Goal: Complete application form: Complete application form

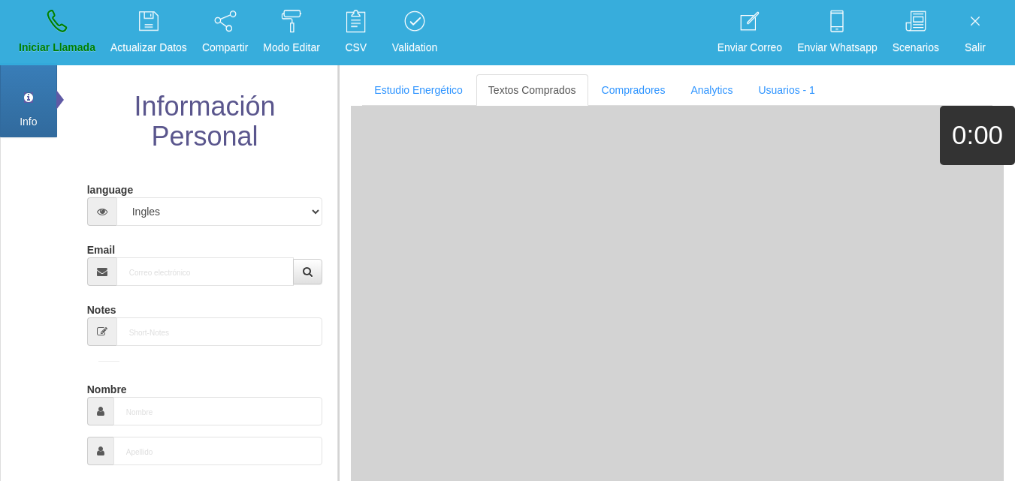
select select "4"
click at [165, 281] on input "Email" at bounding box center [205, 272] width 178 height 29
paste input "[EMAIL_ADDRESS][DOMAIN_NAME]"
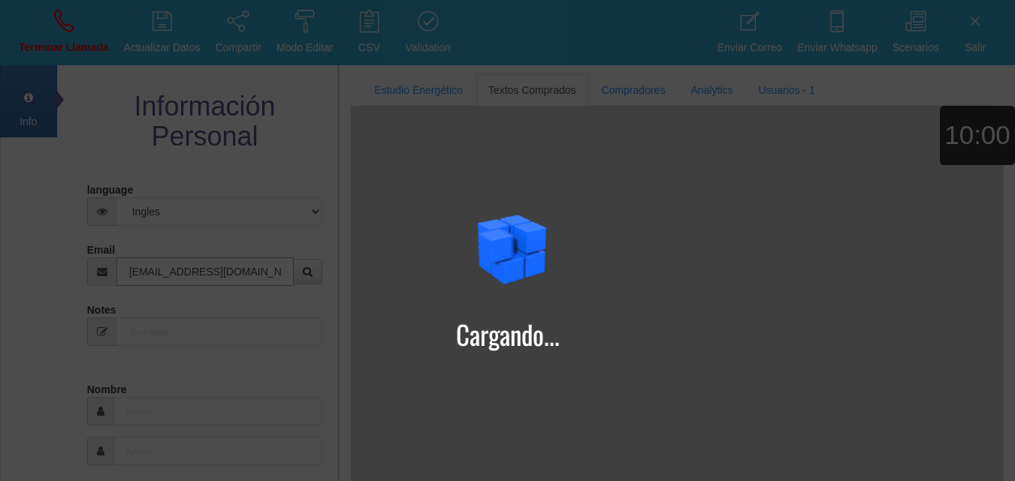
type input "[EMAIL_ADDRESS][DOMAIN_NAME]"
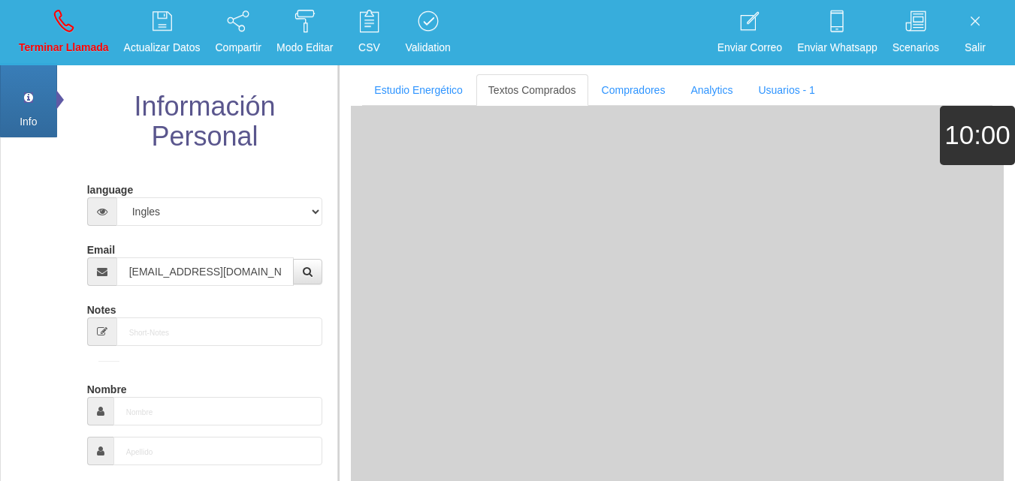
type input "24 Abr 1955"
type input "Comprador bajo"
type input "[PERSON_NAME]"
select select "1"
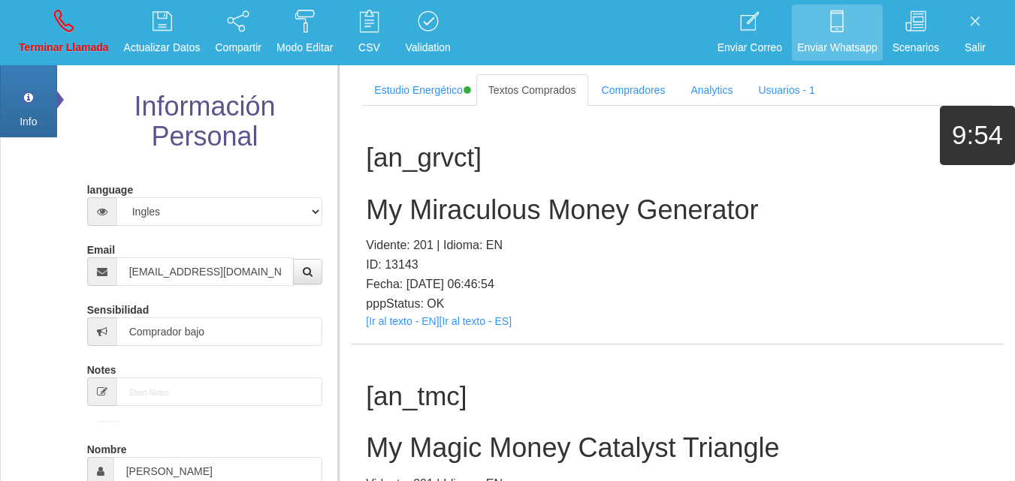
scroll to position [665, 0]
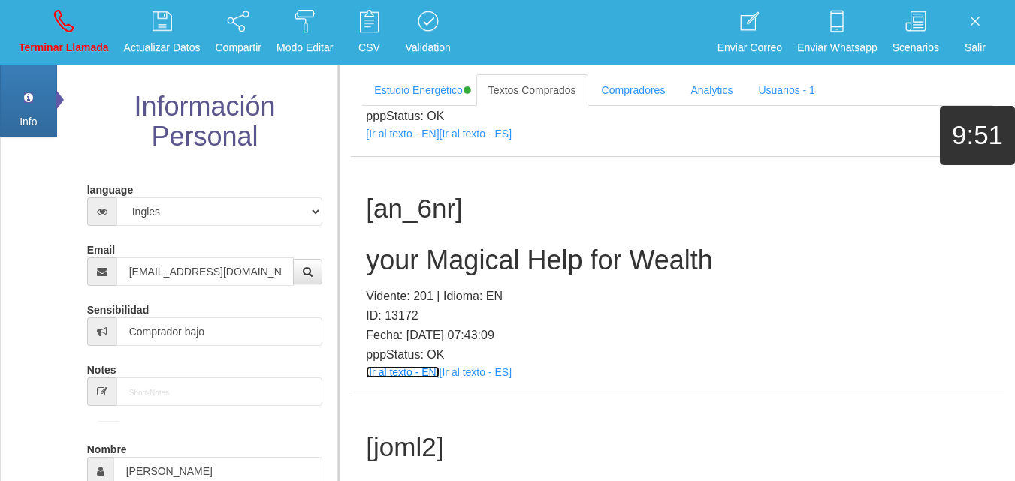
click at [413, 369] on link "[Ir al texto - EN]" at bounding box center [402, 372] width 73 height 12
click at [479, 246] on h2 "your Magical Help for Wealth" at bounding box center [677, 261] width 623 height 30
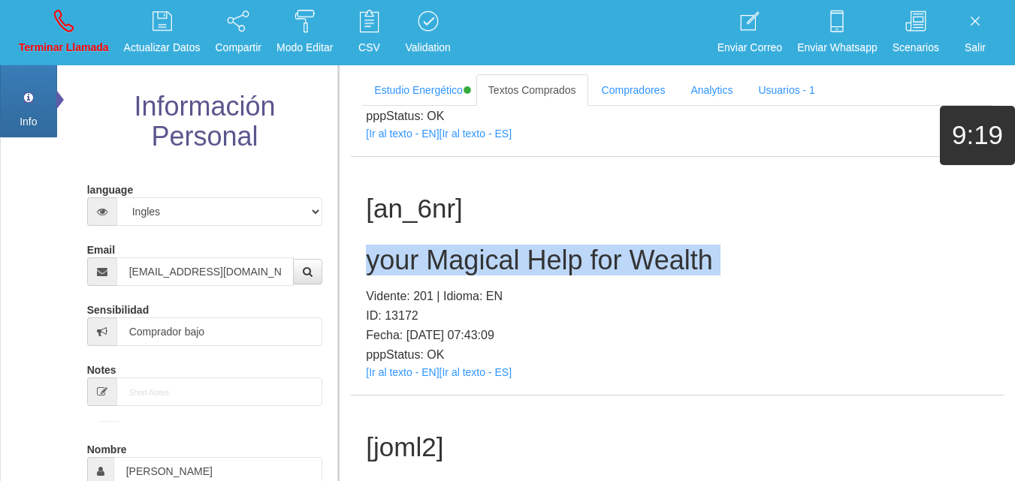
drag, startPoint x: 479, startPoint y: 246, endPoint x: 663, endPoint y: 267, distance: 185.2
click at [479, 248] on h2 "your Magical Help for Wealth" at bounding box center [677, 261] width 623 height 30
copy h2 "your Magical Help for Wealth"
click at [74, 21] on link "Terminar Llamada" at bounding box center [64, 33] width 101 height 56
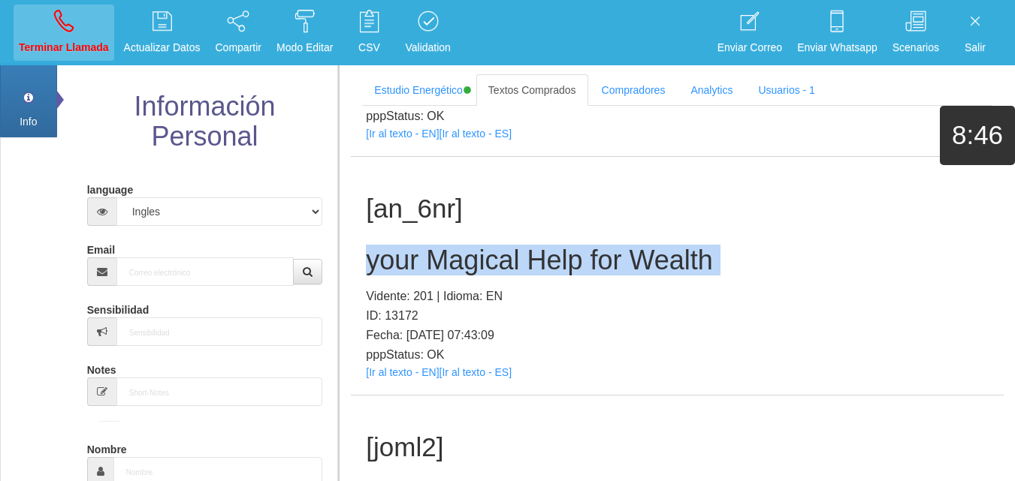
select select "0"
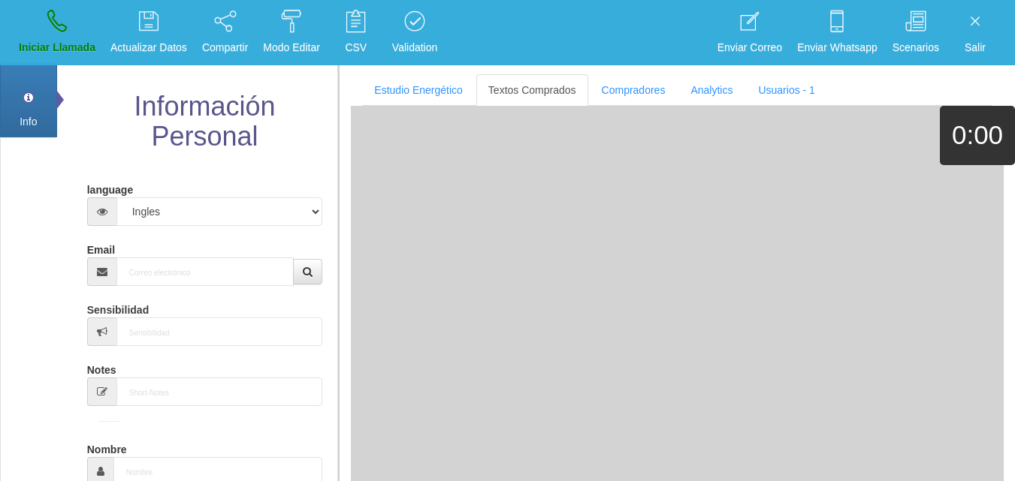
scroll to position [0, 0]
click at [194, 267] on input "Email" at bounding box center [205, 272] width 178 height 29
paste input "[PERSON_NAME][EMAIL_ADDRESS][DOMAIN_NAME]"
type input "[PERSON_NAME][EMAIL_ADDRESS][DOMAIN_NAME]"
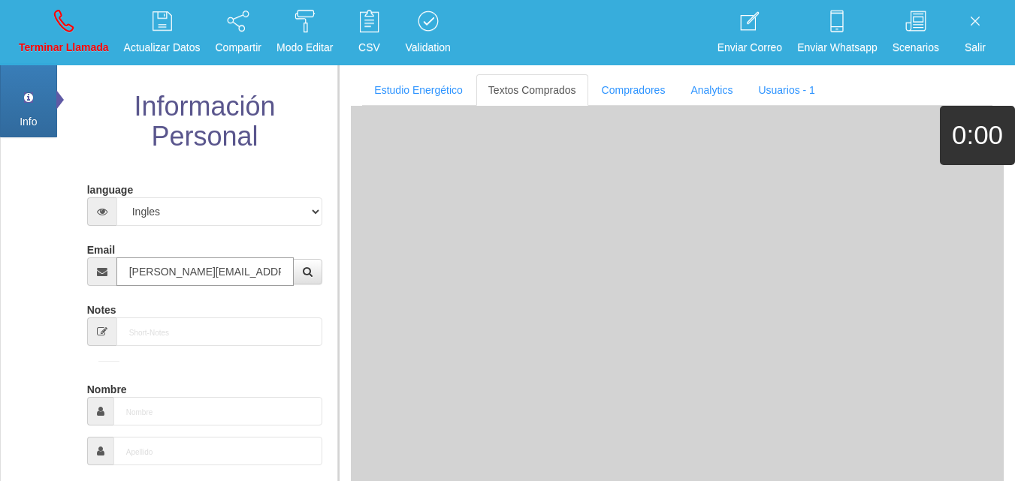
type input "[DATE]"
select select
type input "Buen Comprador"
type input "[PERSON_NAME]"
select select "2"
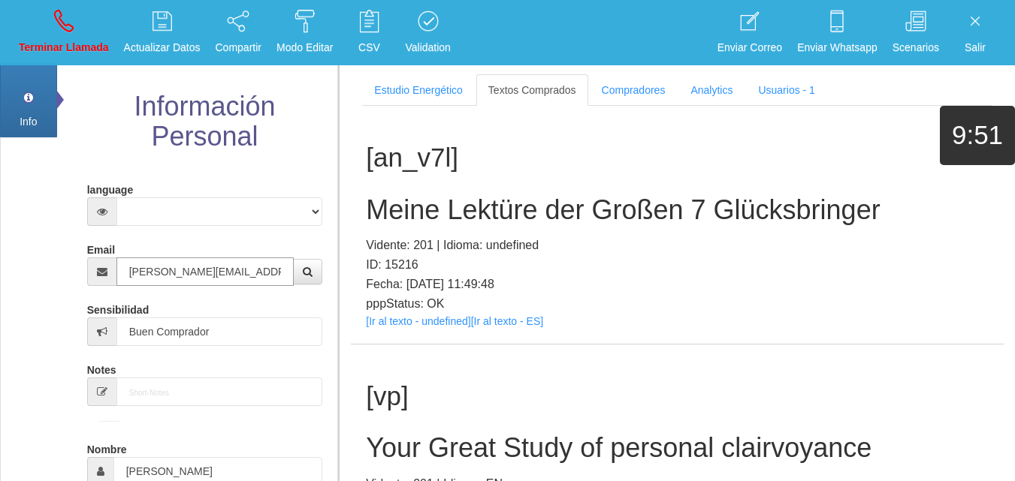
type input "[PERSON_NAME][EMAIL_ADDRESS][DOMAIN_NAME]"
click at [402, 325] on div "[an_v7l] Meine Lektüre der Großen 7 Glücksbringer Vidente: 201 | Idioma: undefi…" at bounding box center [677, 225] width 653 height 238
click at [401, 324] on link "[Ir al texto - undefined]" at bounding box center [418, 321] width 104 height 12
click at [423, 219] on h2 "Meine Lektüre der Großen 7 Glücksbringer" at bounding box center [677, 210] width 623 height 30
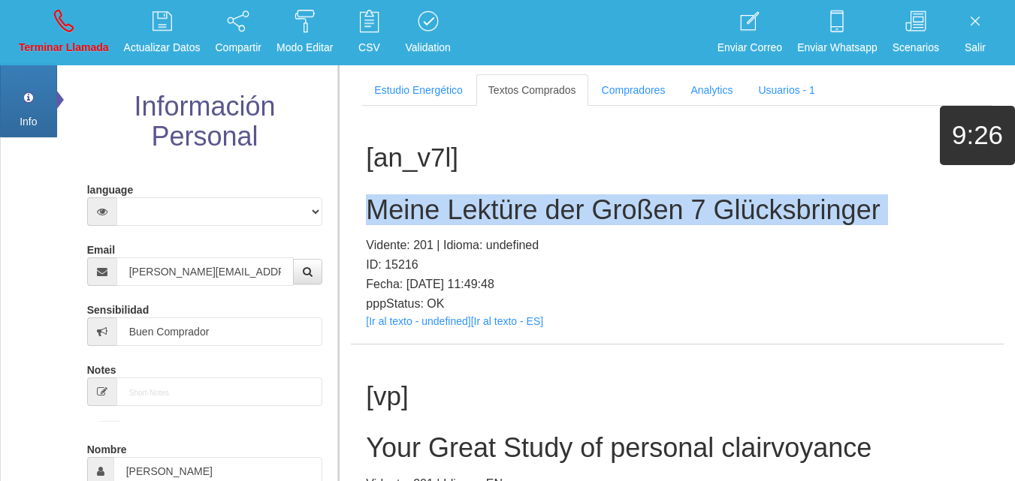
click at [423, 219] on h2 "Meine Lektüre der Großen 7 Glücksbringer" at bounding box center [677, 210] width 623 height 30
copy h2 "Meine Lektüre der Großen 7 Glücksbringer"
click at [59, 15] on icon at bounding box center [64, 21] width 20 height 24
select select "0"
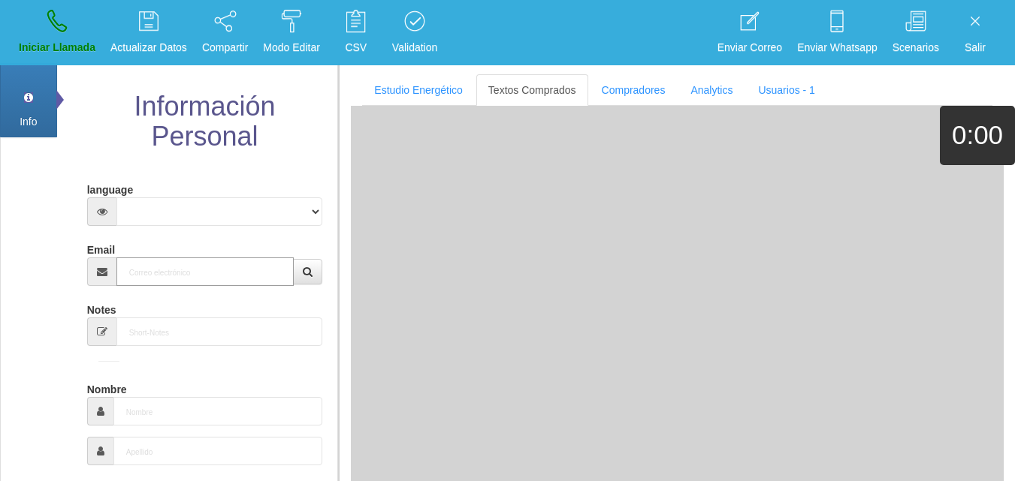
click at [149, 266] on input "Email" at bounding box center [205, 272] width 178 height 29
paste input "[EMAIL_ADDRESS][DOMAIN_NAME]"
click at [256, 273] on input "[EMAIL_ADDRESS][DOMAIN_NAME]." at bounding box center [205, 272] width 178 height 29
type input "[EMAIL_ADDRESS][DOMAIN_NAME]"
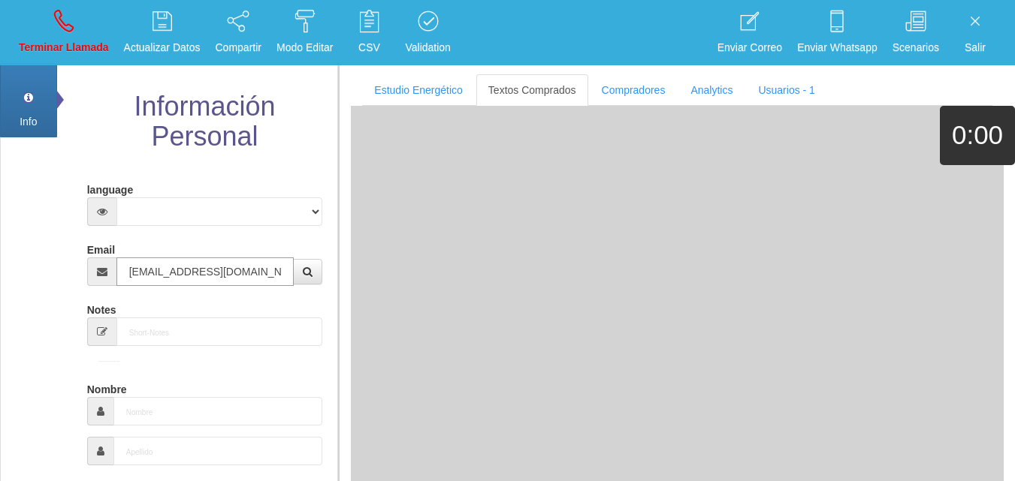
type input "[DATE]"
select select "4"
type input "Comprador bajo"
type input "[PERSON_NAME]"
select select "2"
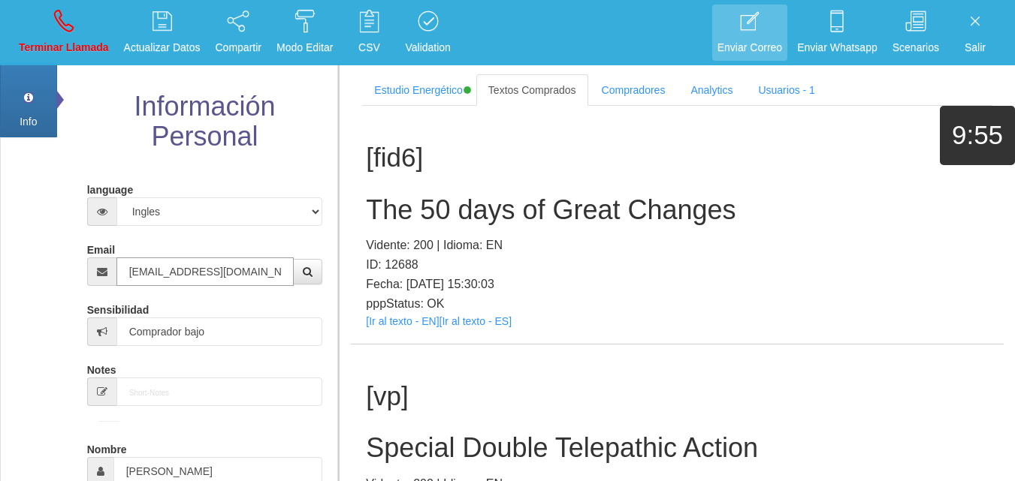
type input "[EMAIL_ADDRESS][DOMAIN_NAME]"
click at [380, 322] on link "[Ir al texto - EN]" at bounding box center [402, 321] width 73 height 12
click at [511, 211] on h2 "The 50 days of Great Changes" at bounding box center [677, 210] width 623 height 30
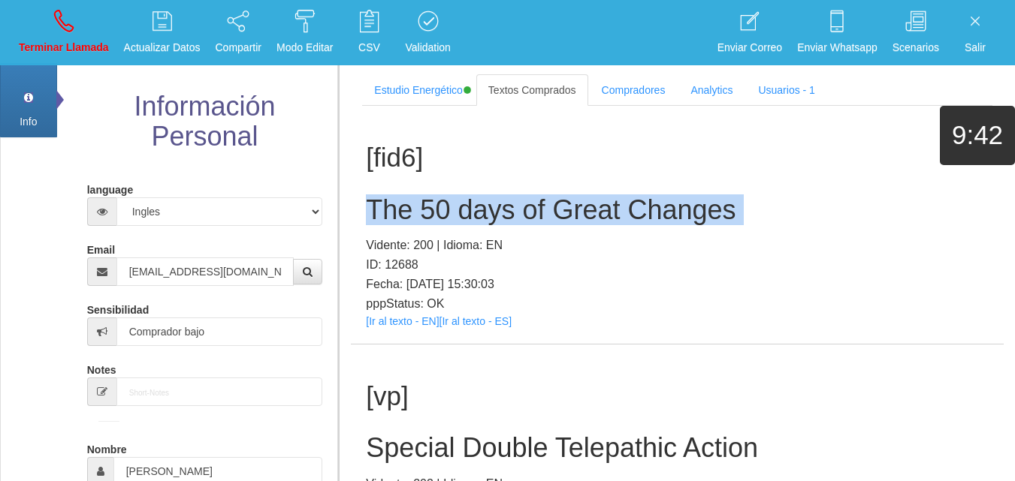
click at [511, 211] on h2 "The 50 days of Great Changes" at bounding box center [677, 210] width 623 height 30
copy h2 "The 50 days of Great Changes"
click at [79, 27] on link "Terminar Llamada" at bounding box center [64, 33] width 101 height 56
select select "0"
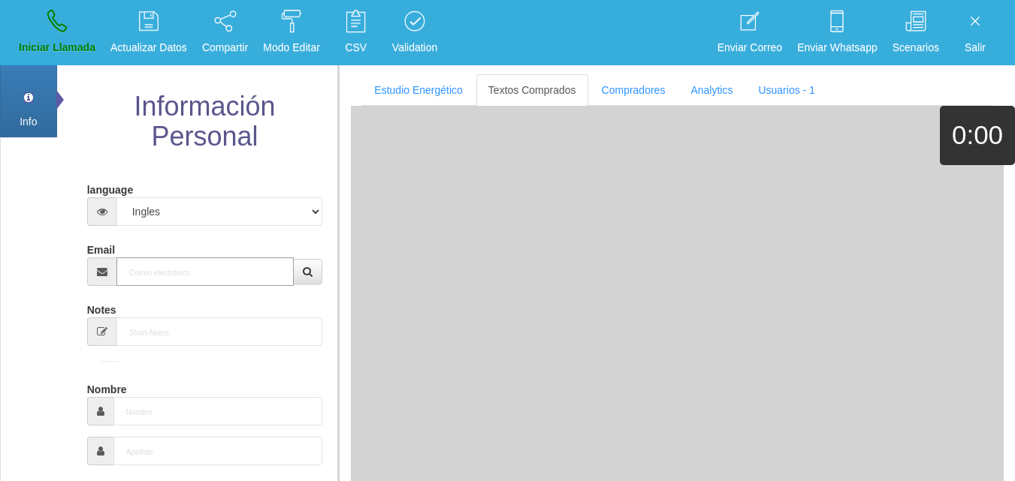
click at [201, 271] on input "Email" at bounding box center [205, 272] width 178 height 29
paste input "[DOMAIN_NAME][EMAIL_ADDRESS][DOMAIN_NAME]"
type input "[DOMAIN_NAME][EMAIL_ADDRESS][DOMAIN_NAME]"
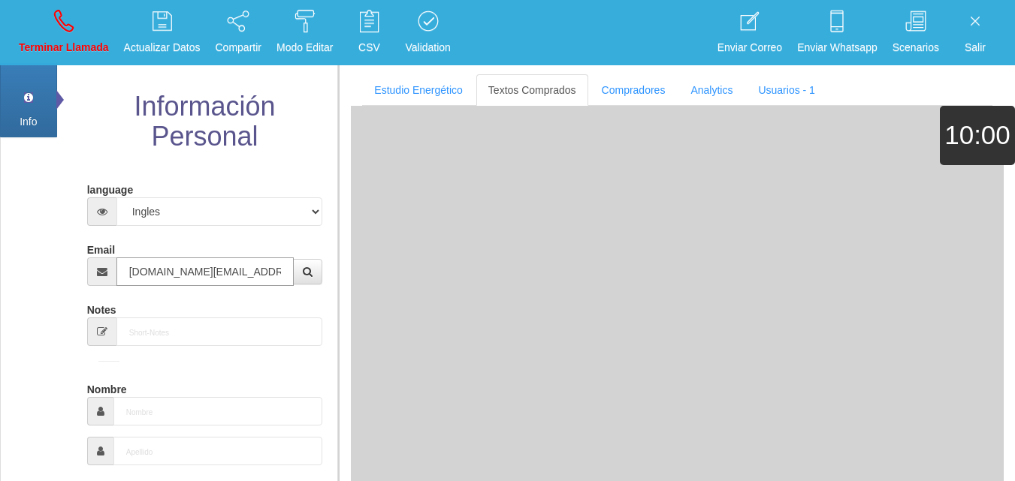
type input "23 Ene 1943"
type input "Comprador simple"
type input "[PERSON_NAME]"
select select "1"
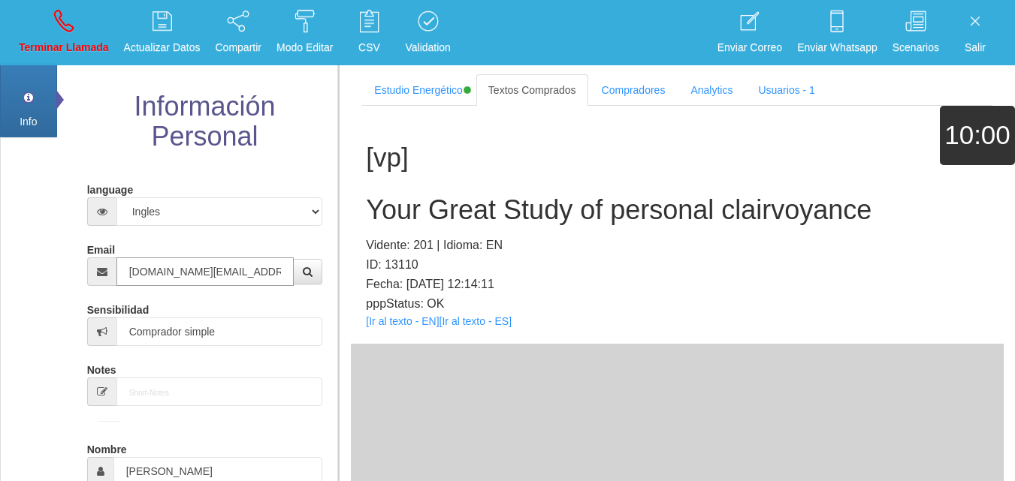
type input "[DOMAIN_NAME][EMAIL_ADDRESS][DOMAIN_NAME]"
click at [413, 315] on link "[Ir al texto - EN]" at bounding box center [402, 321] width 73 height 12
click at [475, 218] on h2 "Your Great Study of personal clairvoyance" at bounding box center [677, 210] width 623 height 30
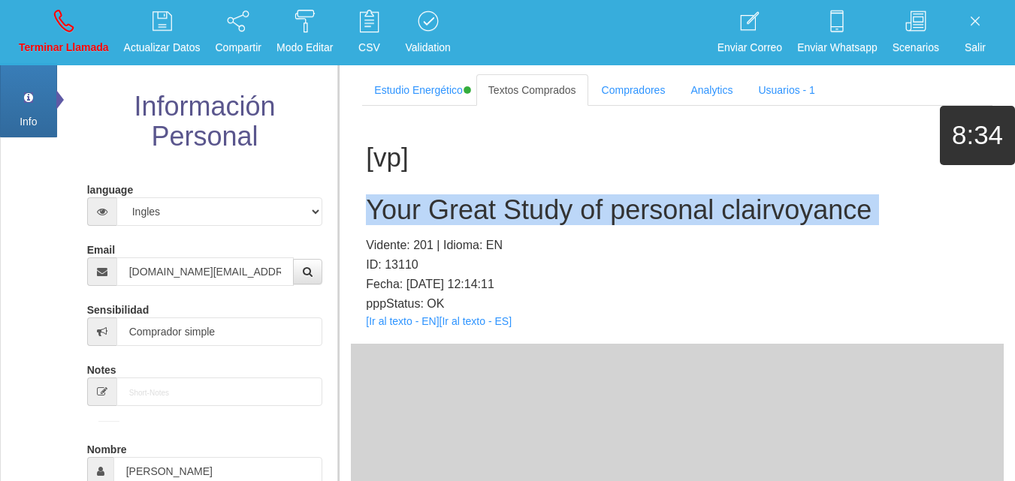
click at [475, 218] on h2 "Your Great Study of personal clairvoyance" at bounding box center [677, 210] width 623 height 30
copy h2 "Your Great Study of personal clairvoyance"
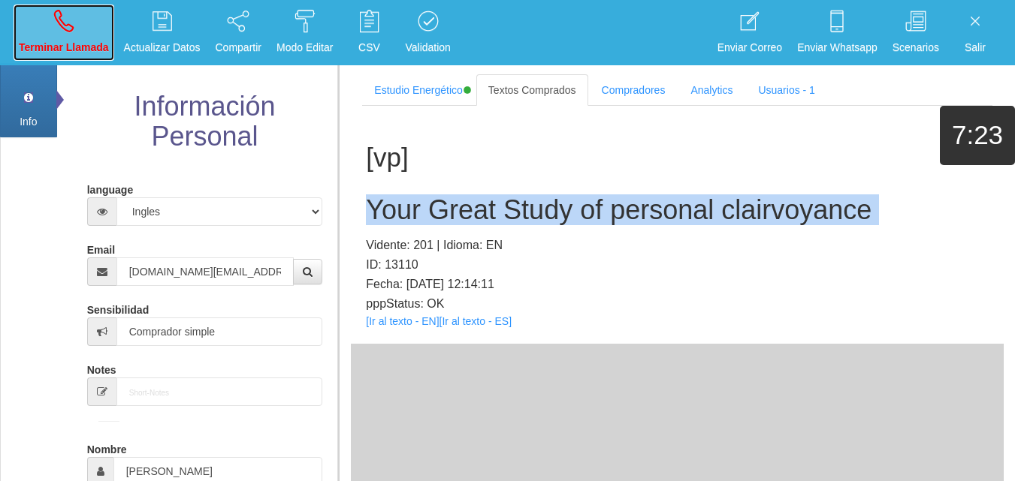
click at [53, 40] on p "Terminar Llamada" at bounding box center [64, 47] width 90 height 17
select select "0"
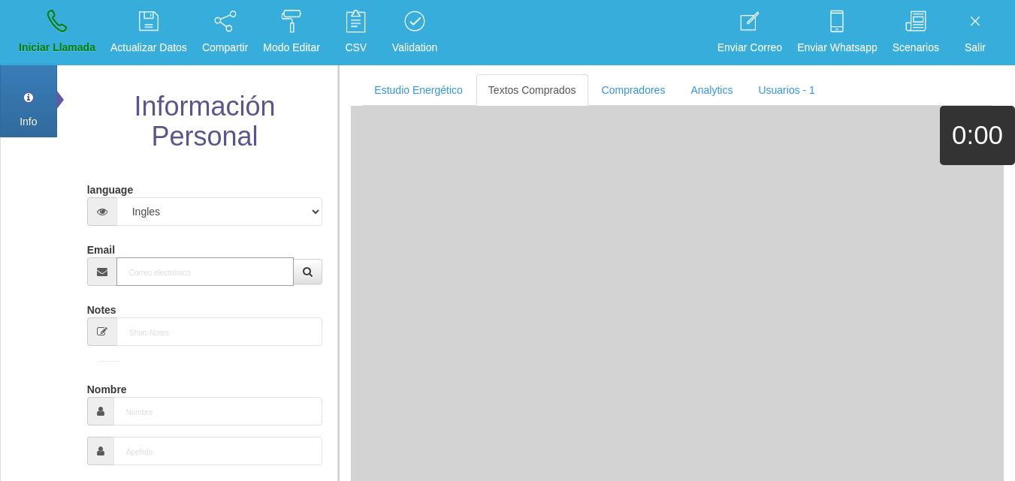
click at [160, 272] on input "Email" at bounding box center [205, 272] width 178 height 29
paste input "[EMAIL_ADDRESS][DOMAIN_NAME]"
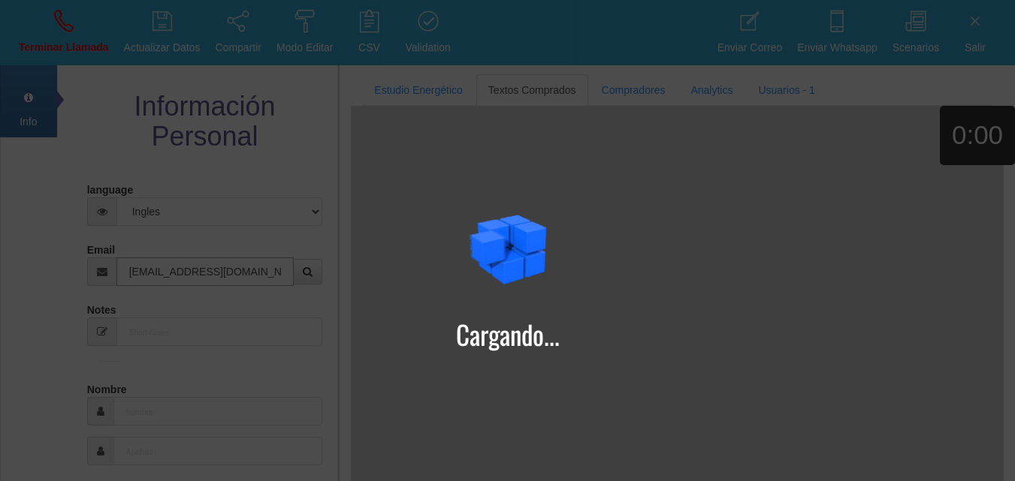
type input "[EMAIL_ADDRESS][DOMAIN_NAME]"
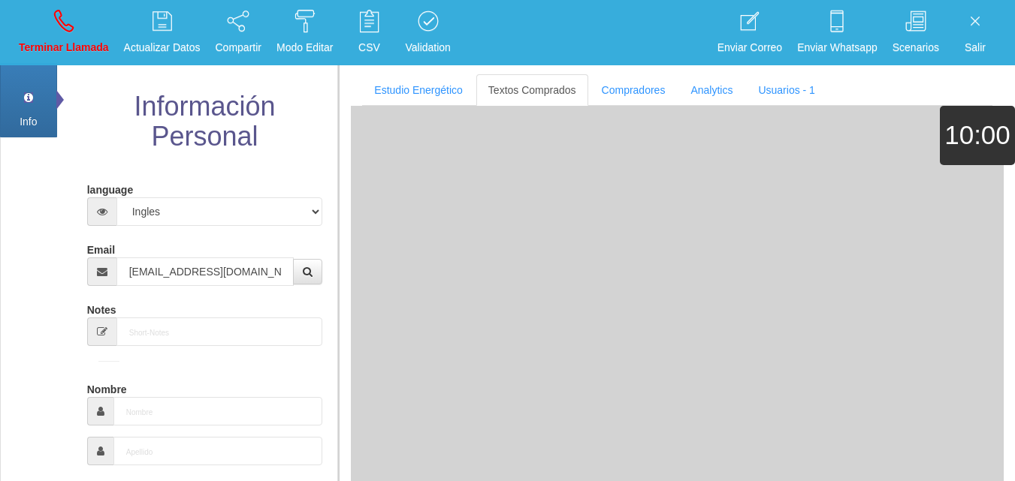
type input "16 Abr 1965"
type input "Excelente Comprador"
type input "[PERSON_NAME]"
select select "1"
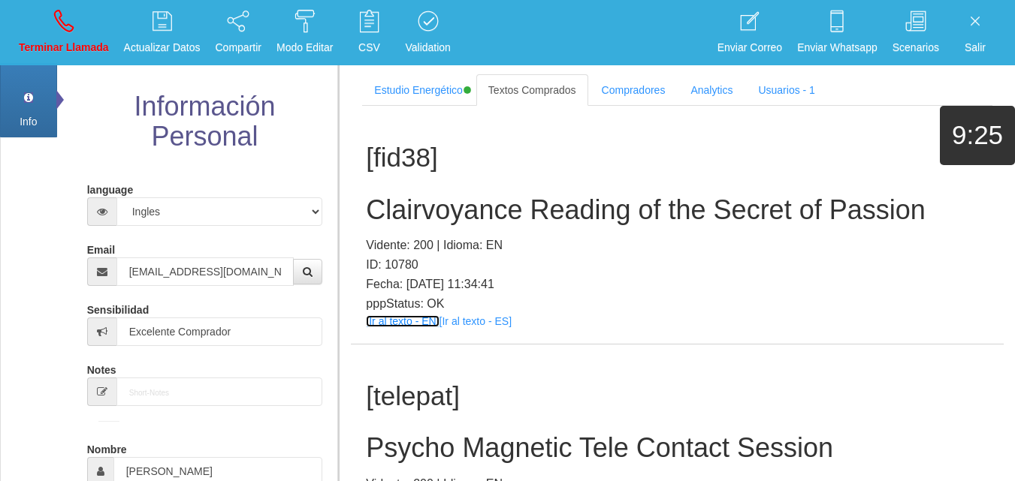
click at [387, 316] on link "[Ir al texto - EN]" at bounding box center [402, 321] width 73 height 12
click at [478, 210] on h2 "Clairvoyance Reading of the Secret of Passion" at bounding box center [677, 210] width 623 height 30
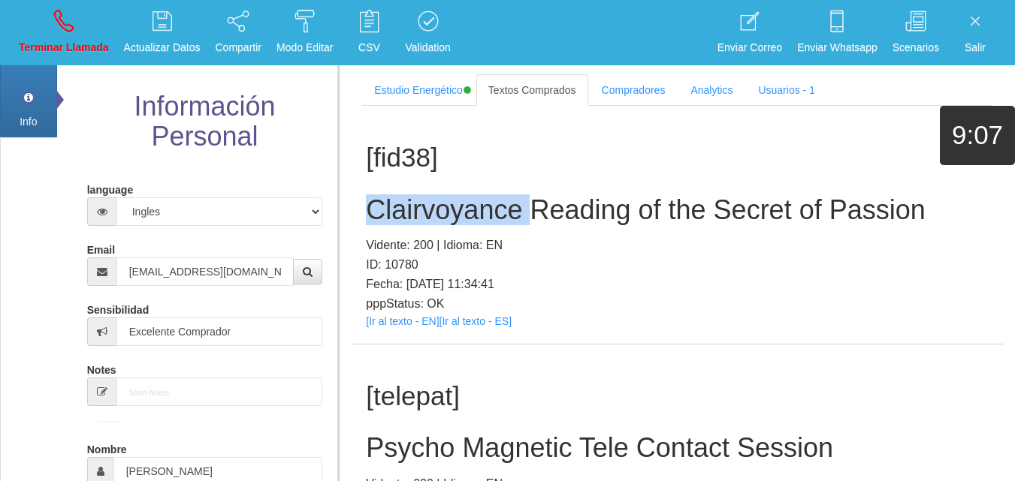
click at [478, 210] on h2 "Clairvoyance Reading of the Secret of Passion" at bounding box center [677, 210] width 623 height 30
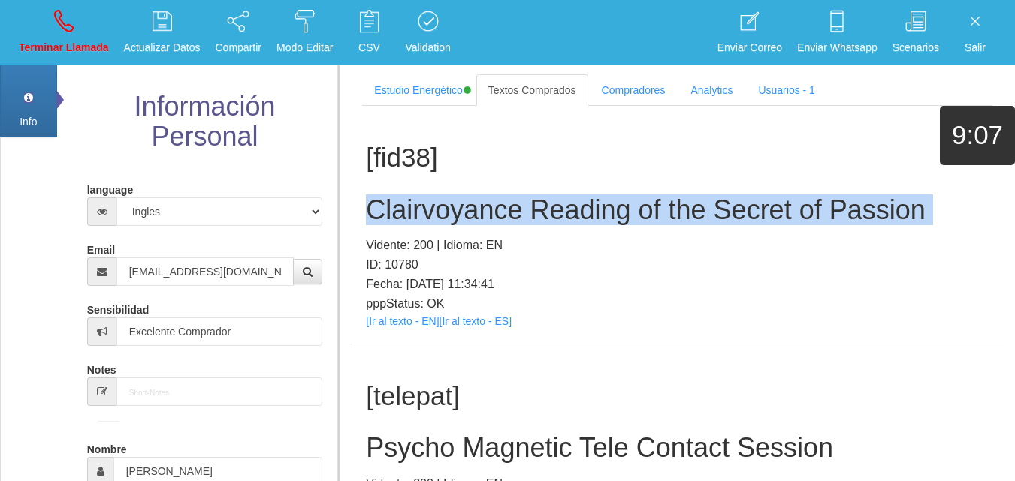
click at [478, 210] on h2 "Clairvoyance Reading of the Secret of Passion" at bounding box center [677, 210] width 623 height 30
copy h2 "Clairvoyance Reading of the Secret of Passion"
click at [69, 24] on icon at bounding box center [64, 21] width 20 height 24
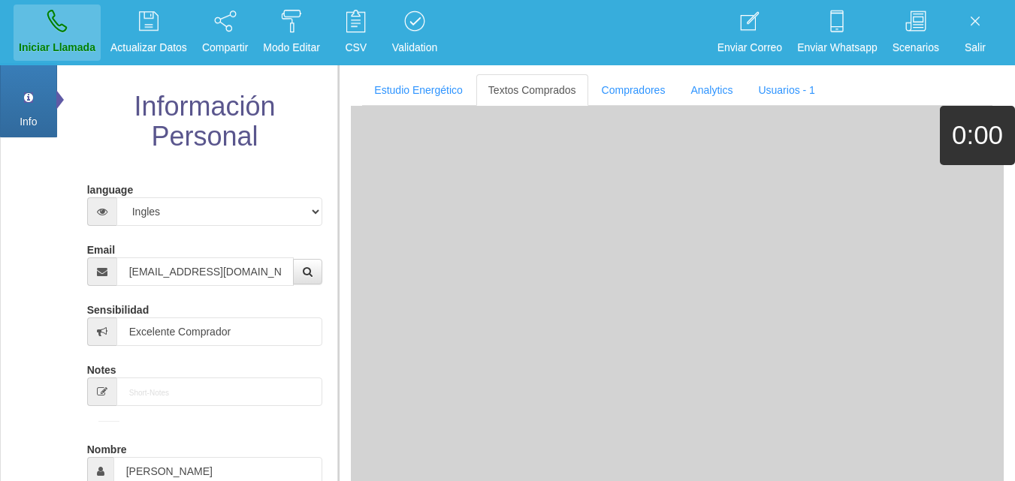
select select "0"
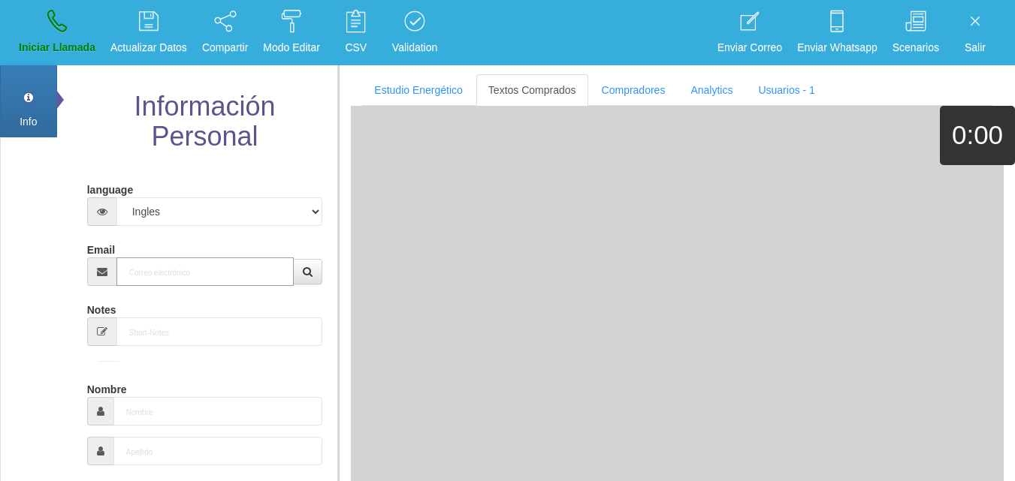
drag, startPoint x: 179, startPoint y: 284, endPoint x: 170, endPoint y: 279, distance: 10.4
click at [172, 280] on input "Email" at bounding box center [205, 272] width 178 height 29
paste input "[EMAIL_ADDRESS][DOMAIN_NAME]"
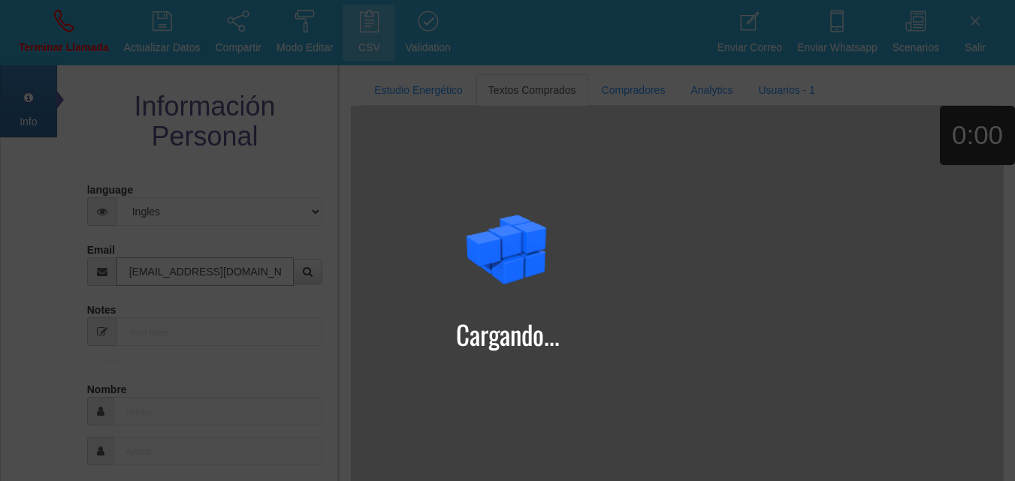
type input "[EMAIL_ADDRESS][DOMAIN_NAME]"
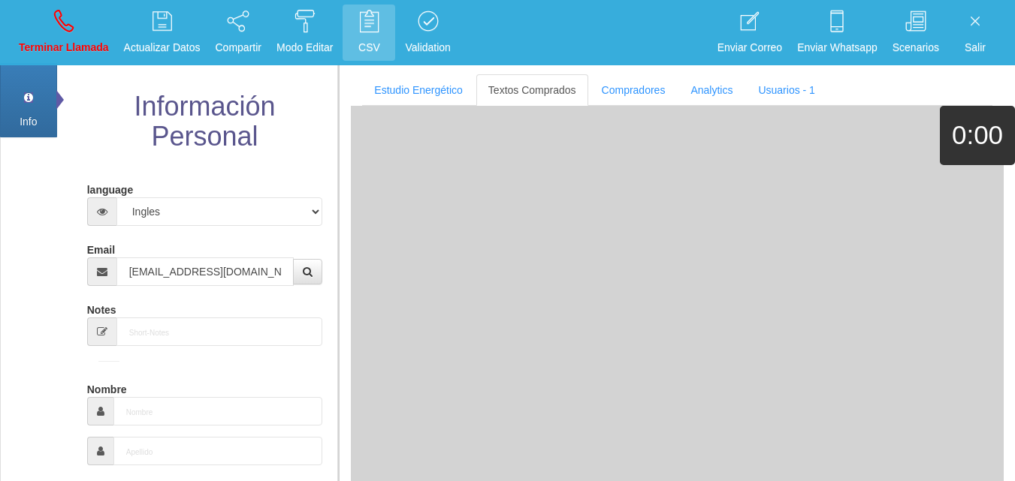
type input "17 Ene 1962"
type input "Comprador bajo"
type input "Leeandrea"
select select "2"
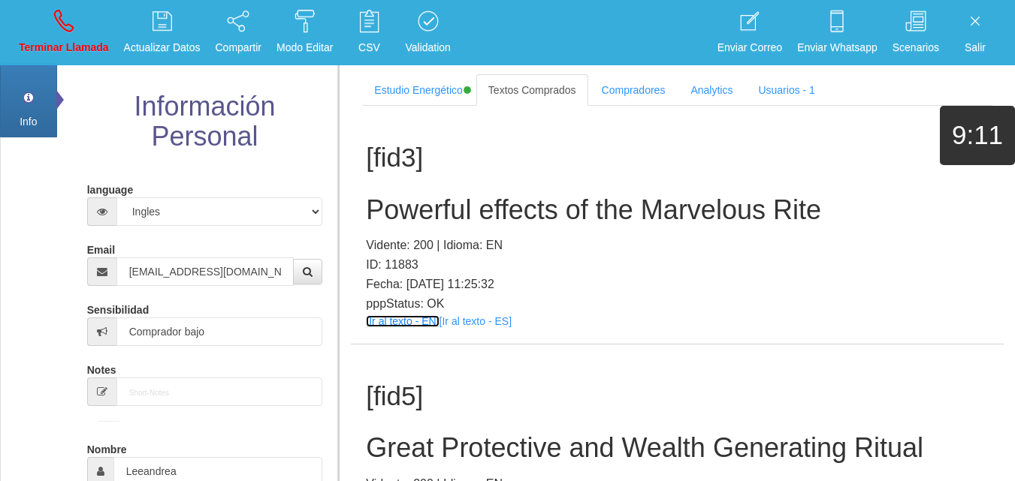
click at [378, 326] on link "[Ir al texto - EN]" at bounding box center [402, 321] width 73 height 12
drag, startPoint x: 444, startPoint y: 229, endPoint x: 436, endPoint y: 217, distance: 14.2
click at [444, 231] on div "[fid3] Powerful effects of the Marvelous Rite Vidente: 200 | Idioma: EN ID: 118…" at bounding box center [677, 225] width 653 height 238
click at [433, 206] on h2 "Powerful effects of the Marvelous Rite" at bounding box center [677, 210] width 623 height 30
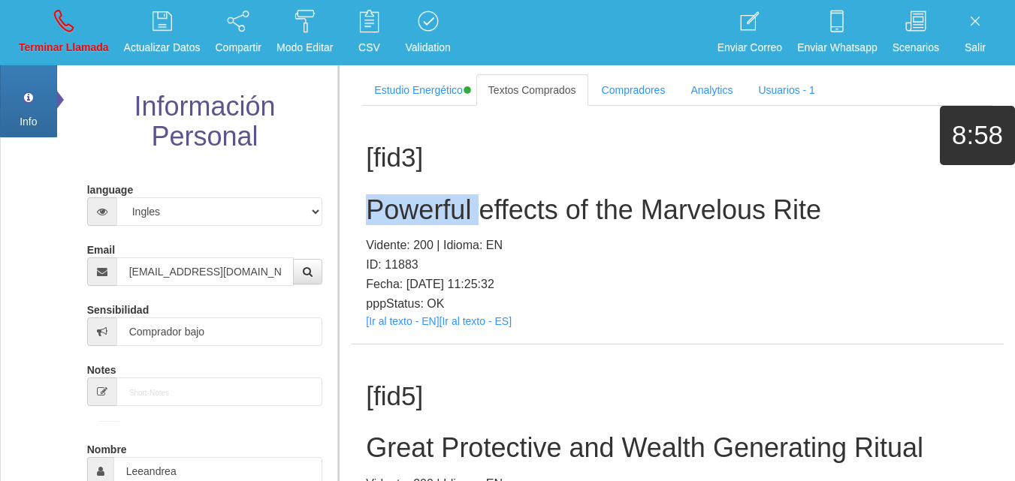
click at [433, 206] on h2 "Powerful effects of the Marvelous Rite" at bounding box center [677, 210] width 623 height 30
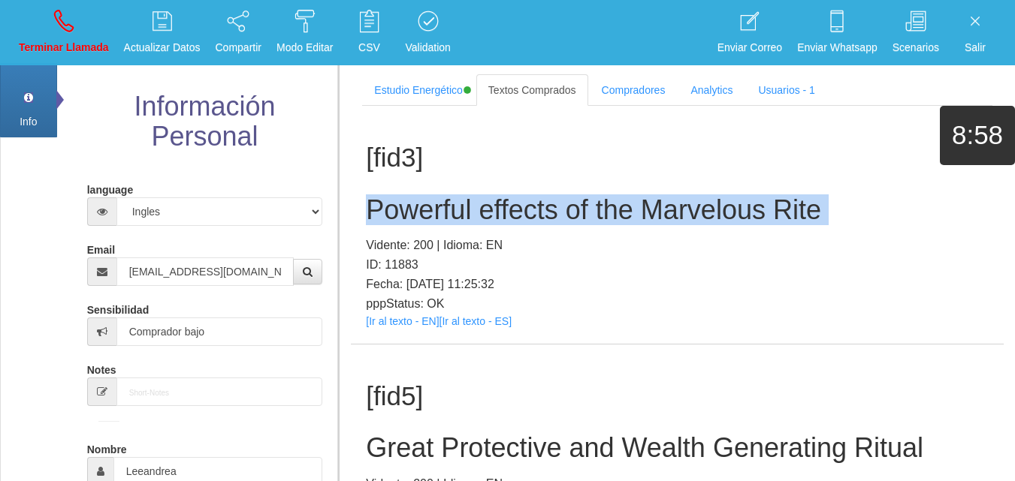
click at [433, 206] on h2 "Powerful effects of the Marvelous Rite" at bounding box center [677, 210] width 623 height 30
copy h2 "Powerful effects of the Marvelous Rite"
click at [69, 26] on icon at bounding box center [64, 21] width 20 height 24
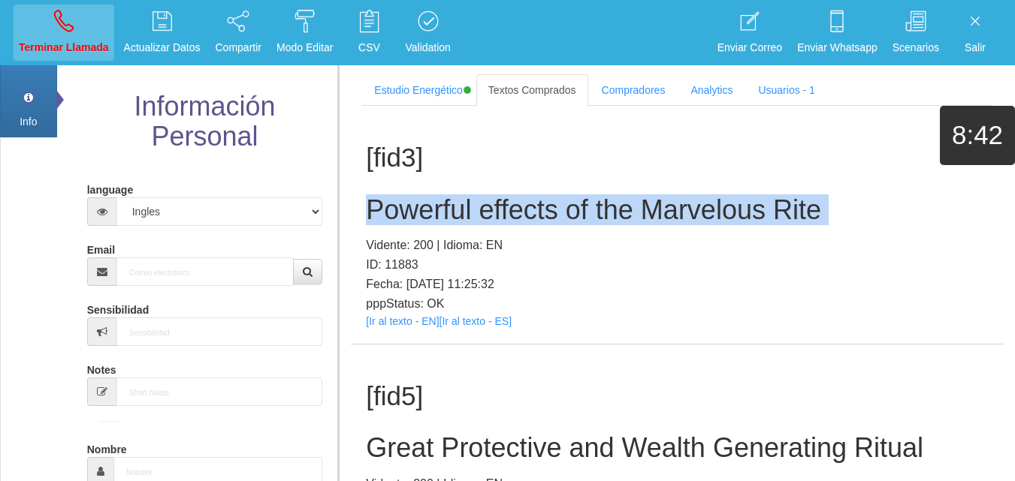
select select "0"
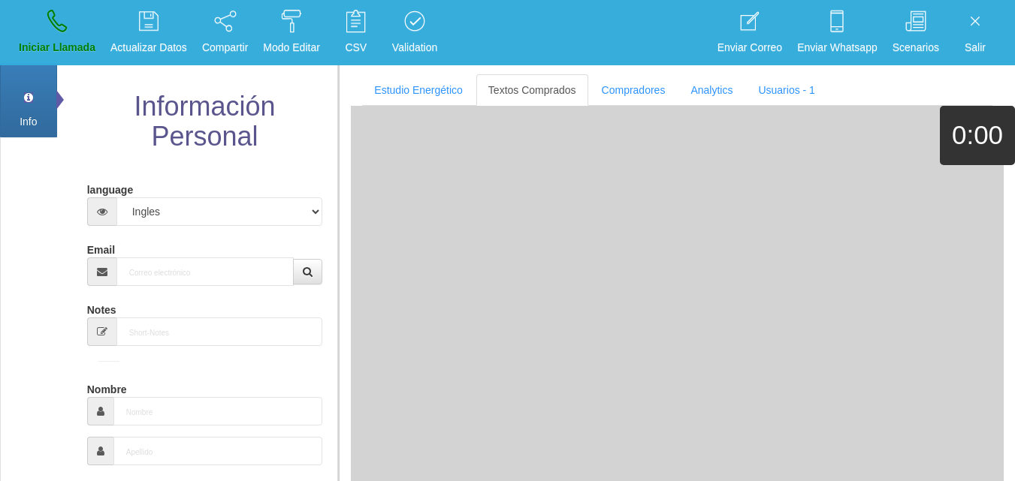
click at [159, 245] on div "Email" at bounding box center [205, 261] width 236 height 49
click at [170, 267] on input "Email" at bounding box center [205, 272] width 178 height 29
paste input "[EMAIL_ADDRESS][DOMAIN_NAME]"
type input "[EMAIL_ADDRESS][DOMAIN_NAME]"
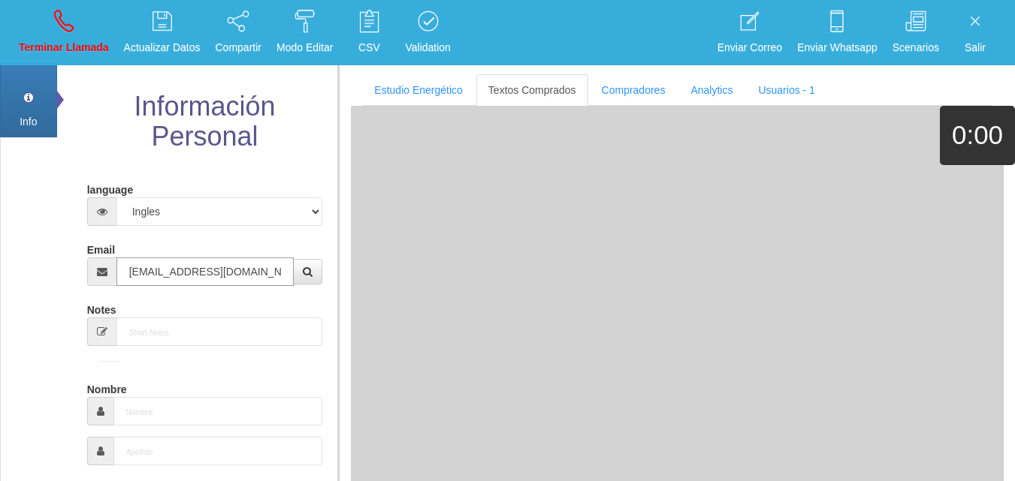
type input "[DATE]"
type input "Comprador bajo"
type input "[PERSON_NAME]"
select select "1"
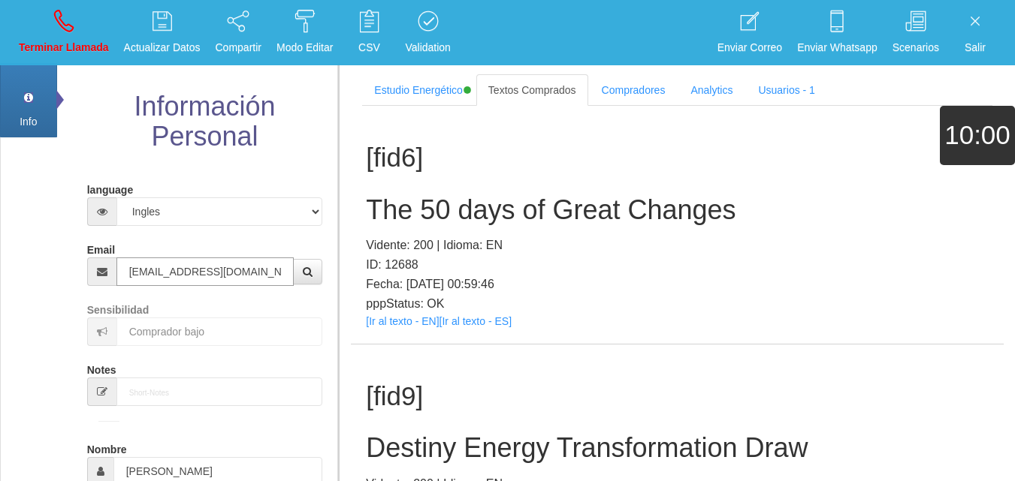
type input "[EMAIL_ADDRESS][DOMAIN_NAME]"
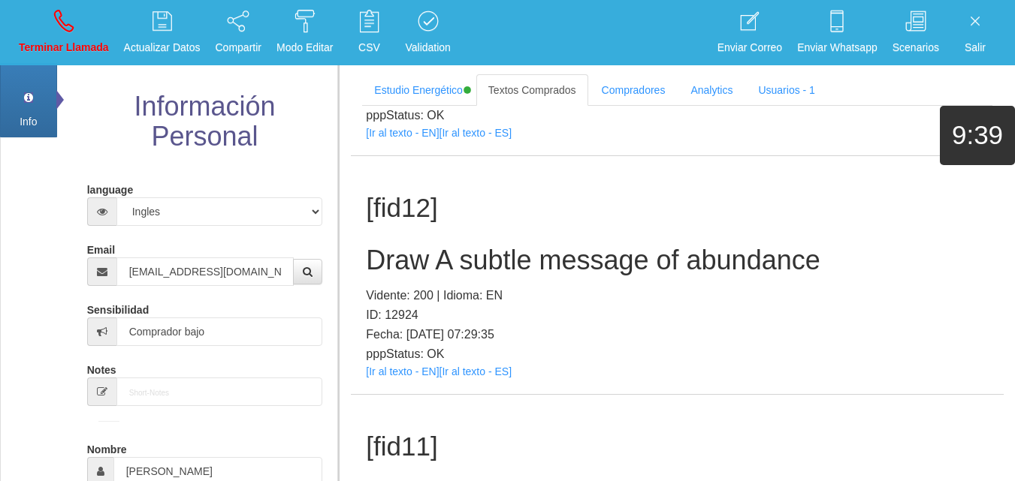
click at [426, 276] on div "[fid12] Draw A subtle message of abundance Vidente: 200 | Idioma: EN ID: 12924 …" at bounding box center [677, 275] width 653 height 238
click at [397, 376] on link "[Ir al texto - EN]" at bounding box center [402, 372] width 73 height 12
click at [487, 266] on h2 "Draw A subtle message of abundance" at bounding box center [677, 261] width 623 height 30
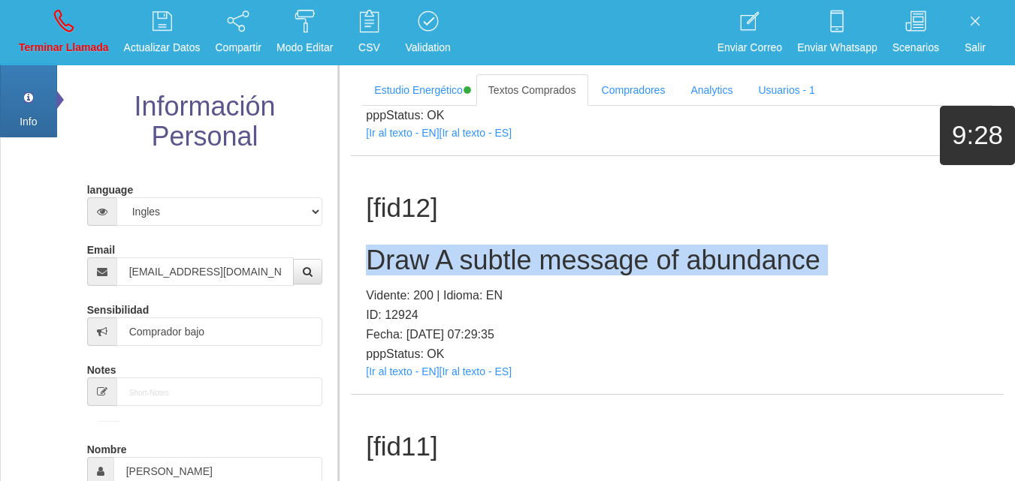
click at [487, 266] on h2 "Draw A subtle message of abundance" at bounding box center [677, 261] width 623 height 30
copy h2 "Draw A subtle message of abundance"
click at [89, 26] on link "Terminar Llamada" at bounding box center [64, 33] width 101 height 56
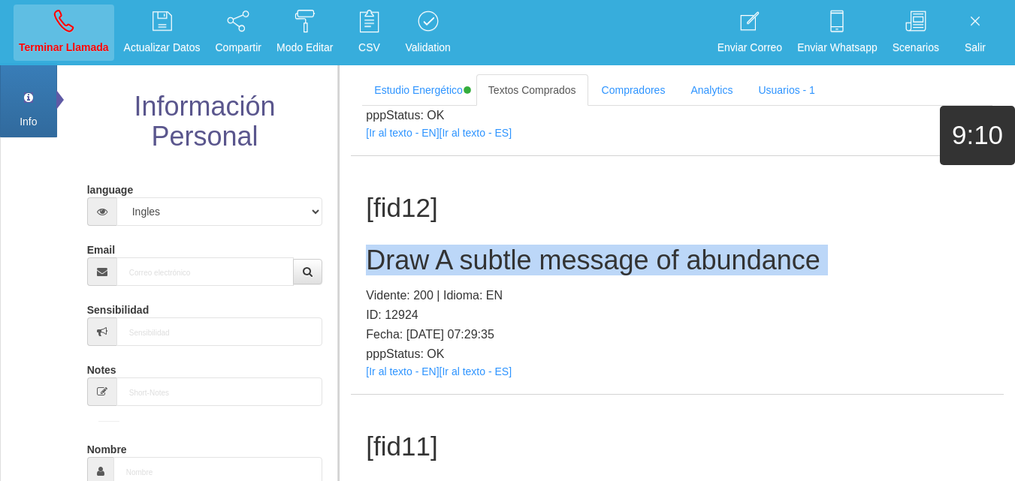
select select "0"
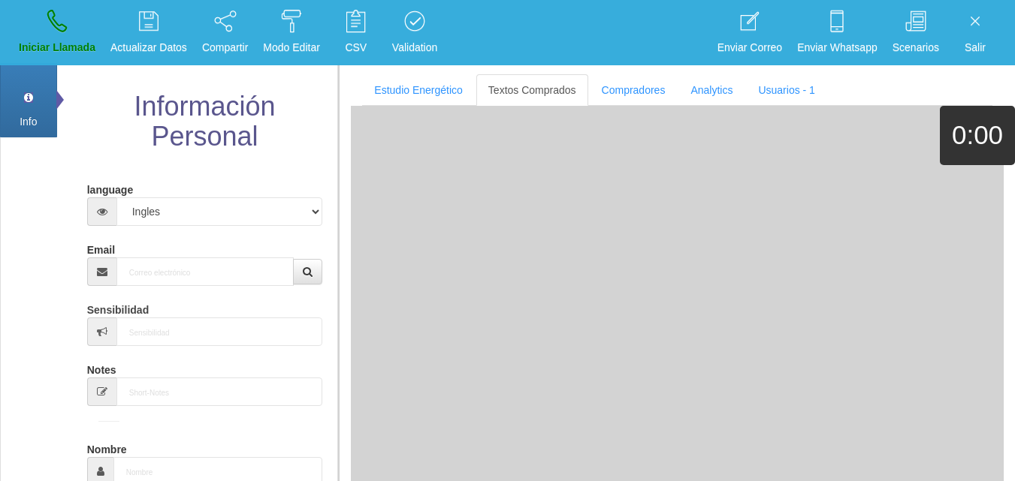
scroll to position [0, 0]
drag, startPoint x: 201, startPoint y: 287, endPoint x: 194, endPoint y: 278, distance: 11.7
click at [194, 277] on input "Email" at bounding box center [205, 272] width 178 height 29
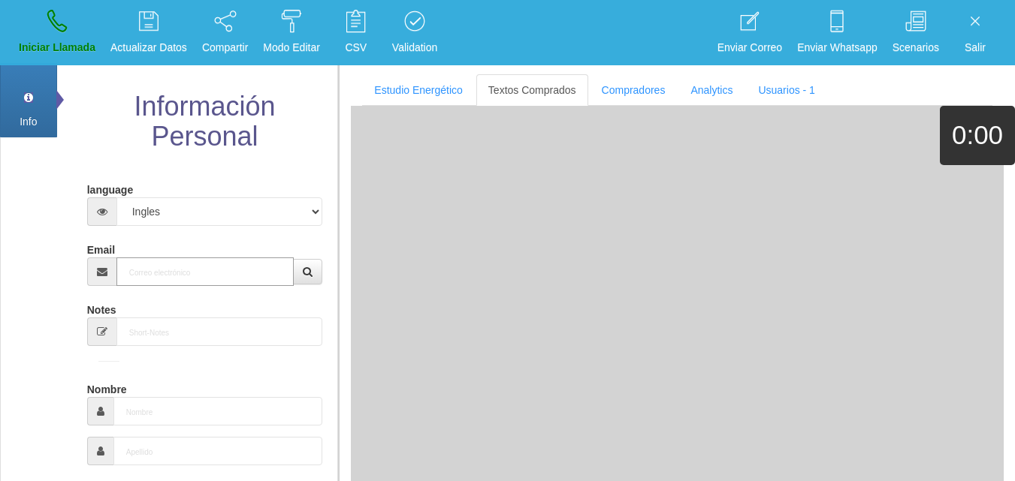
paste input "[EMAIL_ADDRESS][DOMAIN_NAME]"
type input "[EMAIL_ADDRESS][DOMAIN_NAME]"
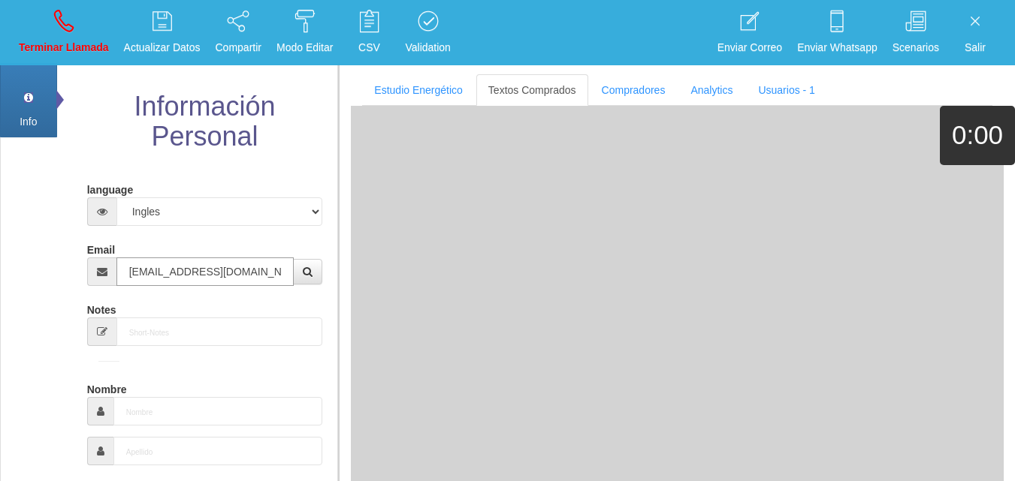
type input "14 Dic 1961"
type input "Comprador simple"
type input "[PERSON_NAME]"
select select "2"
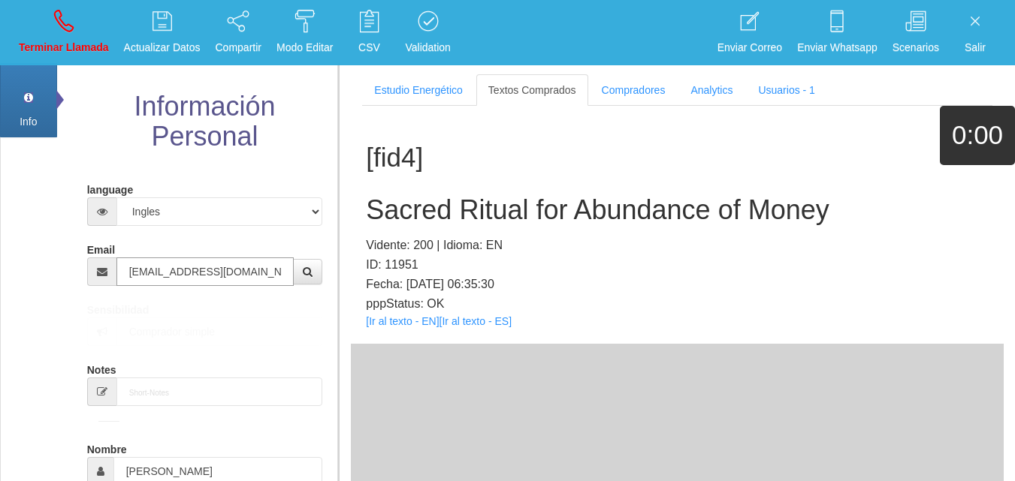
type input "[EMAIL_ADDRESS][DOMAIN_NAME]"
click at [396, 326] on link "[Ir al texto - EN]" at bounding box center [402, 321] width 73 height 12
click at [552, 228] on div "[fid4] Sacred Ritual for Abundance of Money Vidente: 200 | Idioma: EN ID: 11951…" at bounding box center [677, 225] width 653 height 238
click at [543, 219] on h2 "Sacred Ritual for Abundance of Money" at bounding box center [677, 210] width 623 height 30
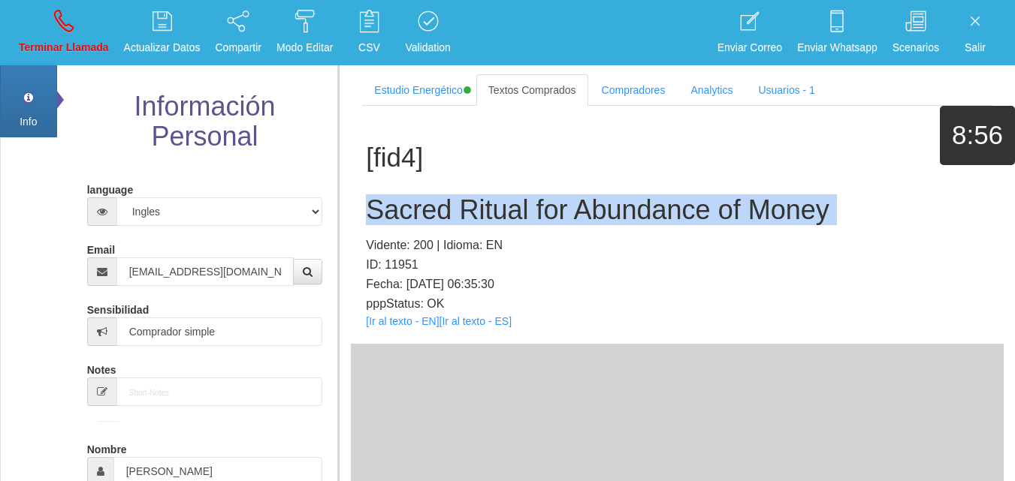
click at [542, 218] on h2 "Sacred Ritual for Abundance of Money" at bounding box center [677, 210] width 623 height 30
copy h2 "Sacred Ritual for Abundance of Money"
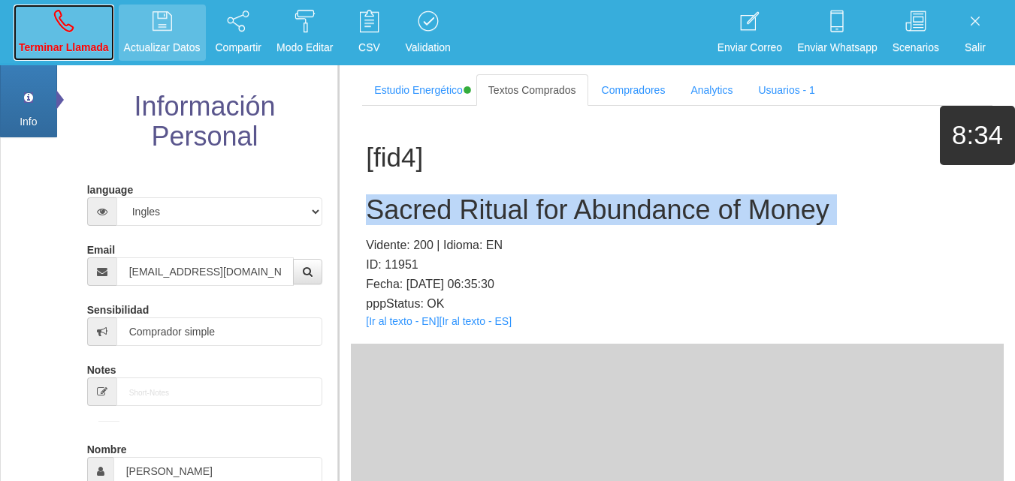
drag, startPoint x: 110, startPoint y: 12, endPoint x: 111, endPoint y: 30, distance: 18.1
click at [108, 12] on link "Terminar Llamada" at bounding box center [64, 33] width 101 height 56
select select "0"
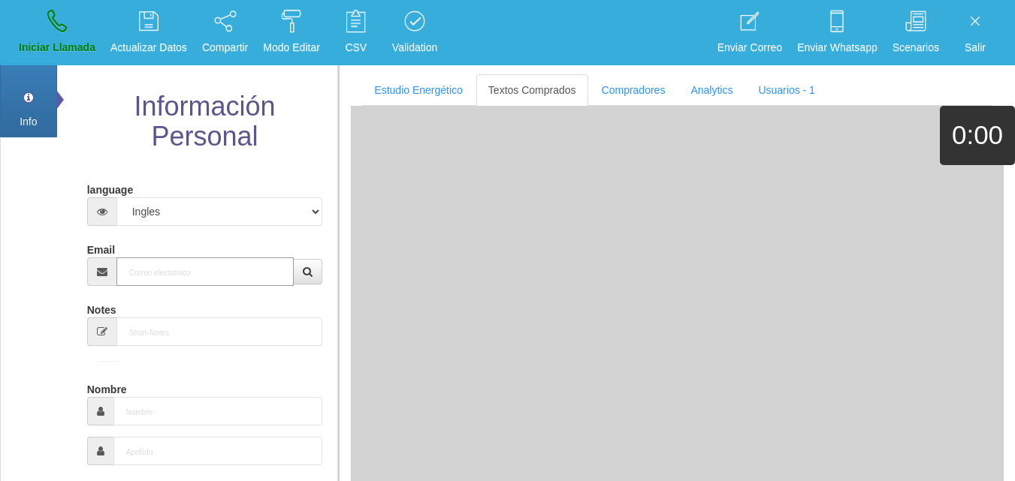
click at [158, 280] on input "Email" at bounding box center [205, 272] width 178 height 29
paste input "[EMAIL_ADDRESS][DOMAIN_NAME]"
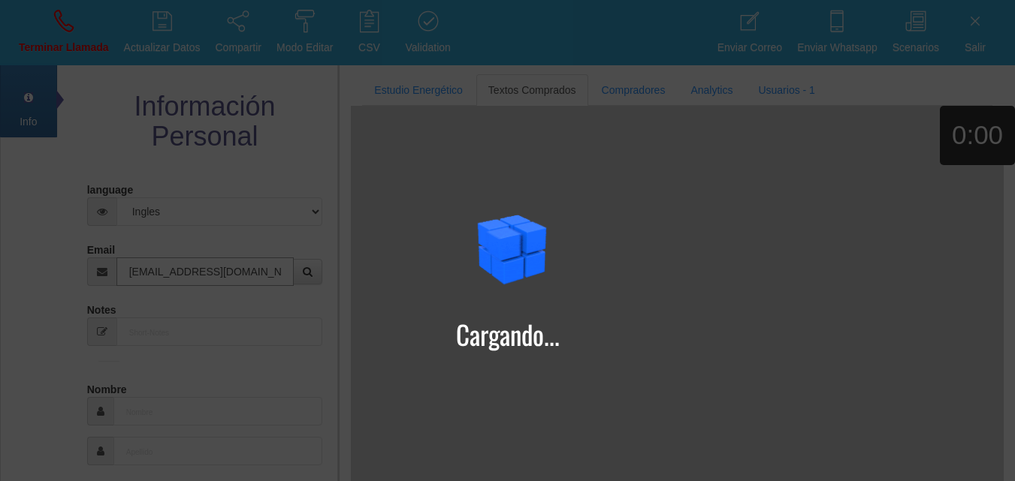
type input "[EMAIL_ADDRESS][DOMAIN_NAME]"
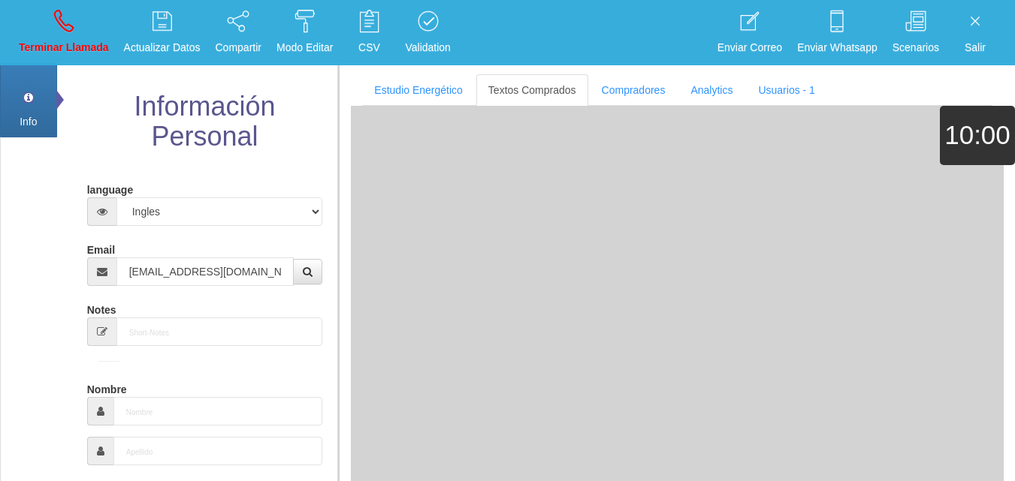
type input "[DATE]"
type input "Comprador simple"
type input "Nancy"
select select "2"
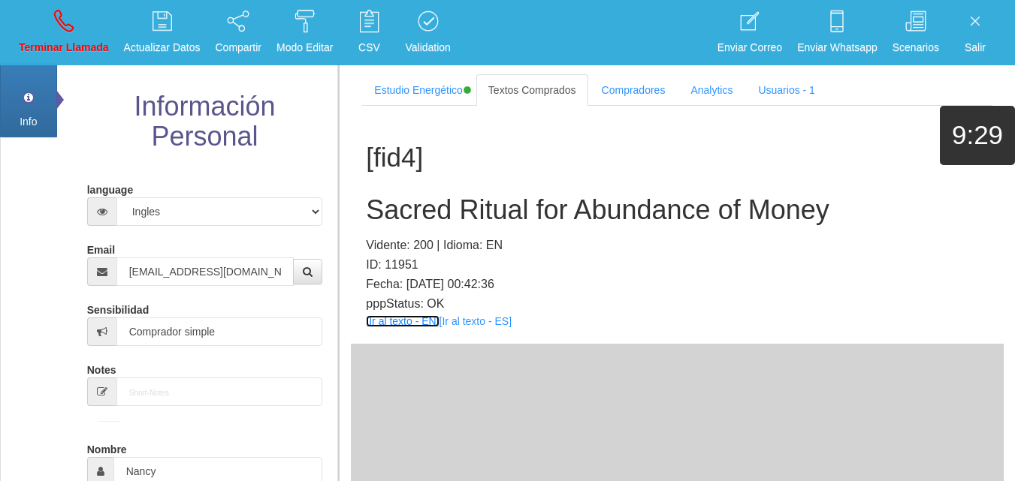
click at [410, 321] on link "[Ir al texto - EN]" at bounding box center [402, 321] width 73 height 12
click at [483, 175] on div "[fid4] Sacred Ritual for Abundance of Money Vidente: 200 | Idioma: EN ID: 11951…" at bounding box center [677, 225] width 653 height 238
click at [475, 197] on h2 "Sacred Ritual for Abundance of Money" at bounding box center [677, 210] width 623 height 30
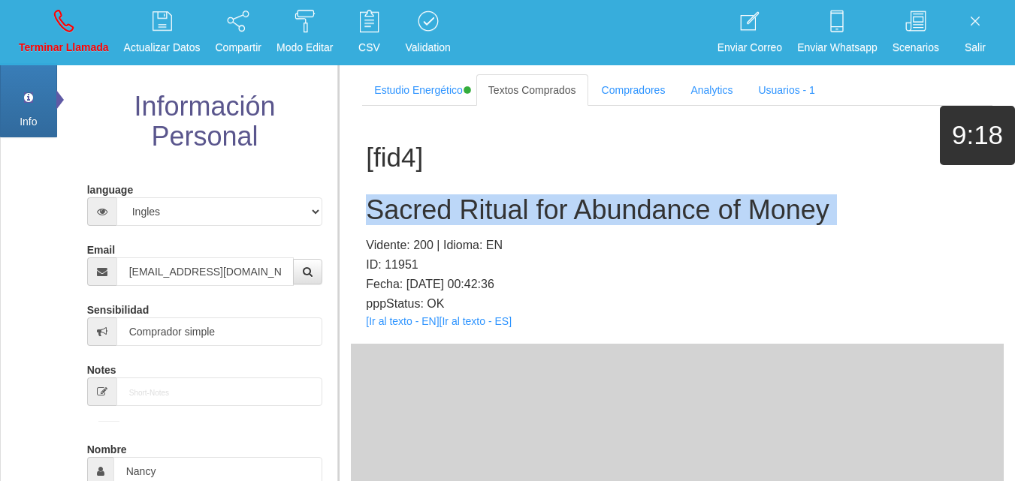
click at [475, 197] on h2 "Sacred Ritual for Abundance of Money" at bounding box center [677, 210] width 623 height 30
copy h2 "Sacred Ritual for Abundance of Money"
click at [50, 45] on p "Terminar Llamada" at bounding box center [64, 47] width 90 height 17
select select "0"
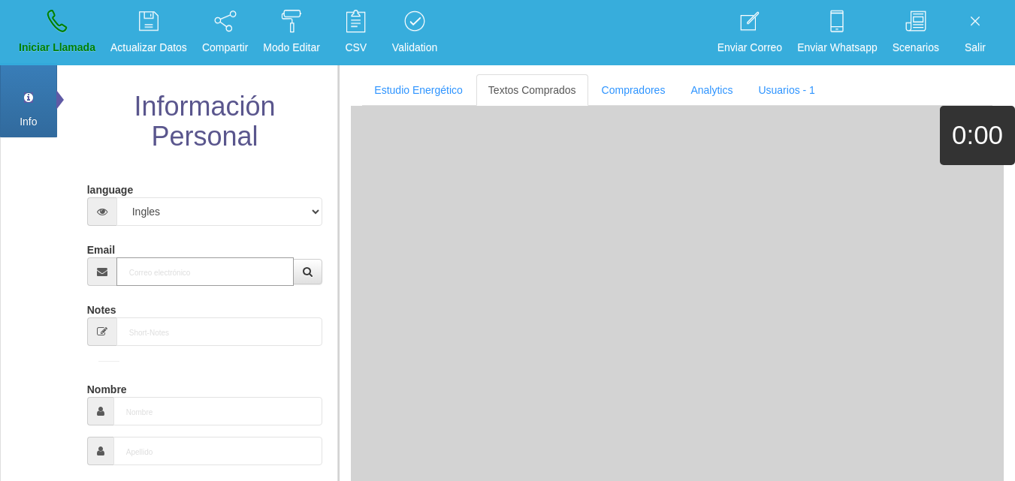
click at [197, 273] on input "Email" at bounding box center [205, 272] width 178 height 29
paste input "[PERSON_NAME][EMAIL_ADDRESS][DOMAIN_NAME]"
type input "[PERSON_NAME][EMAIL_ADDRESS][DOMAIN_NAME]"
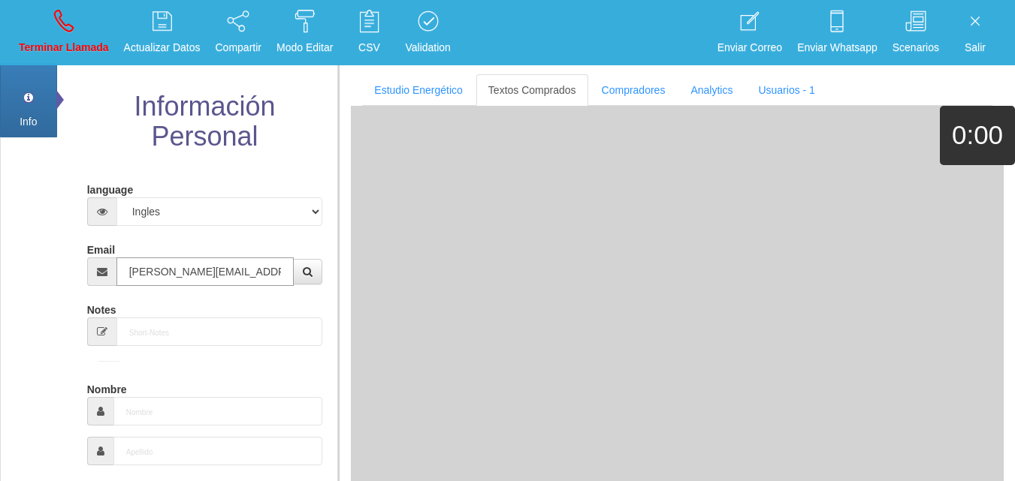
type input "[DATE]"
select select
type input "Buen Comprador"
type input "[PERSON_NAME]"
select select "2"
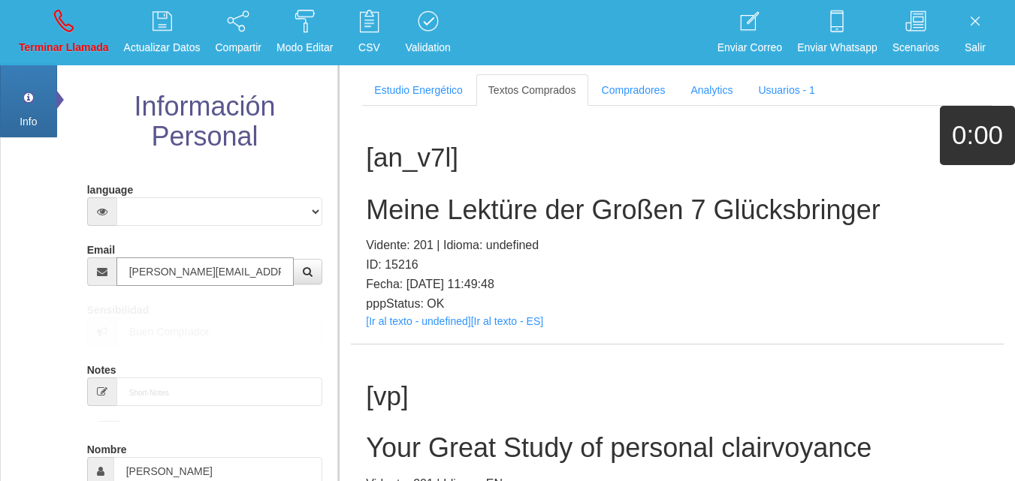
type input "[PERSON_NAME][EMAIL_ADDRESS][DOMAIN_NAME]"
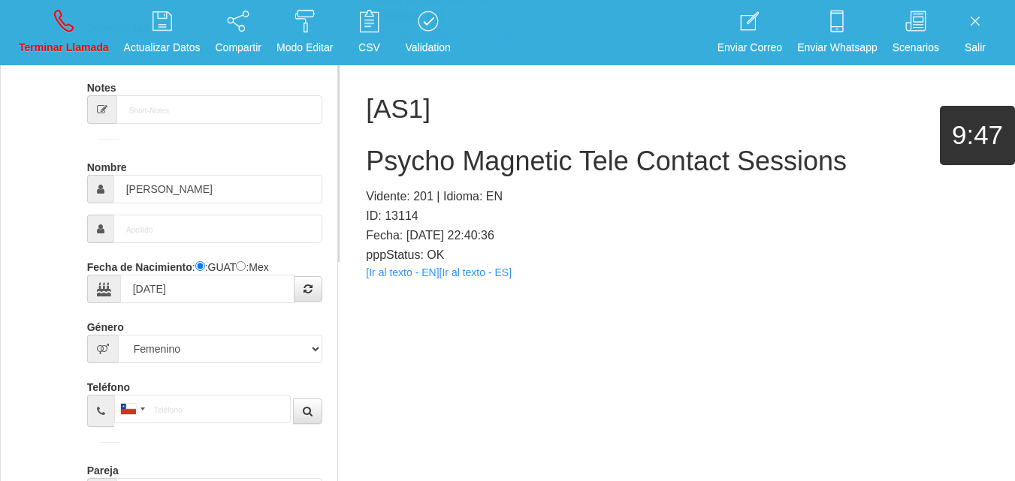
scroll to position [276, 0]
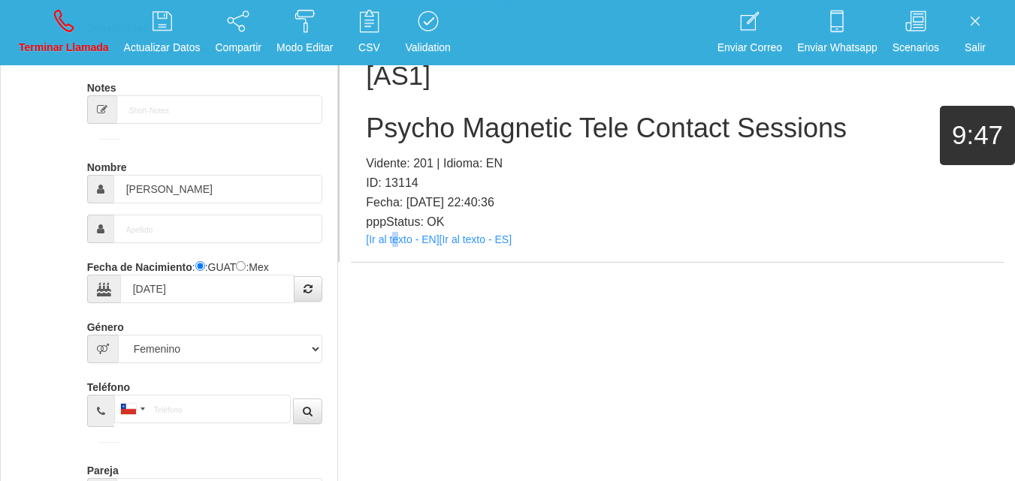
drag, startPoint x: 397, startPoint y: 253, endPoint x: 391, endPoint y: 247, distance: 8.5
click at [392, 251] on div "[AS1] Psycho Magnetic Tele Contact Sessions Vidente: 201 | Idioma: EN ID: 13114…" at bounding box center [677, 143] width 653 height 238
click at [391, 247] on div "[AS1] Psycho Magnetic Tele Contact Sessions Vidente: 201 | Idioma: EN ID: 13114…" at bounding box center [677, 143] width 653 height 238
click at [389, 243] on link "[Ir al texto - EN]" at bounding box center [402, 240] width 73 height 12
click at [65, 21] on icon at bounding box center [64, 21] width 20 height 24
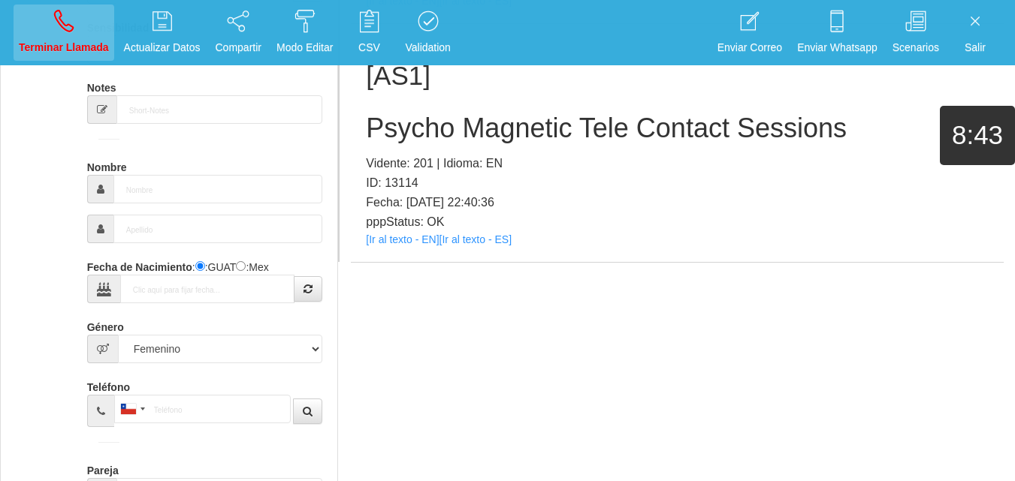
select select "0"
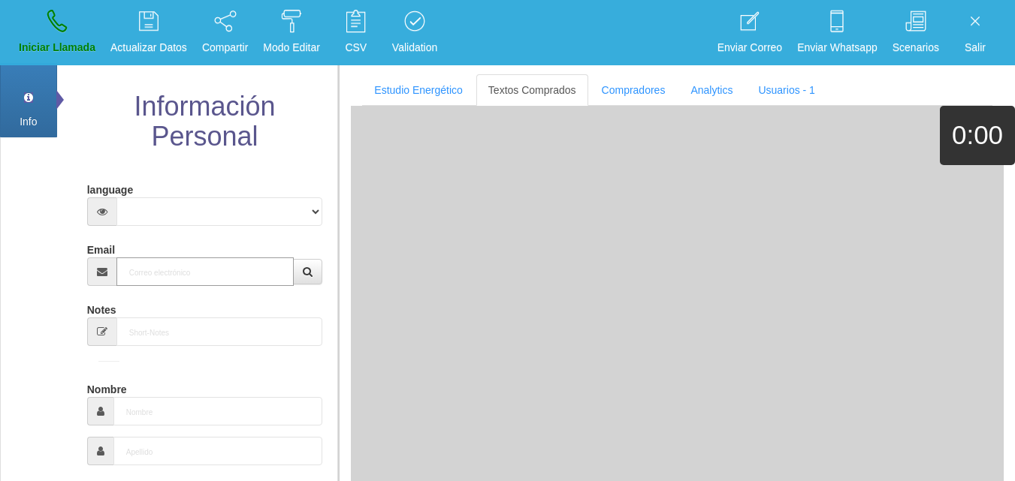
drag, startPoint x: 176, startPoint y: 285, endPoint x: 165, endPoint y: 274, distance: 14.9
click at [173, 282] on input "Email" at bounding box center [205, 272] width 178 height 29
paste input "[PERSON_NAME][EMAIL_ADDRESS][DOMAIN_NAME]"
type input "[PERSON_NAME][EMAIL_ADDRESS][DOMAIN_NAME]"
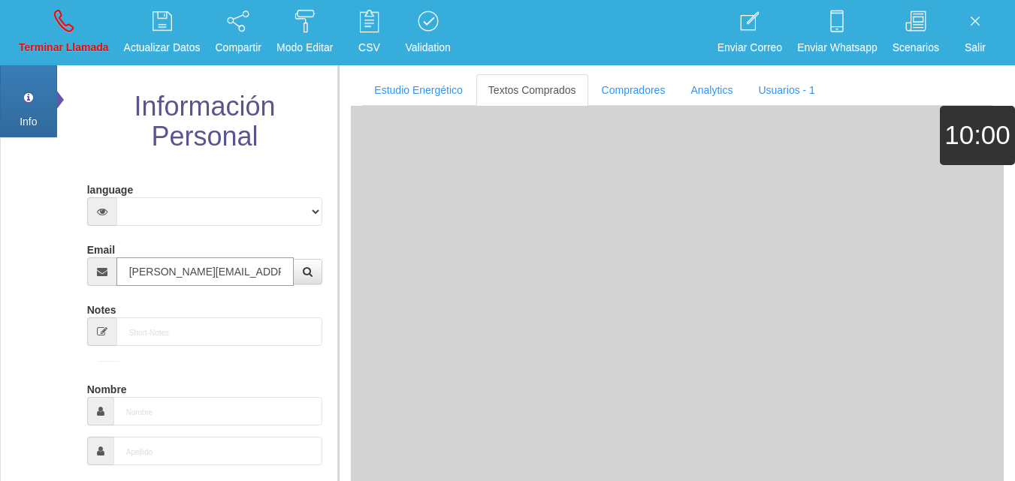
type input "[DATE]"
select select
type input "Buen Comprador"
type input "[PERSON_NAME]"
select select "2"
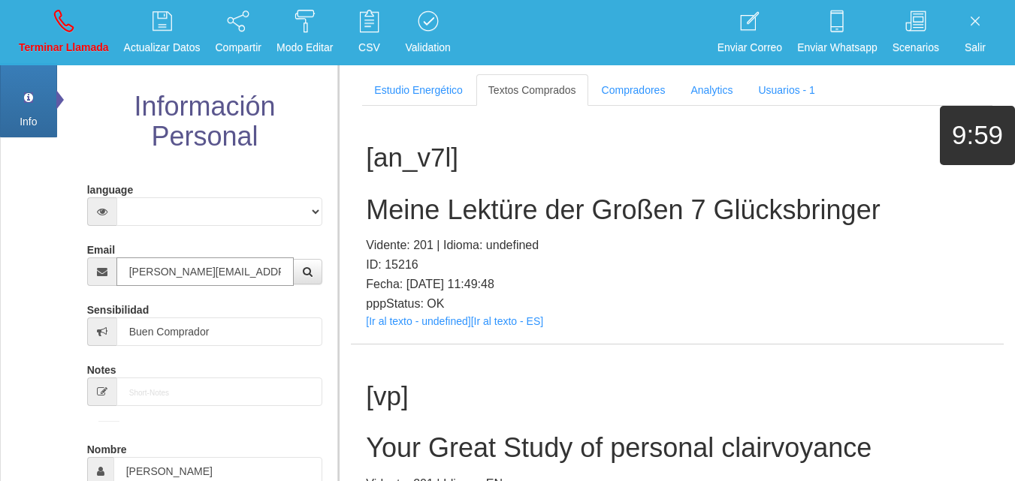
type input "[PERSON_NAME][EMAIL_ADDRESS][DOMAIN_NAME]"
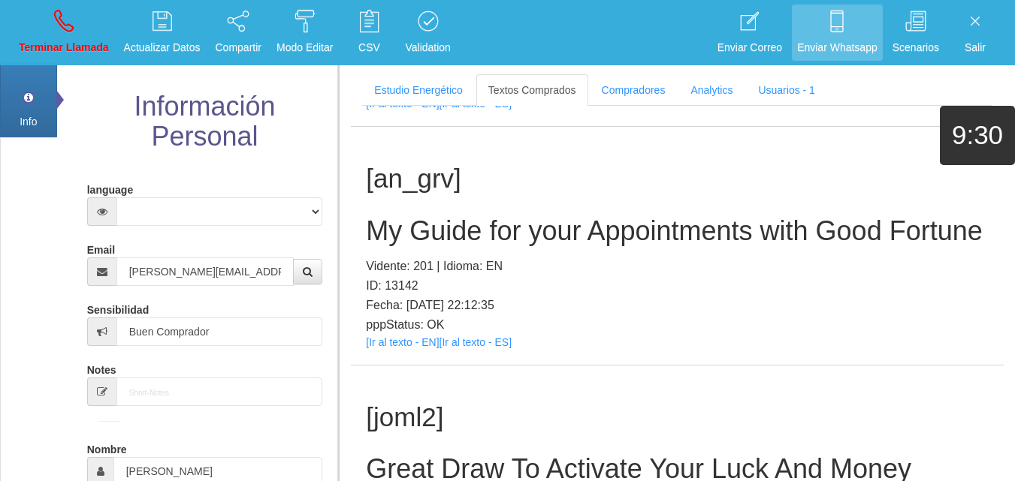
scroll to position [188, 0]
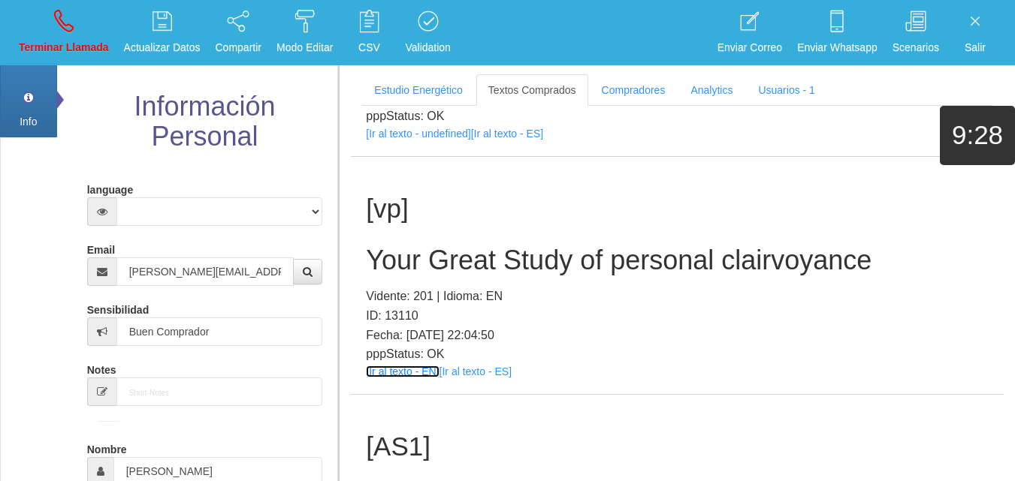
click at [396, 372] on link "[Ir al texto - EN]" at bounding box center [402, 372] width 73 height 12
drag, startPoint x: 475, startPoint y: 280, endPoint x: 469, endPoint y: 268, distance: 13.8
click at [476, 281] on div "[vp] Your Great Study of personal clairvoyance Vidente: 201 | Idioma: EN ID: 13…" at bounding box center [677, 276] width 653 height 238
click at [469, 268] on h2 "Your Great Study of personal clairvoyance" at bounding box center [677, 261] width 623 height 30
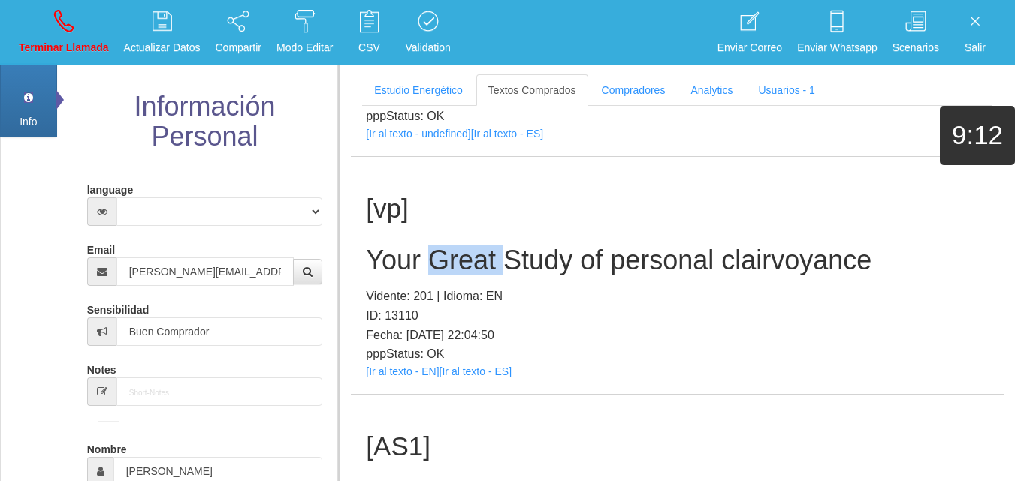
click at [469, 268] on h2 "Your Great Study of personal clairvoyance" at bounding box center [677, 261] width 623 height 30
click at [468, 266] on h2 "Your Great Study of personal clairvoyance" at bounding box center [677, 261] width 623 height 30
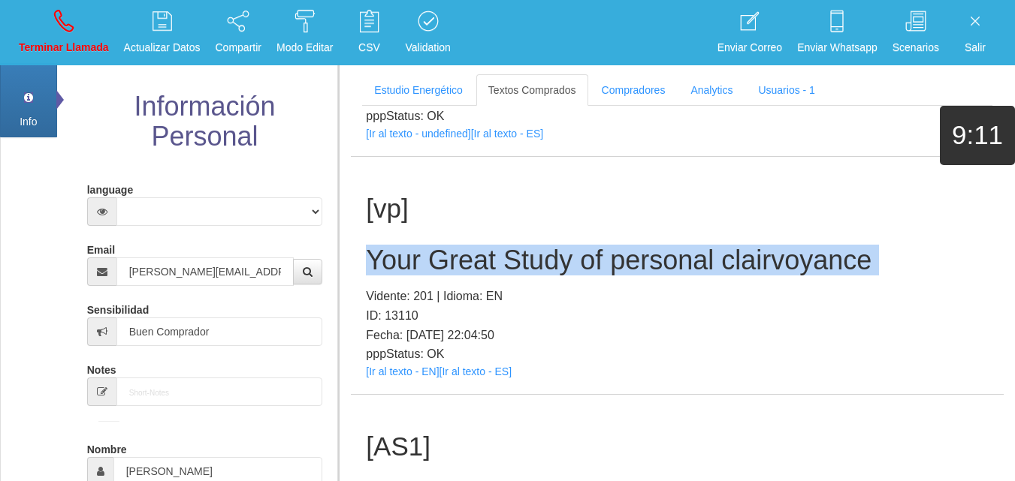
click at [468, 266] on h2 "Your Great Study of personal clairvoyance" at bounding box center [677, 261] width 623 height 30
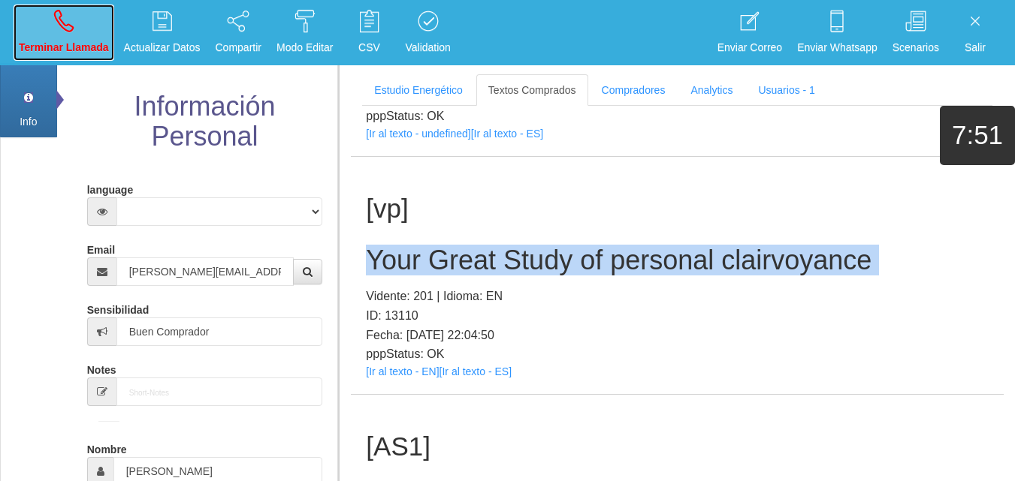
click at [43, 24] on link "Terminar Llamada" at bounding box center [64, 33] width 101 height 56
select select "0"
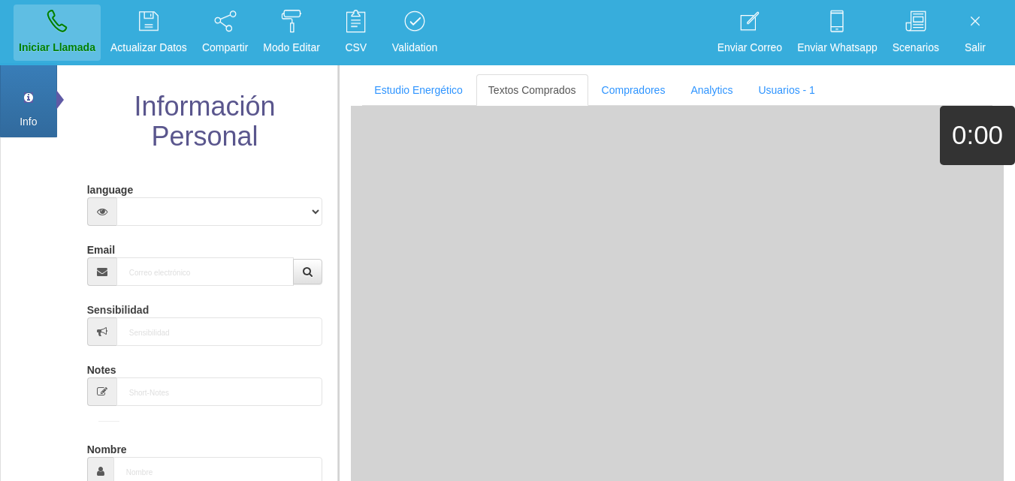
scroll to position [0, 0]
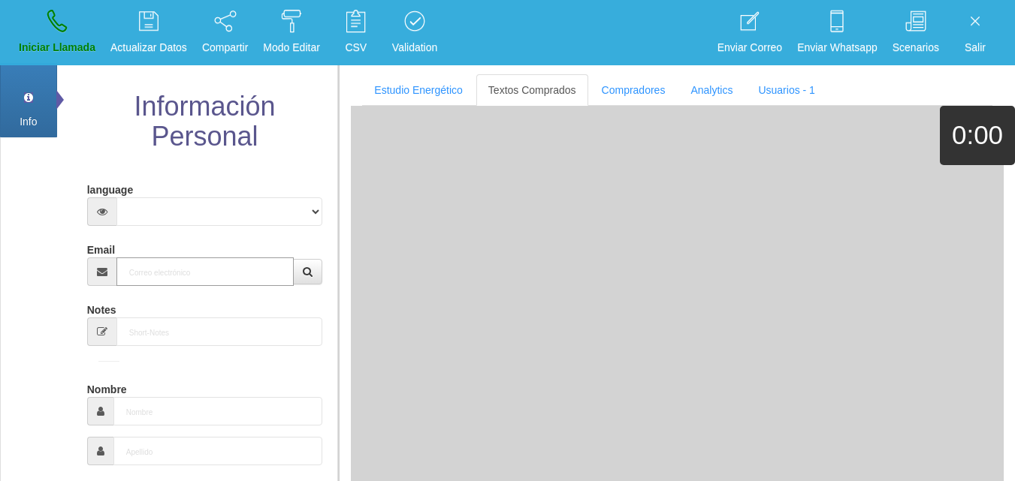
click at [167, 270] on input "Email" at bounding box center [205, 272] width 178 height 29
paste input "[EMAIL_ADDRESS][DOMAIN_NAME]"
type input "[EMAIL_ADDRESS][DOMAIN_NAME]"
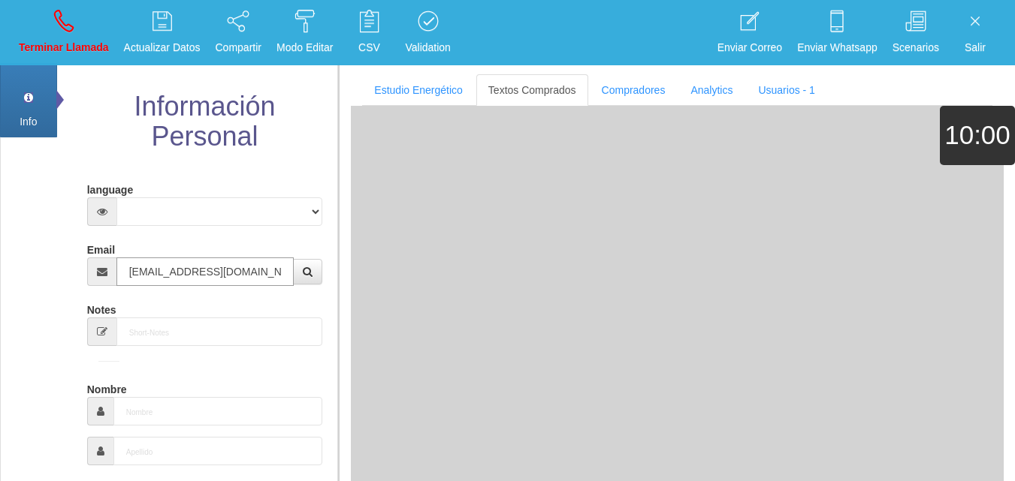
type input "[DATE]"
select select "4"
type input "Comprador bajo"
type input "[PERSON_NAME]"
select select "2"
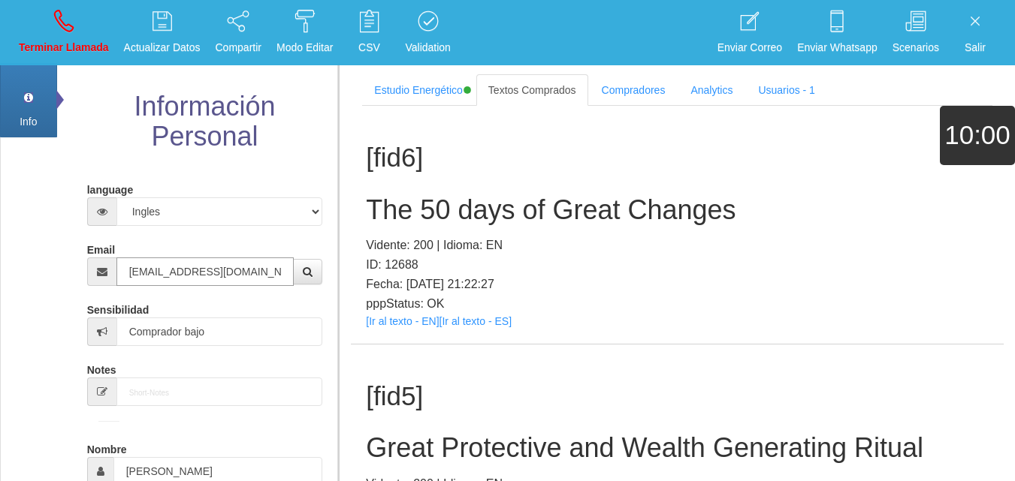
type input "[EMAIL_ADDRESS][DOMAIN_NAME]"
click at [384, 326] on link "[Ir al texto - EN]" at bounding box center [402, 321] width 73 height 12
click at [462, 202] on h2 "The 50 days of Great Changes" at bounding box center [677, 210] width 623 height 30
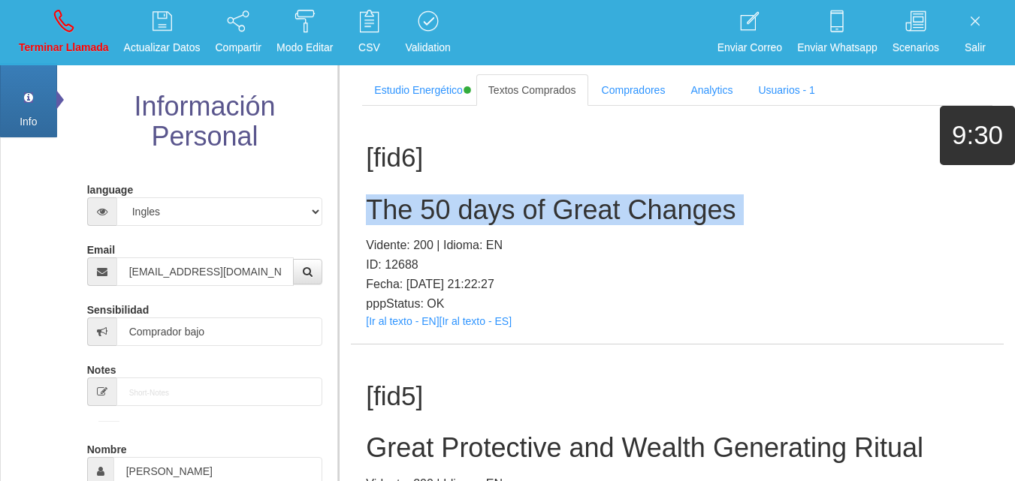
click at [462, 202] on h2 "The 50 days of Great Changes" at bounding box center [677, 210] width 623 height 30
copy h2 "The 50 days of Great Changes"
click at [68, 42] on p "Terminar Llamada" at bounding box center [64, 47] width 90 height 17
select select "0"
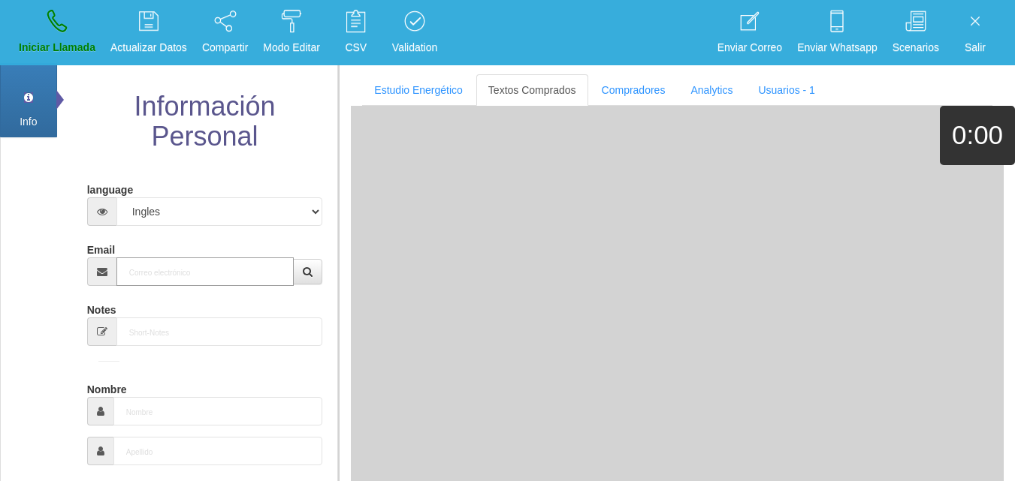
click at [201, 264] on input "Email" at bounding box center [205, 272] width 178 height 29
paste input "[EMAIL_ADDRESS][DOMAIN_NAME]"
type input "[EMAIL_ADDRESS][DOMAIN_NAME]"
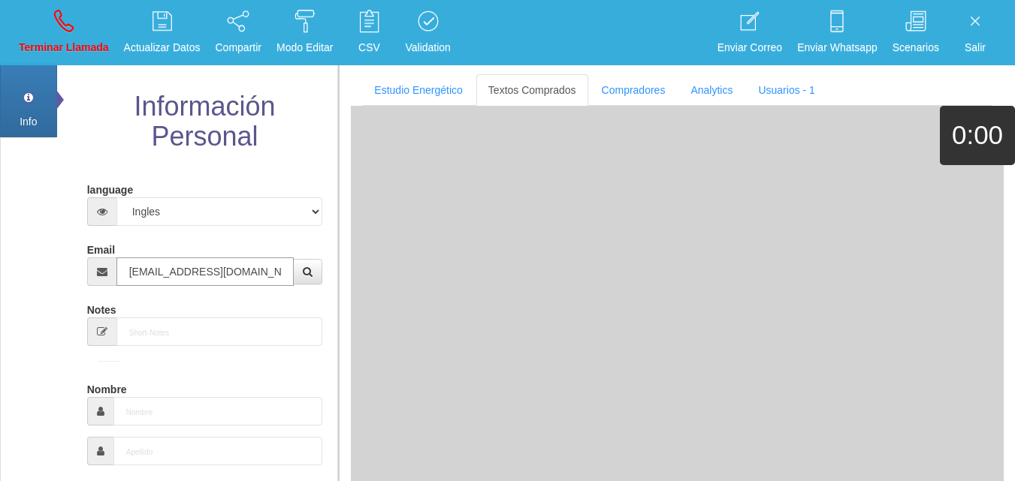
type input "[DATE]"
type input "Excelente Comprador"
type input "[PERSON_NAME]"
select select "2"
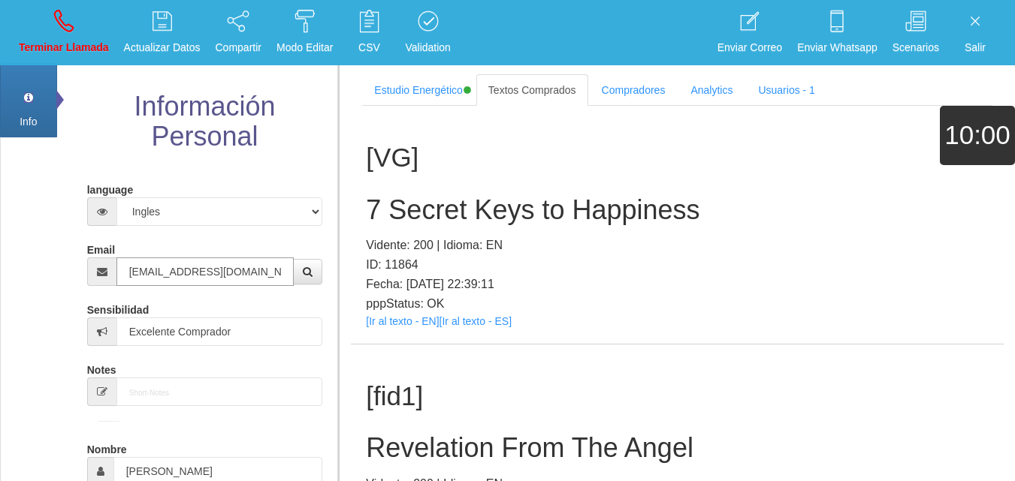
type input "[EMAIL_ADDRESS][DOMAIN_NAME]"
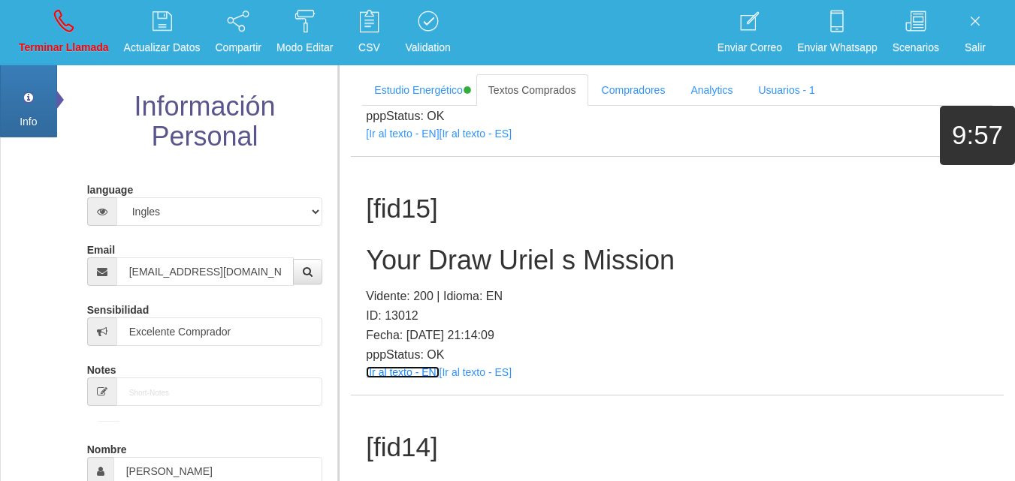
click at [386, 370] on link "[Ir al texto - EN]" at bounding box center [402, 372] width 73 height 12
click at [466, 273] on h2 "Your Draw Uriel s Mission" at bounding box center [677, 261] width 623 height 30
click at [463, 272] on h2 "Your Draw Uriel s Mission" at bounding box center [677, 261] width 623 height 30
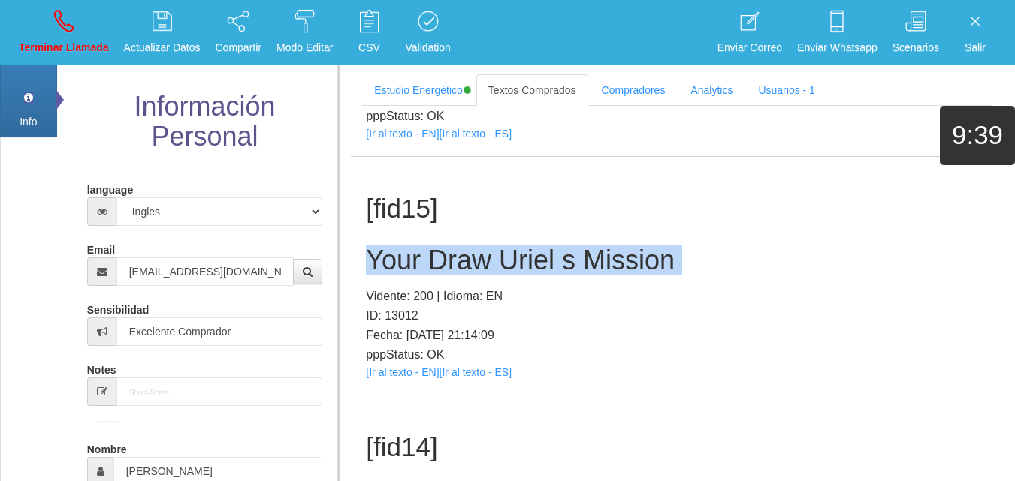
click at [463, 272] on h2 "Your Draw Uriel s Mission" at bounding box center [677, 261] width 623 height 30
click at [90, 32] on link "Terminar Llamada" at bounding box center [64, 33] width 101 height 56
select select "0"
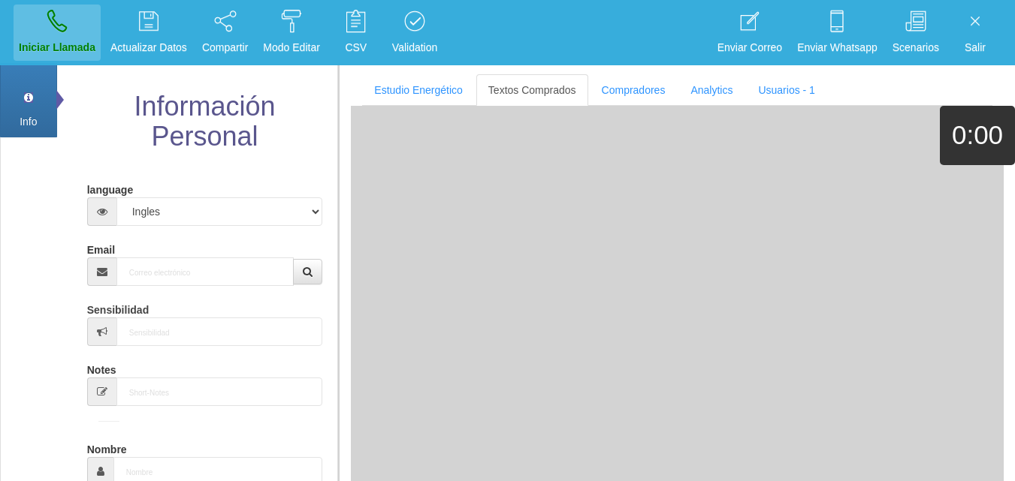
scroll to position [0, 0]
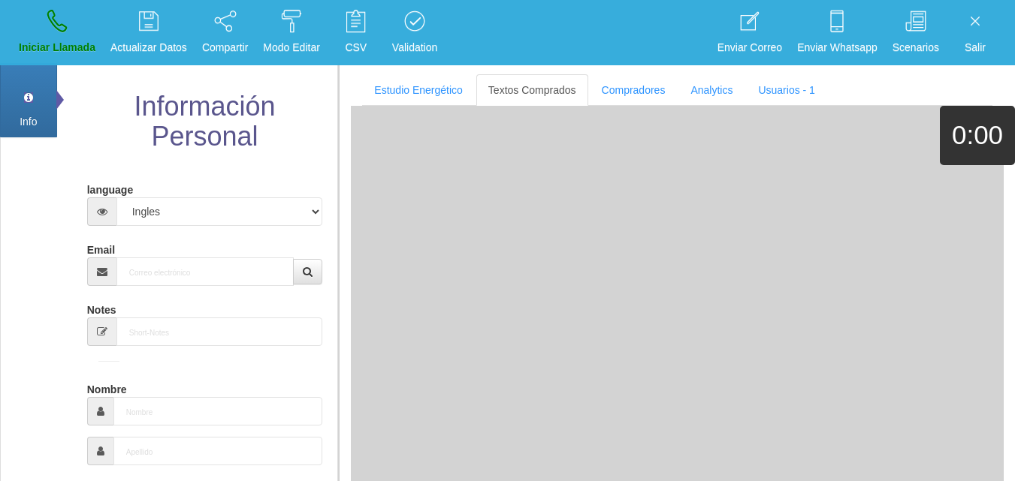
click at [226, 251] on div "Email" at bounding box center [205, 261] width 236 height 49
click at [228, 261] on input "Email" at bounding box center [205, 272] width 178 height 29
paste input "[EMAIL_ADDRESS][DOMAIN_NAME]"
type input "[EMAIL_ADDRESS][DOMAIN_NAME]"
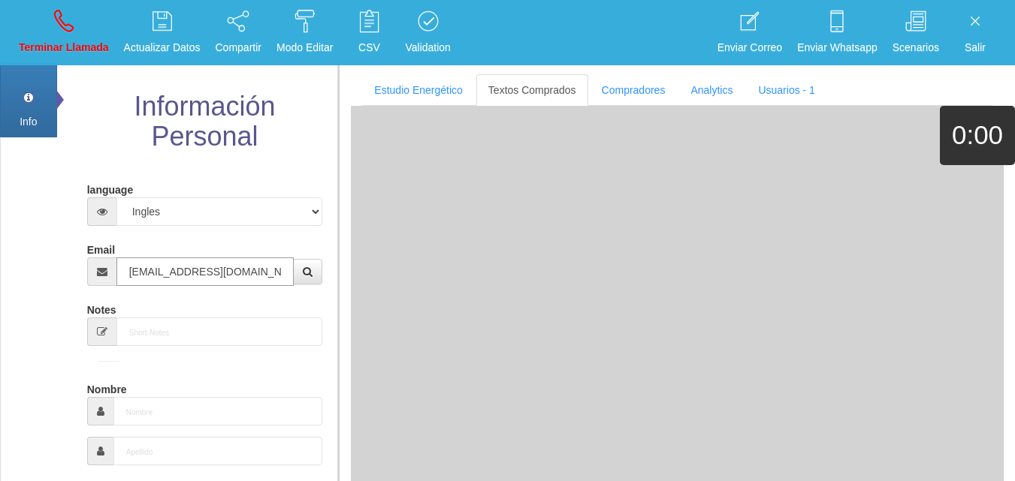
type input "21 Dic 1949"
select select "1"
type input "Excelente Comprador"
type input "[PERSON_NAME]"
select select "1"
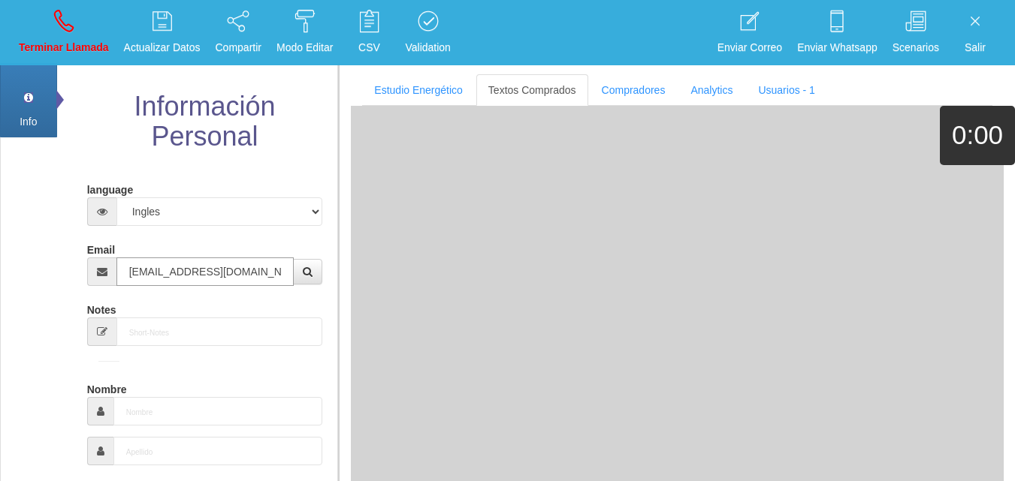
type input "01 55 6302 4399"
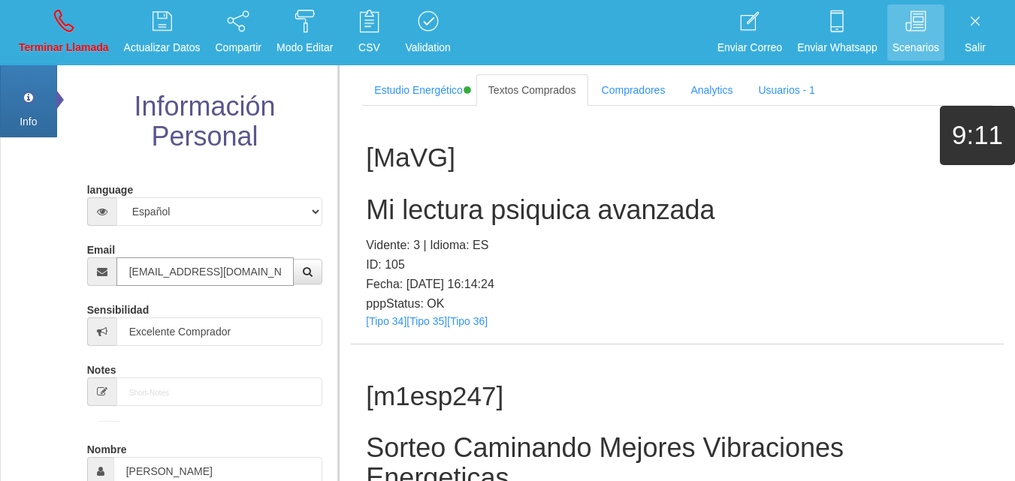
type input "[EMAIL_ADDRESS][DOMAIN_NAME]"
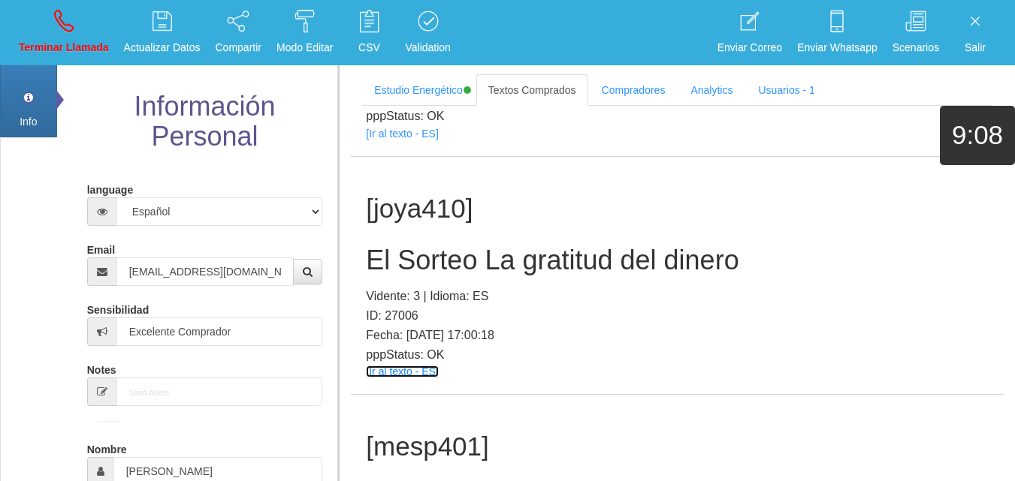
click at [380, 370] on link "[Ir al texto - ES]" at bounding box center [402, 372] width 72 height 12
click at [562, 267] on h2 "El Sorteo La gratitud del dinero" at bounding box center [677, 261] width 623 height 30
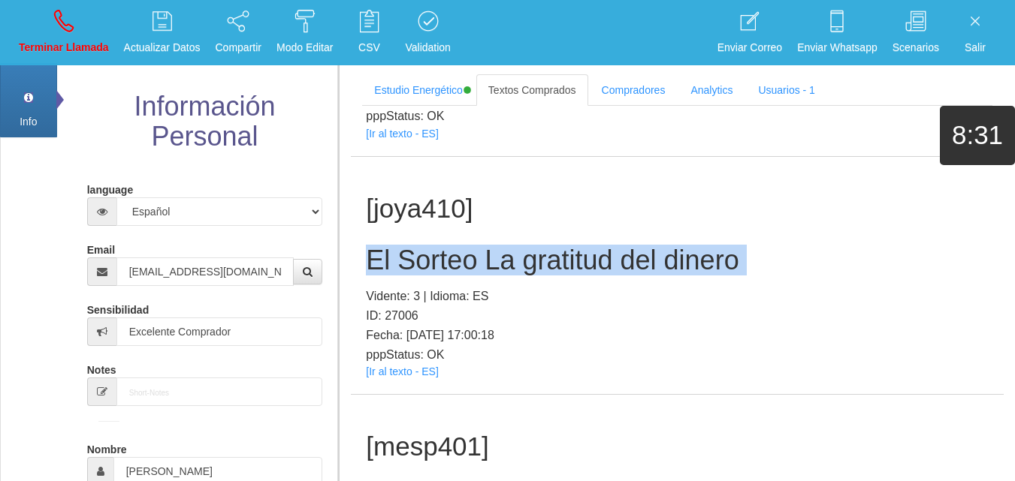
click at [562, 267] on h2 "El Sorteo La gratitud del dinero" at bounding box center [677, 261] width 623 height 30
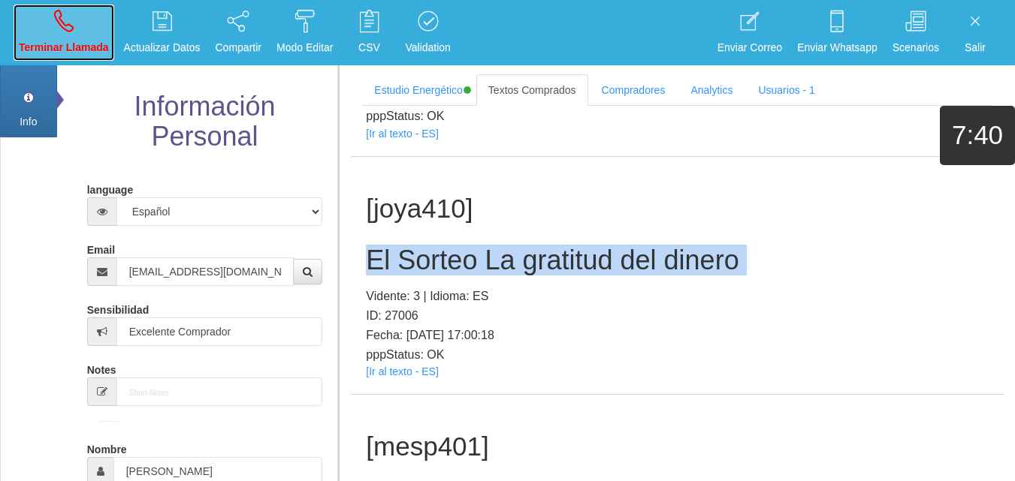
drag, startPoint x: 50, startPoint y: 27, endPoint x: 544, endPoint y: 98, distance: 499.1
click at [50, 27] on link "Terminar Llamada" at bounding box center [64, 33] width 101 height 56
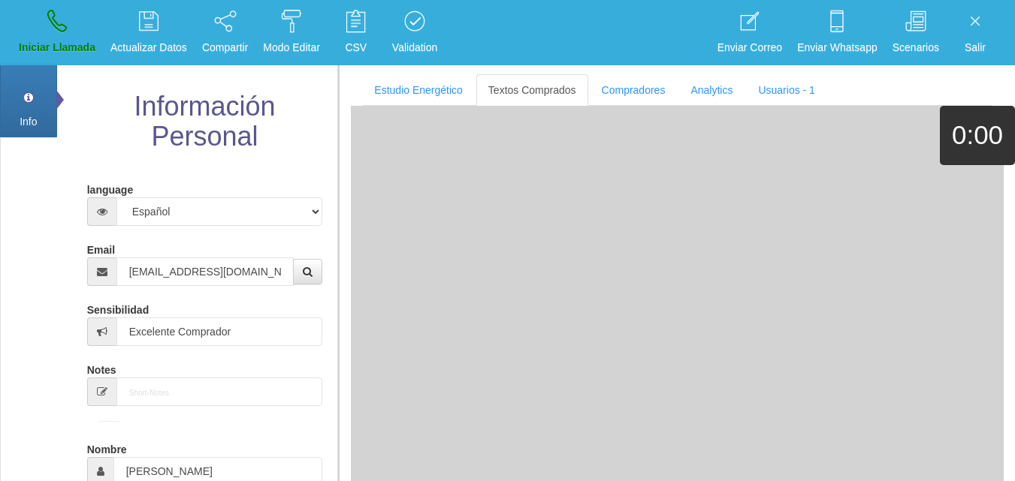
select select "0"
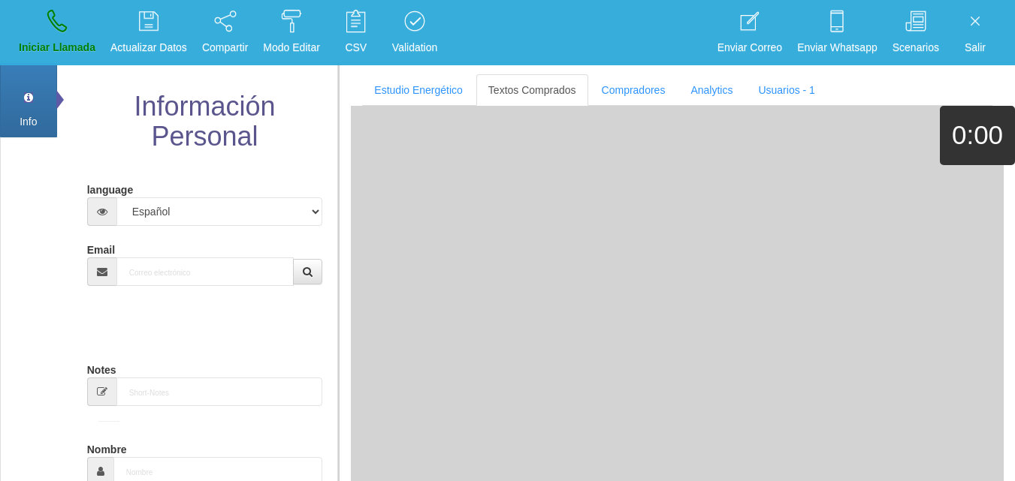
click at [195, 282] on input "Email" at bounding box center [205, 272] width 178 height 29
paste input "[EMAIL_ADDRESS][DOMAIN_NAME]"
type input "[EMAIL_ADDRESS][DOMAIN_NAME]"
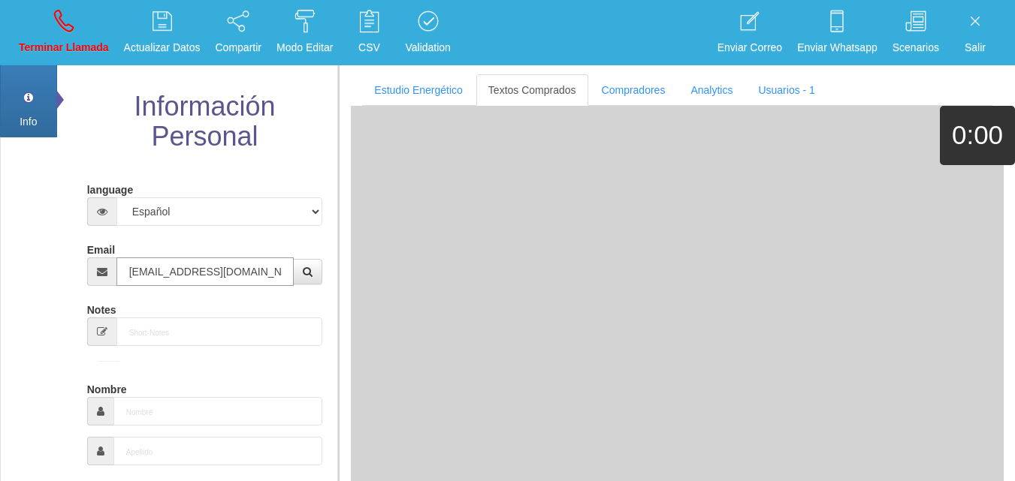
type input "[DATE]"
type input "Excelente Comprador"
type input "[PERSON_NAME]"
select select "2"
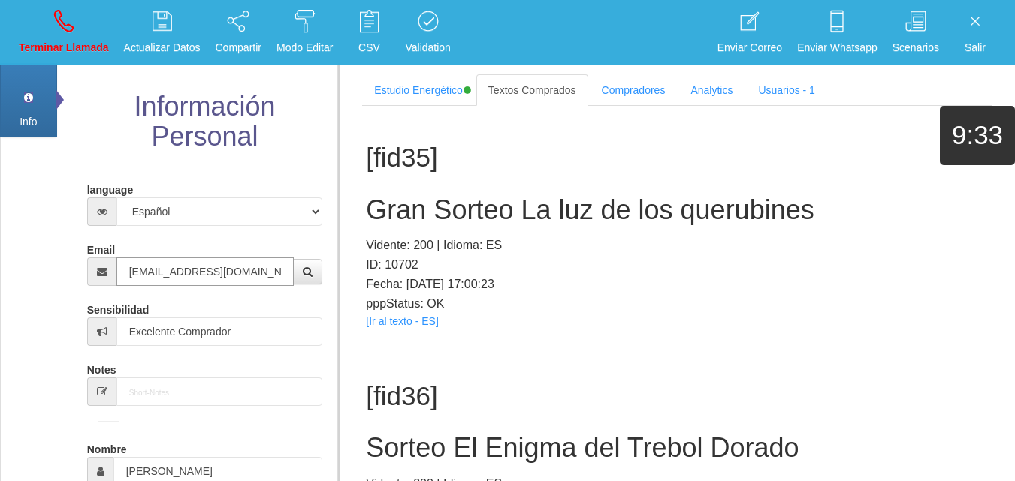
type input "[EMAIL_ADDRESS][DOMAIN_NAME]"
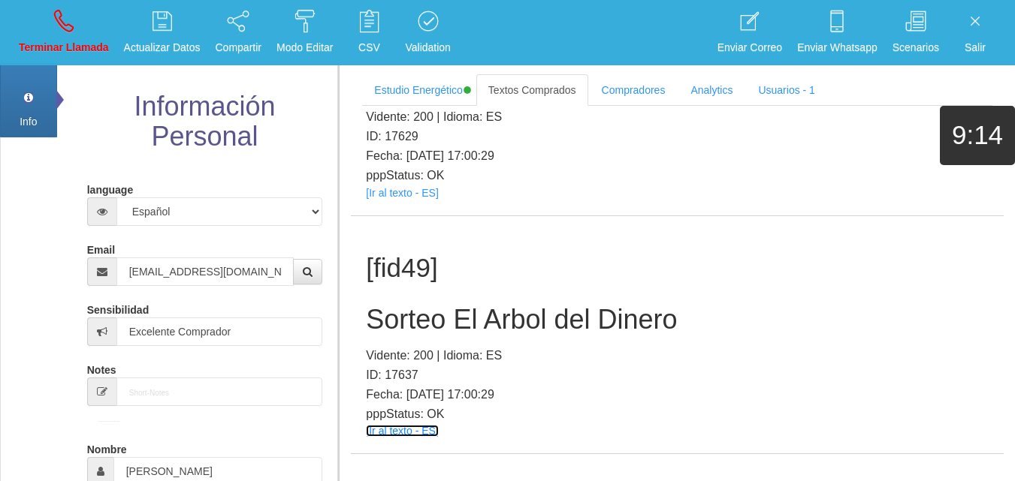
click at [411, 425] on link "[Ir al texto - ES]" at bounding box center [402, 431] width 72 height 12
click at [403, 305] on h2 "Sorteo El Arbol del Dinero" at bounding box center [677, 320] width 623 height 30
drag, startPoint x: 403, startPoint y: 247, endPoint x: 445, endPoint y: 245, distance: 42.1
click at [412, 305] on h2 "Sorteo El Arbol del Dinero" at bounding box center [677, 320] width 623 height 30
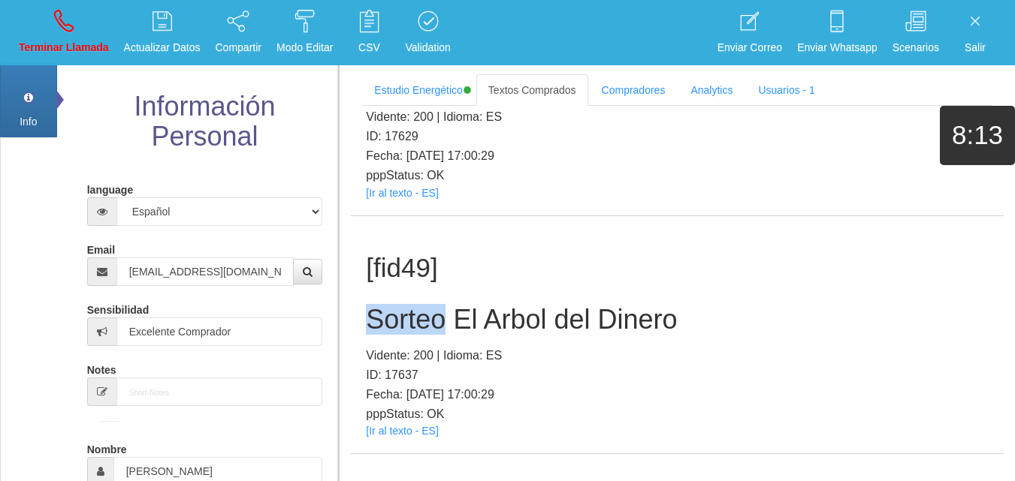
click at [448, 305] on h2 "Sorteo El Arbol del Dinero" at bounding box center [677, 320] width 623 height 30
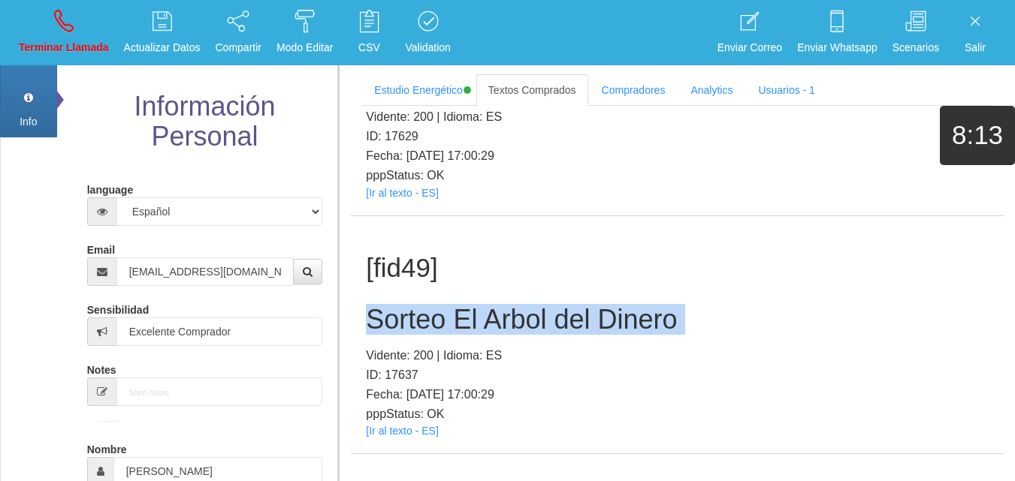
click at [448, 305] on h2 "Sorteo El Arbol del Dinero" at bounding box center [677, 320] width 623 height 30
drag, startPoint x: 448, startPoint y: 245, endPoint x: 456, endPoint y: 244, distance: 8.3
click at [448, 305] on h2 "Sorteo El Arbol del Dinero" at bounding box center [677, 320] width 623 height 30
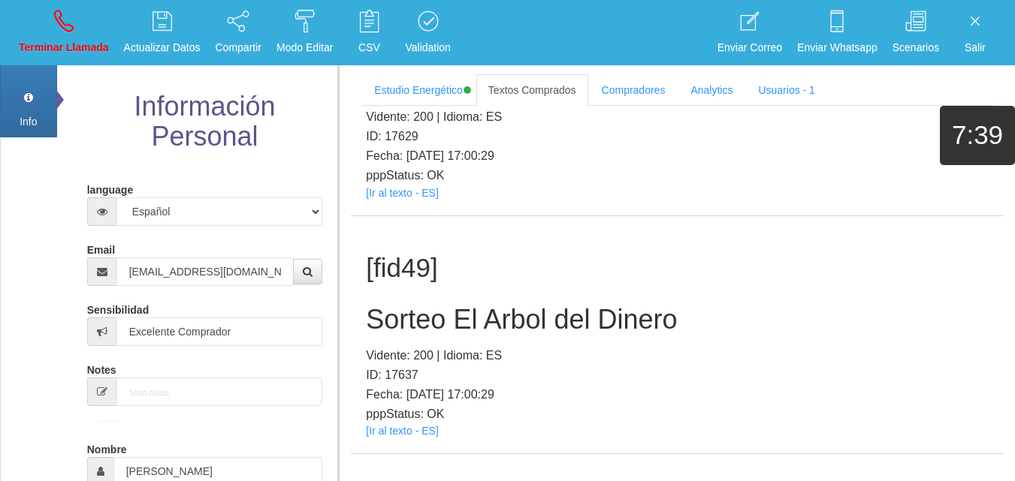
click at [114, 27] on li "Terminar Llamada" at bounding box center [63, 32] width 105 height 65
click at [108, 26] on link "Terminar Llamada" at bounding box center [64, 33] width 101 height 56
select select "0"
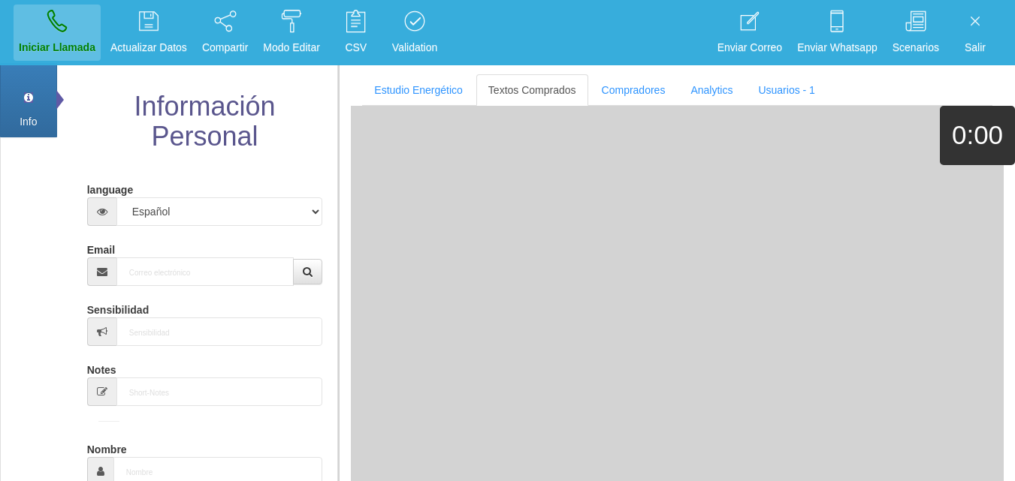
scroll to position [0, 0]
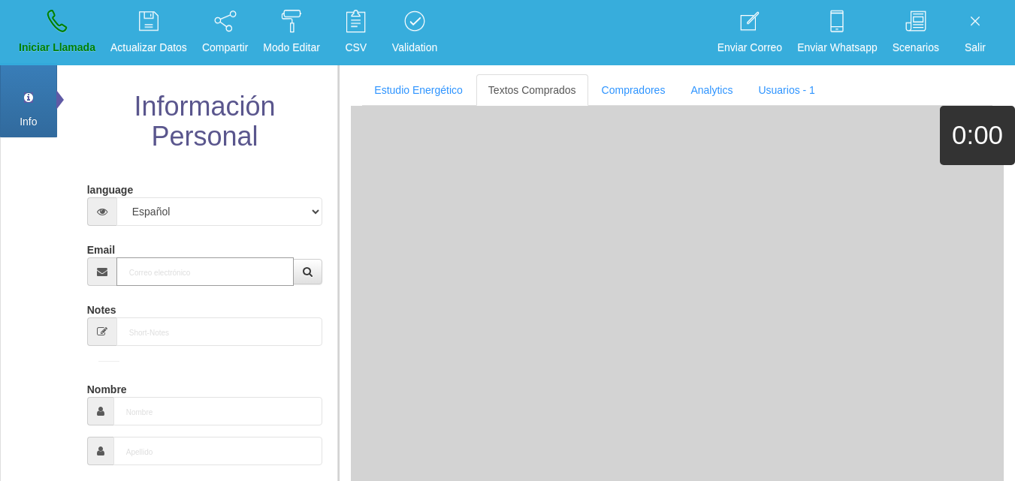
click at [186, 276] on input "Email" at bounding box center [205, 272] width 178 height 29
paste input "[EMAIL_ADDRESS][DOMAIN_NAME]"
type input "[EMAIL_ADDRESS][DOMAIN_NAME]"
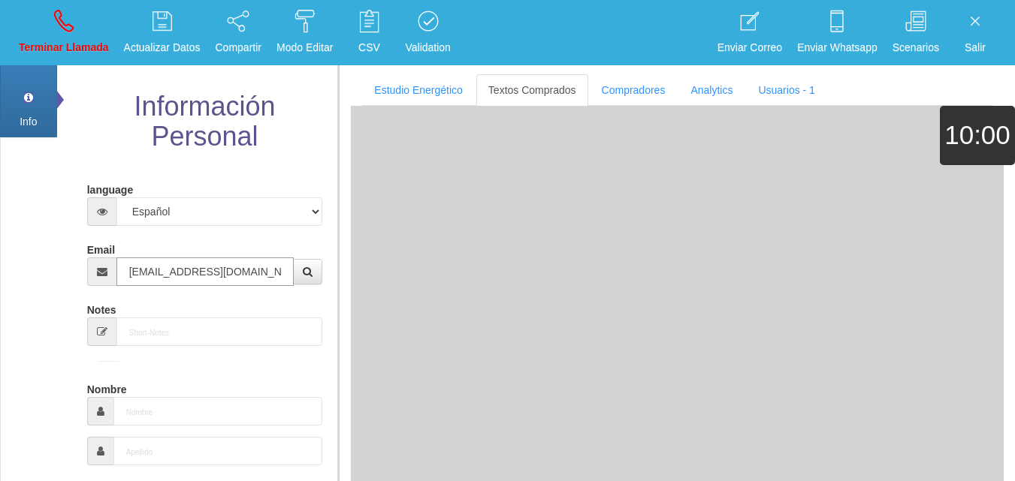
type input "[DATE]"
select select "2"
type input "Comprador bajo"
type input "Cleane"
select select "2"
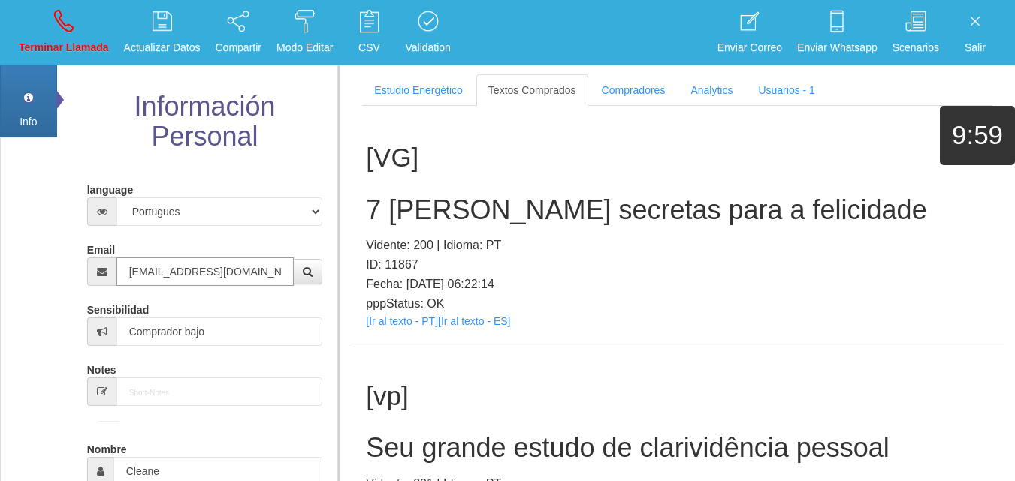
type input "[EMAIL_ADDRESS][DOMAIN_NAME]"
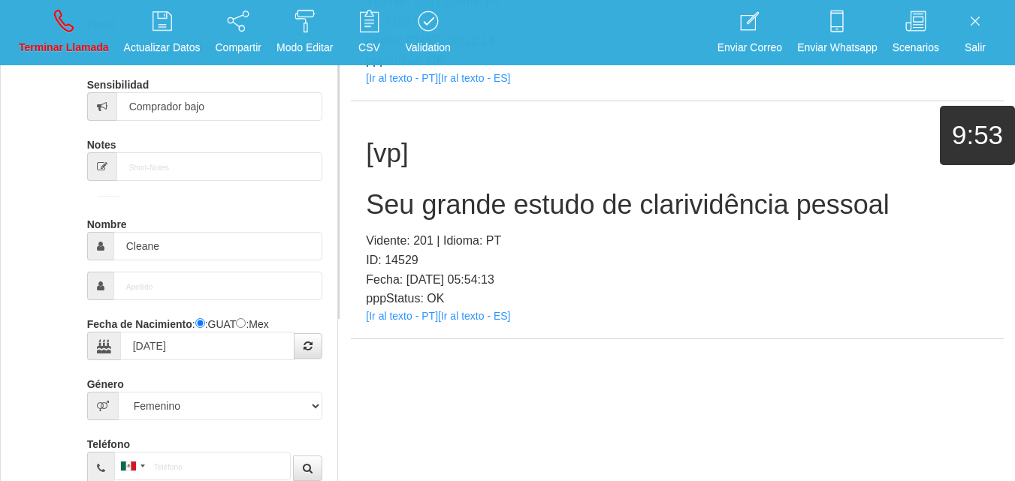
scroll to position [300, 0]
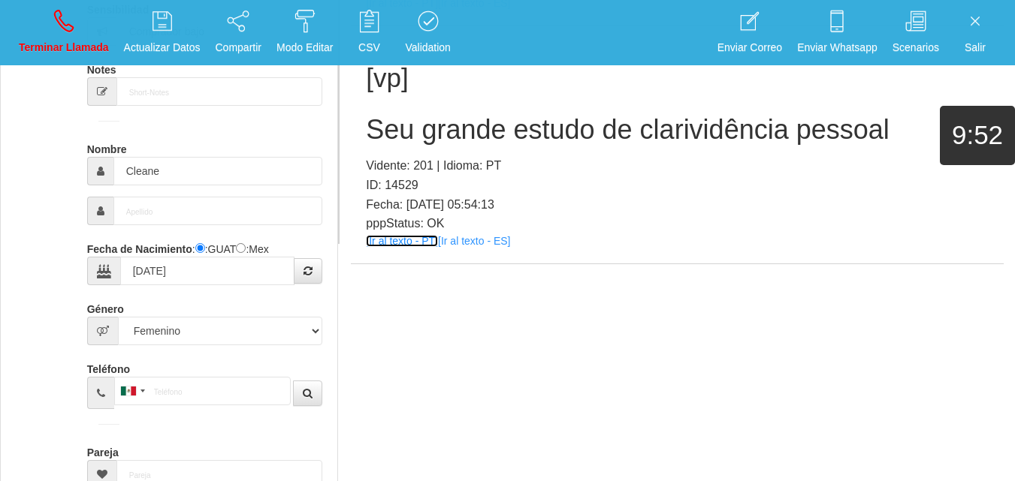
click at [403, 246] on link "[Ir al texto - PT]" at bounding box center [402, 241] width 72 height 12
click at [387, 138] on h2 "Seu grande estudo de clarividência pessoal" at bounding box center [677, 130] width 623 height 30
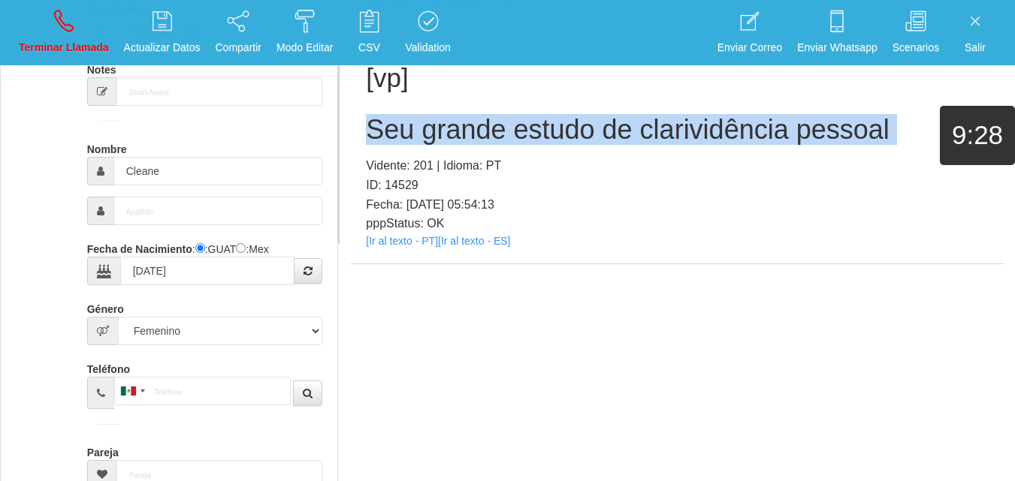
click at [387, 138] on h2 "Seu grande estudo de clarividência pessoal" at bounding box center [677, 130] width 623 height 30
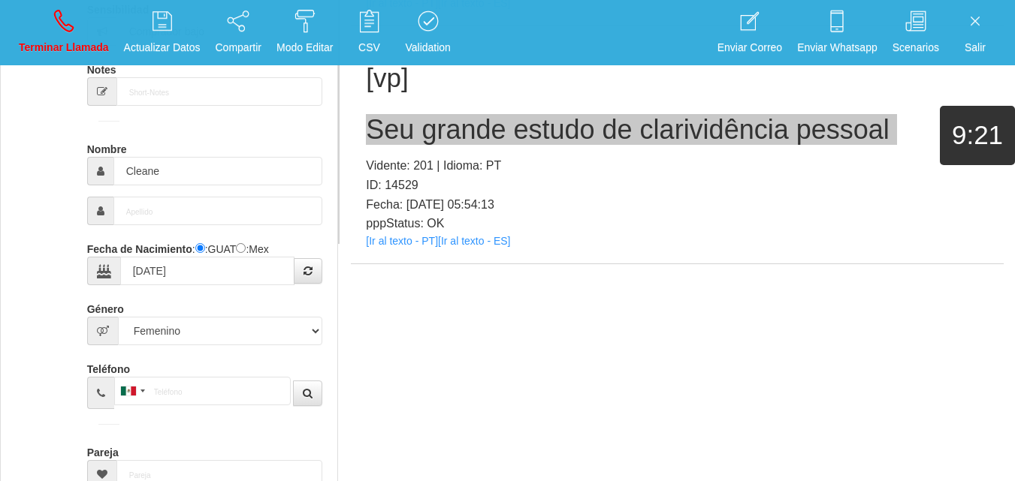
scroll to position [0, 0]
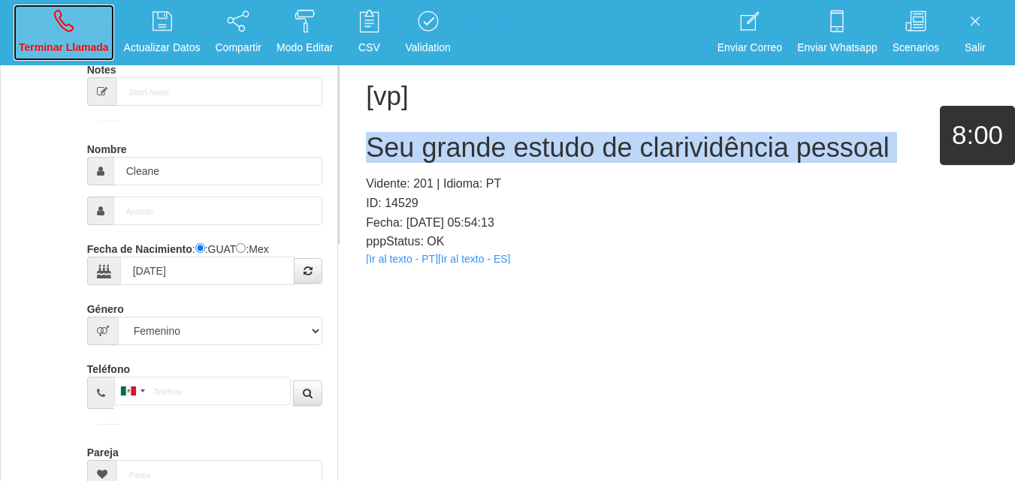
click at [97, 8] on link "Terminar Llamada" at bounding box center [64, 33] width 101 height 56
select select "0"
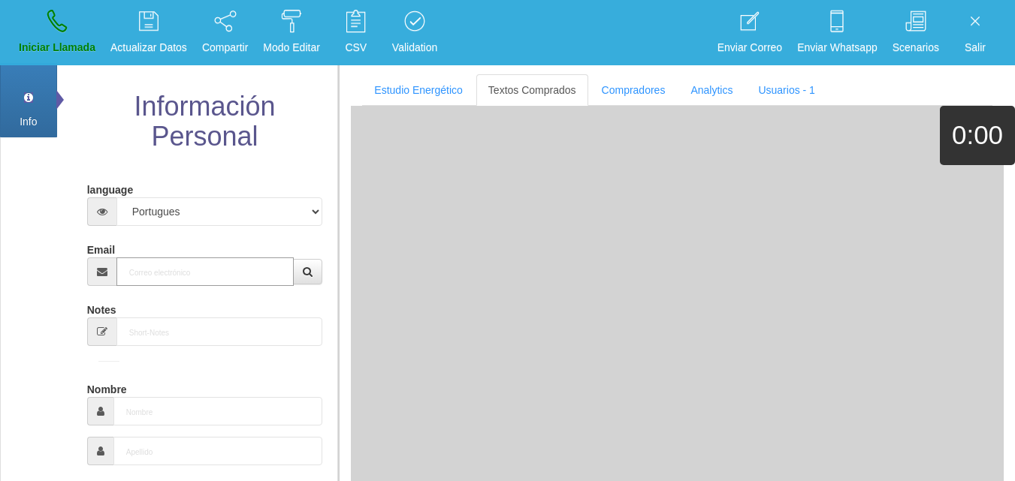
click at [179, 271] on input "Email" at bounding box center [205, 272] width 178 height 29
paste input "[EMAIL_ADDRESS][DOMAIN_NAME]"
type input "[EMAIL_ADDRESS][DOMAIN_NAME]"
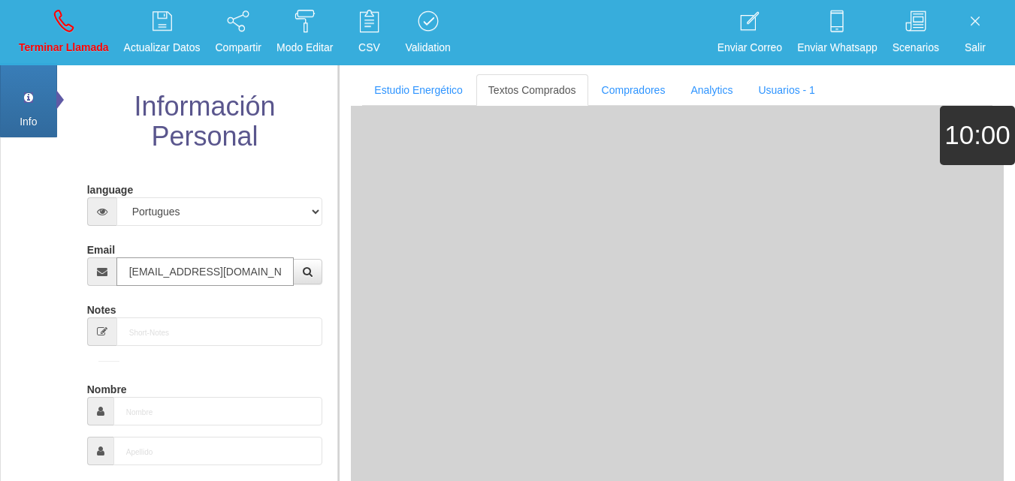
type input "8 Ene 1966"
select select "3"
type input "Comprador bajo"
type input "[PERSON_NAME]"
select select "1"
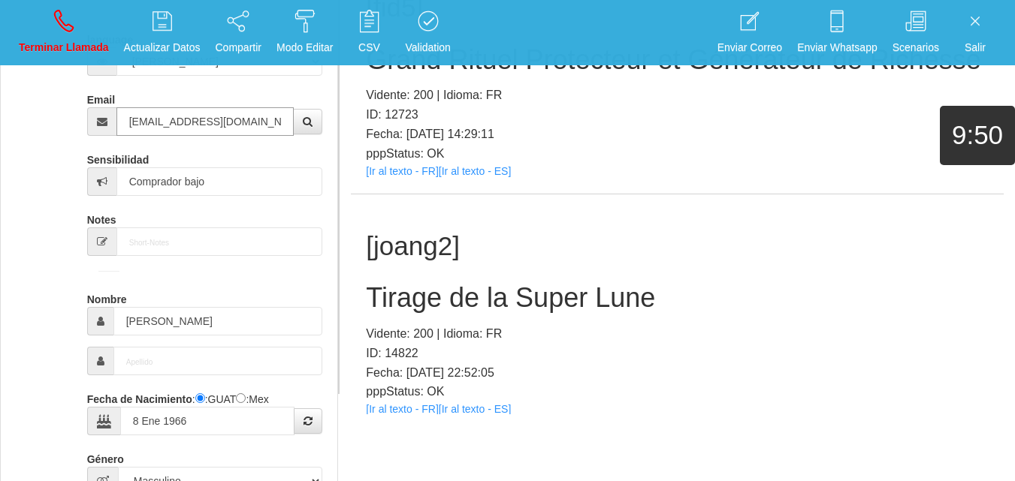
type input "[EMAIL_ADDRESS][DOMAIN_NAME]"
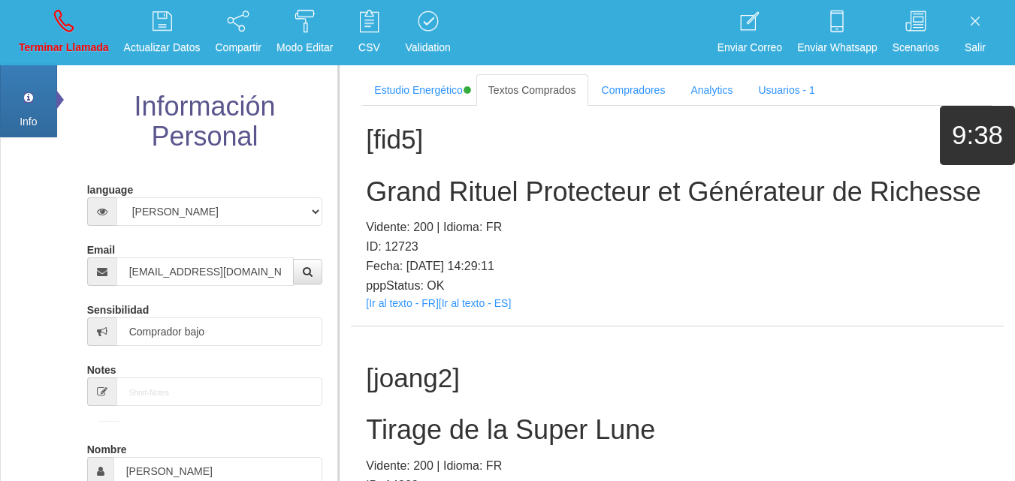
scroll to position [300, 0]
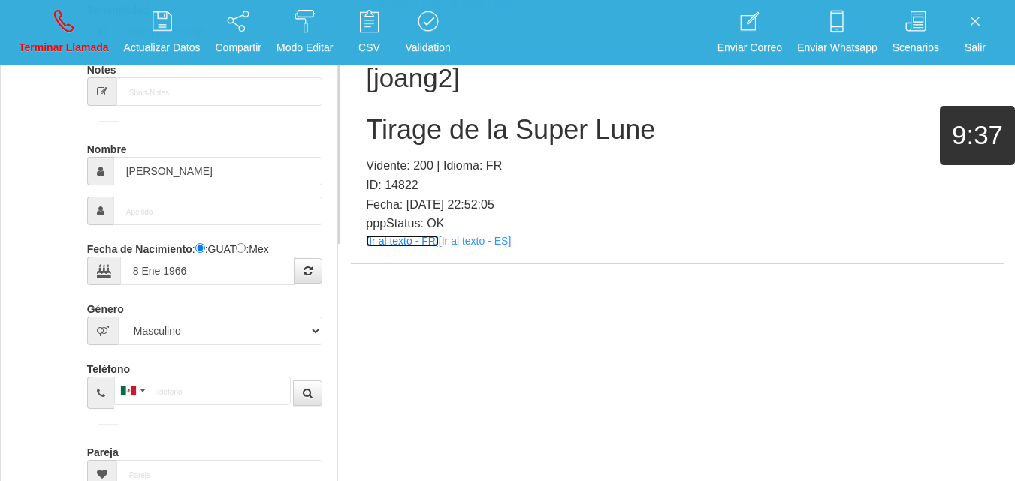
click at [405, 243] on link "[Ir al texto - FR]" at bounding box center [402, 241] width 72 height 12
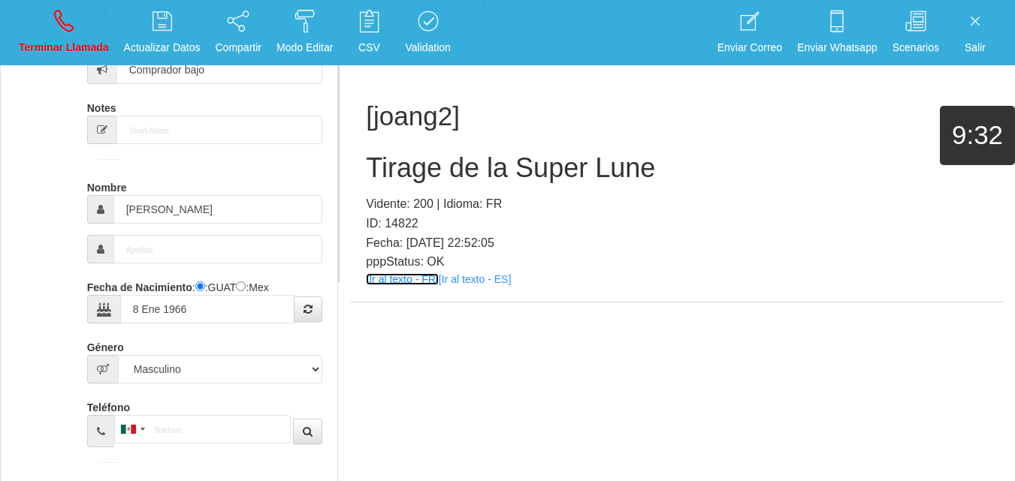
scroll to position [150, 0]
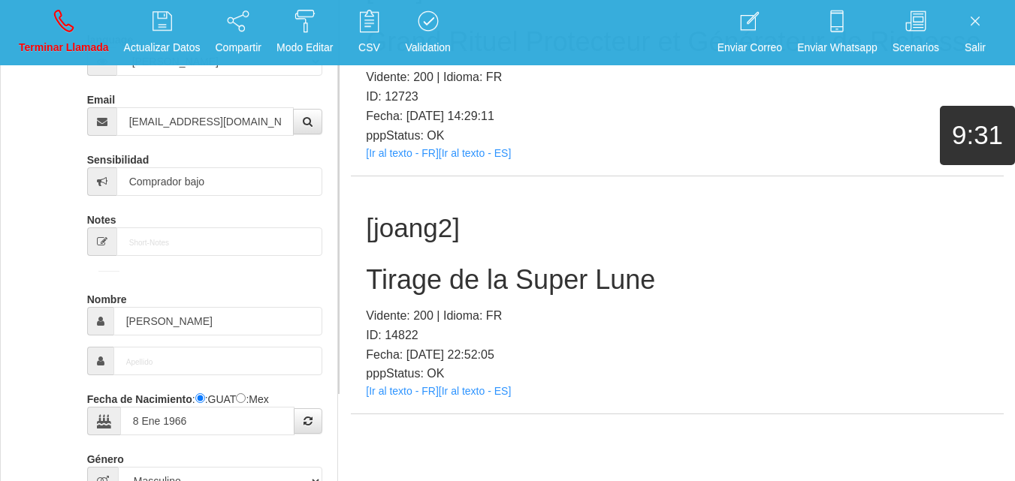
click at [135, 309] on div "Nombre [PERSON_NAME]" at bounding box center [205, 311] width 236 height 49
click at [136, 310] on input "[PERSON_NAME]" at bounding box center [218, 321] width 210 height 29
click at [387, 279] on h2 "Tirage de la Super Lune" at bounding box center [677, 280] width 623 height 30
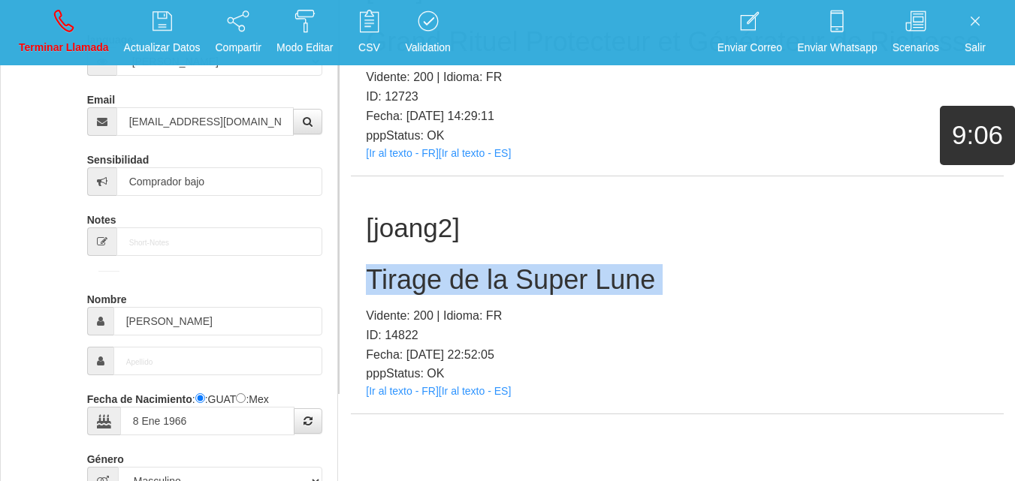
click at [387, 279] on h2 "Tirage de la Super Lune" at bounding box center [677, 280] width 623 height 30
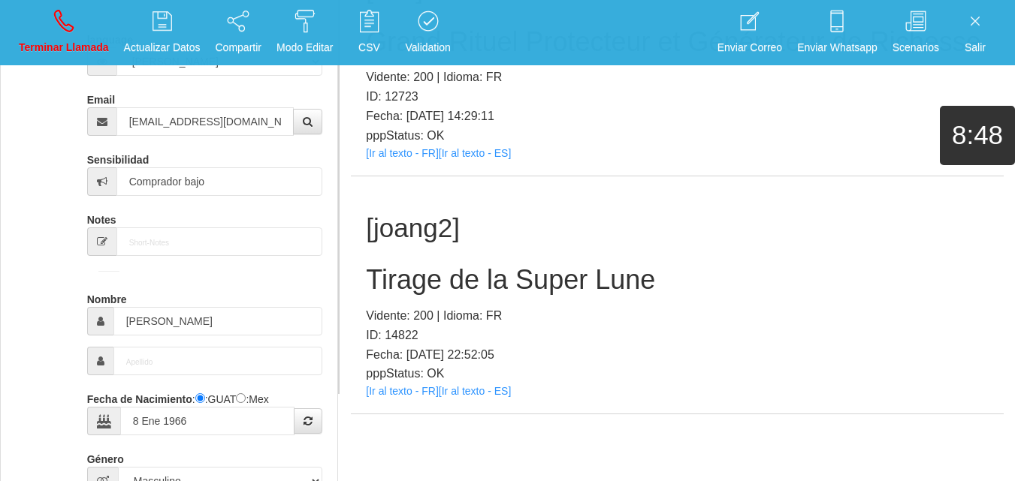
click at [556, 167] on div "[fid5] Grand Rituel Protecteur et Générateur de [PERSON_NAME]: 200 | Idioma: FR…" at bounding box center [677, 57] width 653 height 238
click at [83, 29] on link "Terminar Llamada" at bounding box center [64, 33] width 101 height 56
select select "0"
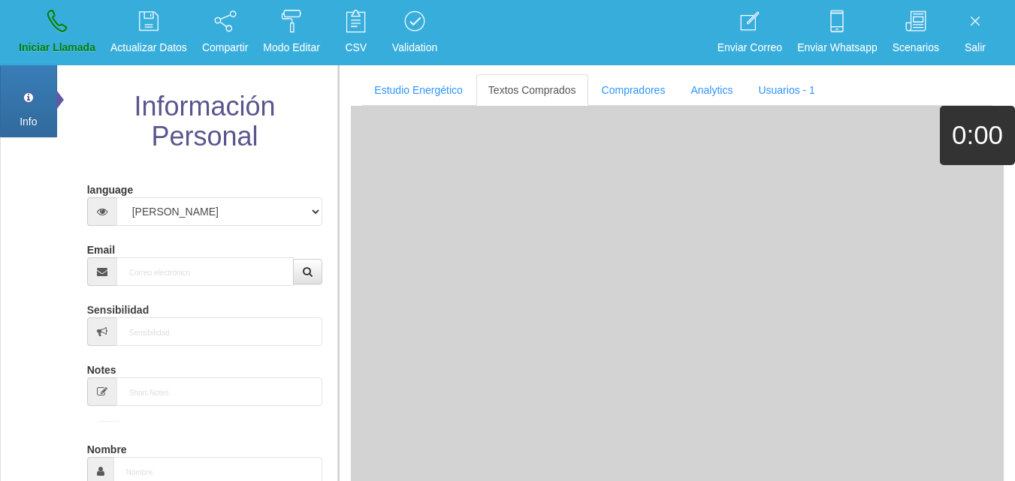
scroll to position [0, 0]
click at [174, 273] on input "Email" at bounding box center [205, 272] width 178 height 29
paste input "[EMAIL_ADDRESS][DOMAIN_NAME]"
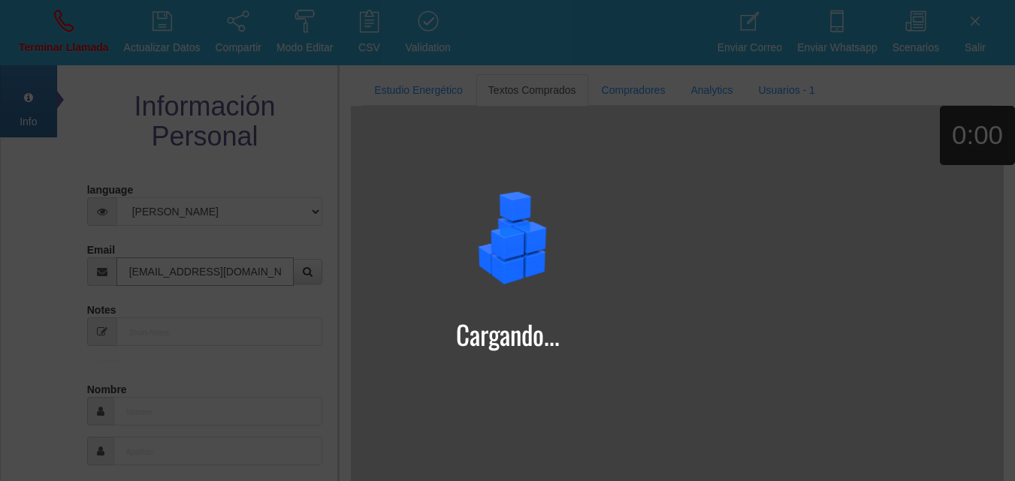
type input "[EMAIL_ADDRESS][DOMAIN_NAME]"
type input "[DATE]"
type input "[PERSON_NAME]+petrovici"
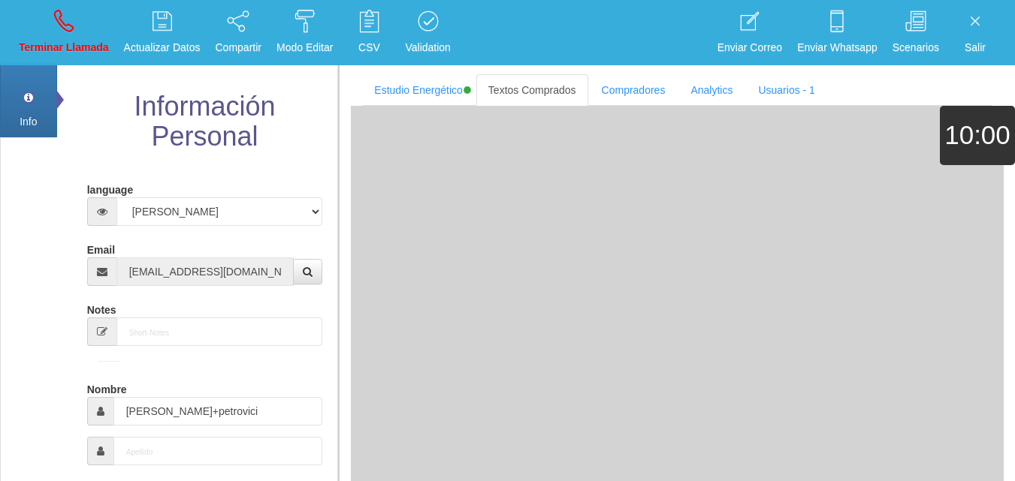
select select "4"
type input "Excelente Comprador"
type input "[PERSON_NAME]"
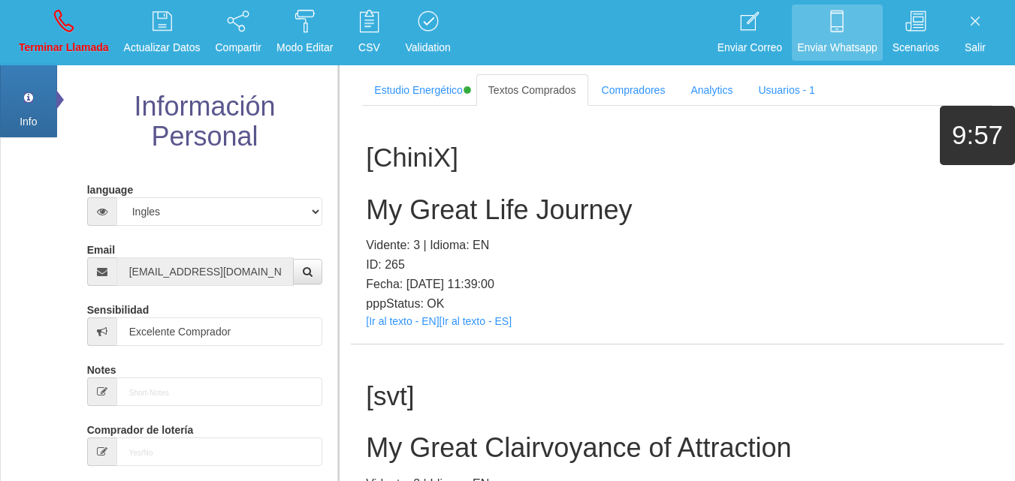
scroll to position [166182, 0]
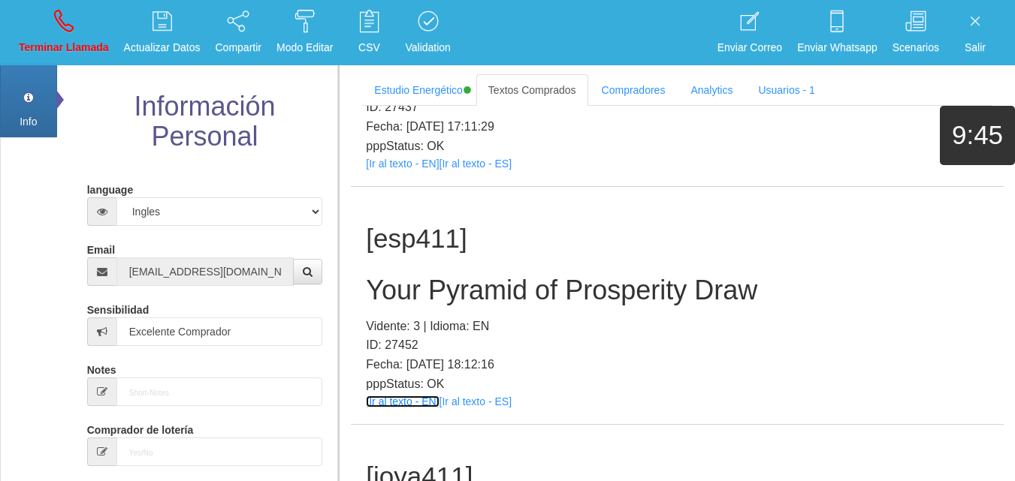
click at [394, 396] on link "[Ir al texto - EN]" at bounding box center [402, 402] width 73 height 12
click at [551, 276] on h2 "Your Pyramid of Prosperity Draw" at bounding box center [677, 291] width 623 height 30
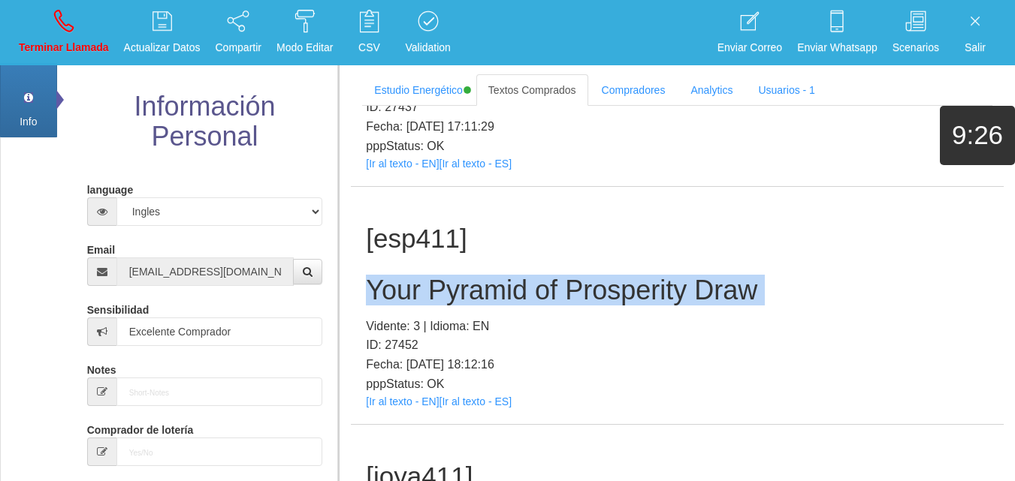
click at [550, 276] on h2 "Your Pyramid of Prosperity Draw" at bounding box center [677, 291] width 623 height 30
click at [23, 47] on p "Terminar Llamada" at bounding box center [64, 47] width 90 height 17
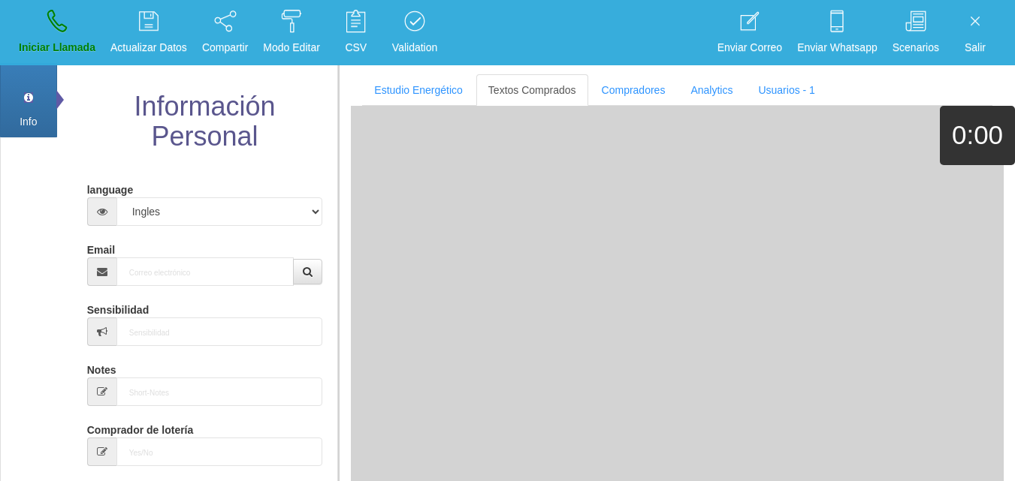
scroll to position [0, 0]
click at [222, 275] on input "Email" at bounding box center [205, 272] width 178 height 29
paste input "[EMAIL_ADDRESS][DOMAIN_NAME]"
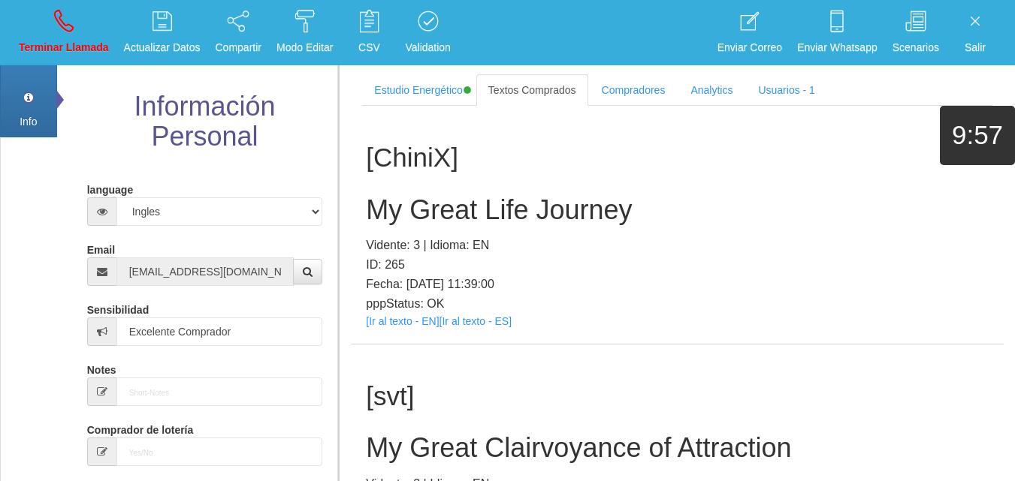
scroll to position [166182, 0]
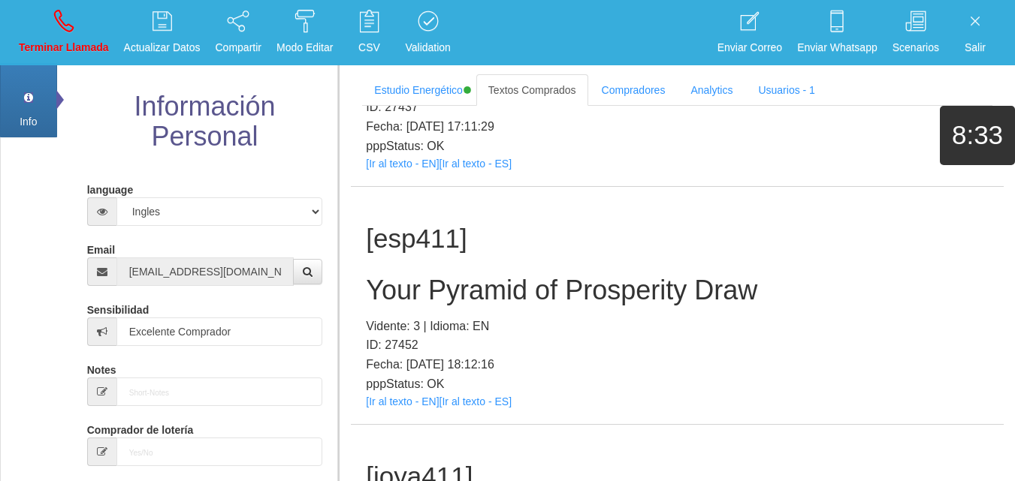
click at [514, 276] on h2 "Your Pyramid of Prosperity Draw" at bounding box center [677, 291] width 623 height 30
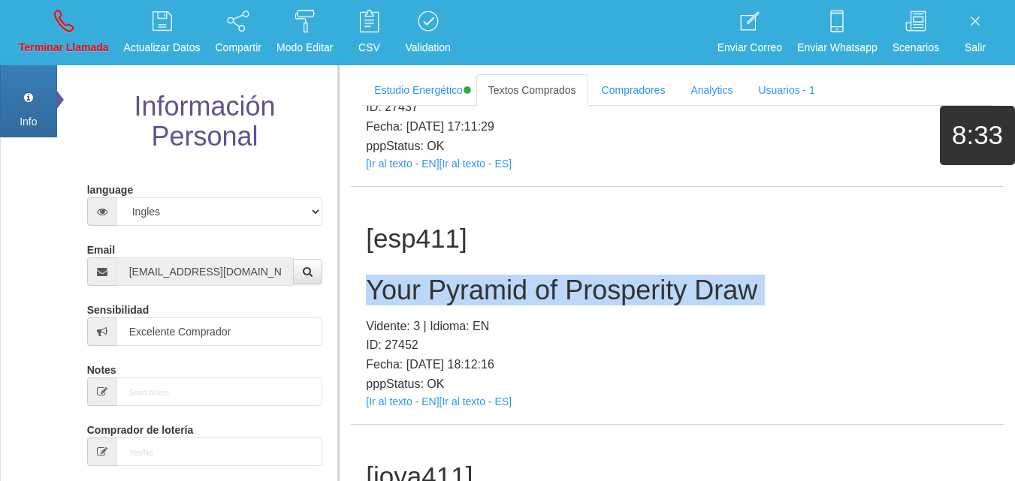
click at [514, 276] on h2 "Your Pyramid of Prosperity Draw" at bounding box center [677, 291] width 623 height 30
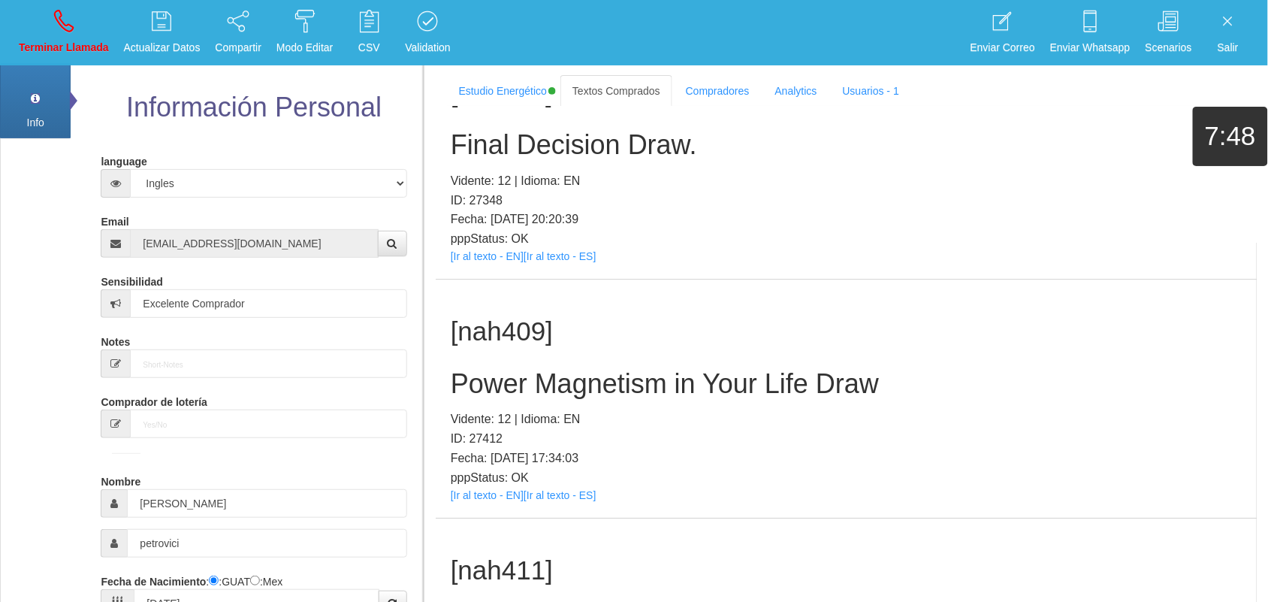
scroll to position [335, 0]
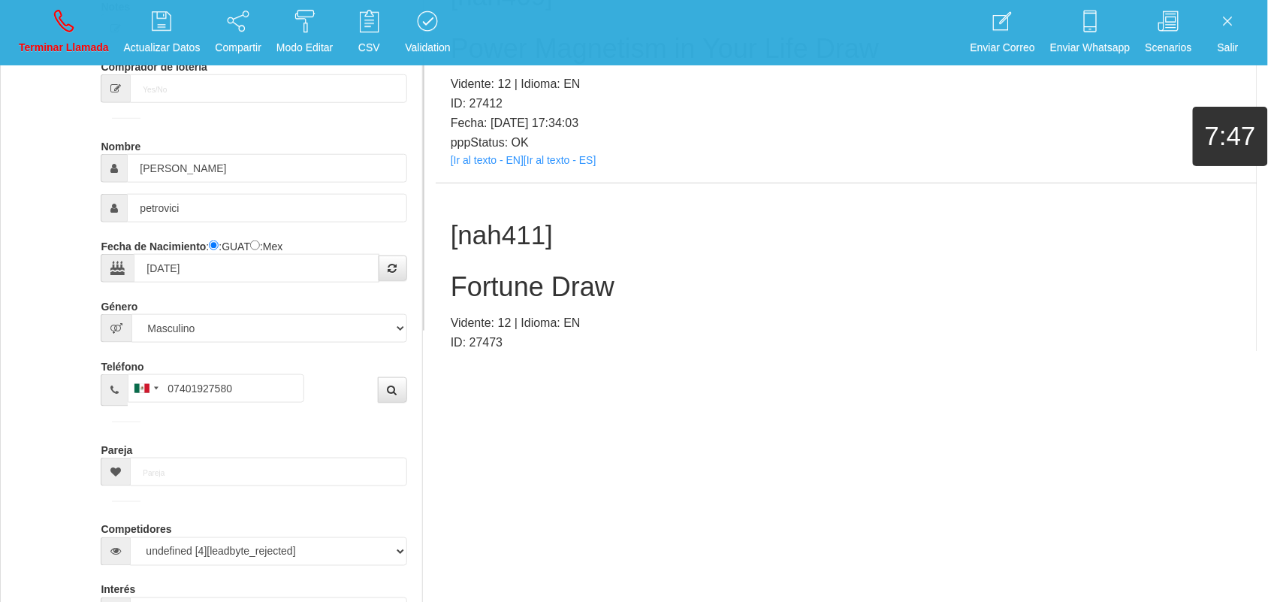
click at [471, 393] on link "[Ir al texto - EN]" at bounding box center [487, 399] width 73 height 12
click at [511, 272] on h2 "Fortune Draw" at bounding box center [846, 287] width 791 height 30
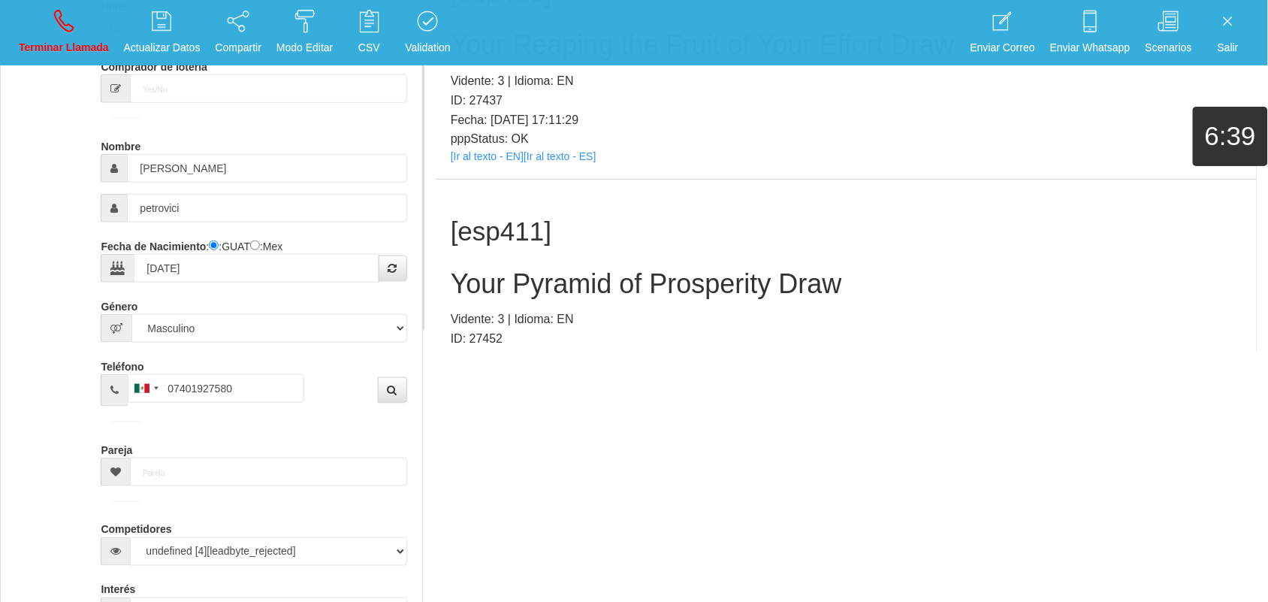
scroll to position [165928, 0]
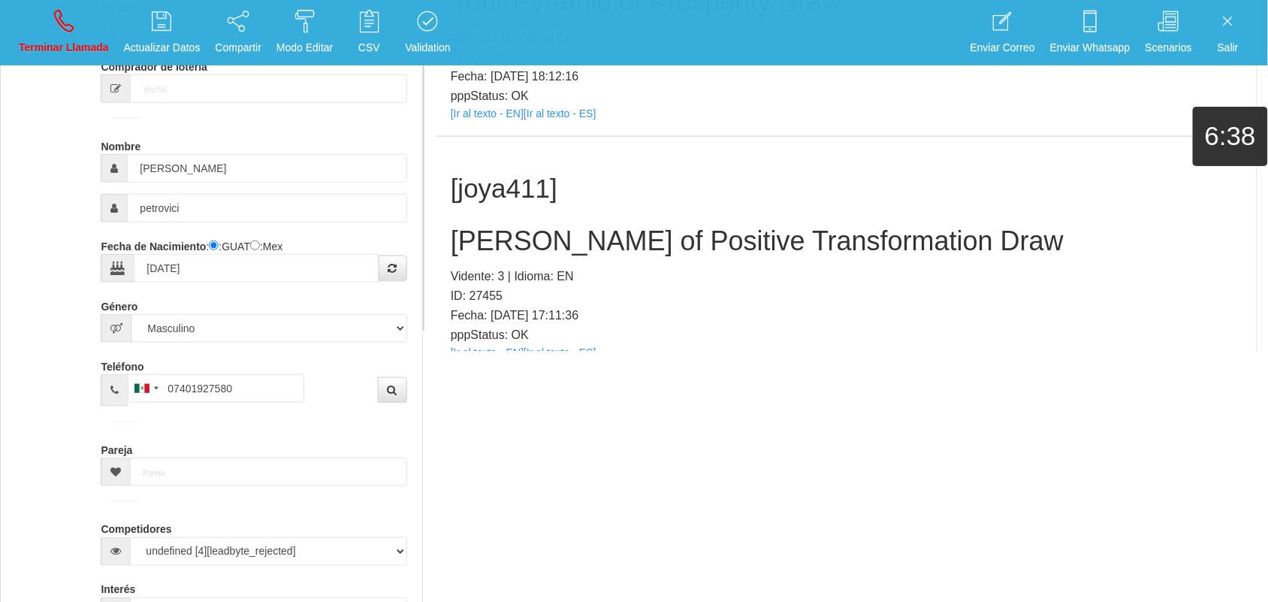
click at [479, 298] on div "[joya411] [PERSON_NAME] of Positive Transformation Draw Vidente: 3 | Idioma: EN…" at bounding box center [846, 256] width 821 height 238
click at [478, 346] on link "[Ir al texto - EN]" at bounding box center [487, 352] width 73 height 12
click at [794, 226] on h2 "[PERSON_NAME] of Positive Transformation Draw" at bounding box center [846, 241] width 791 height 30
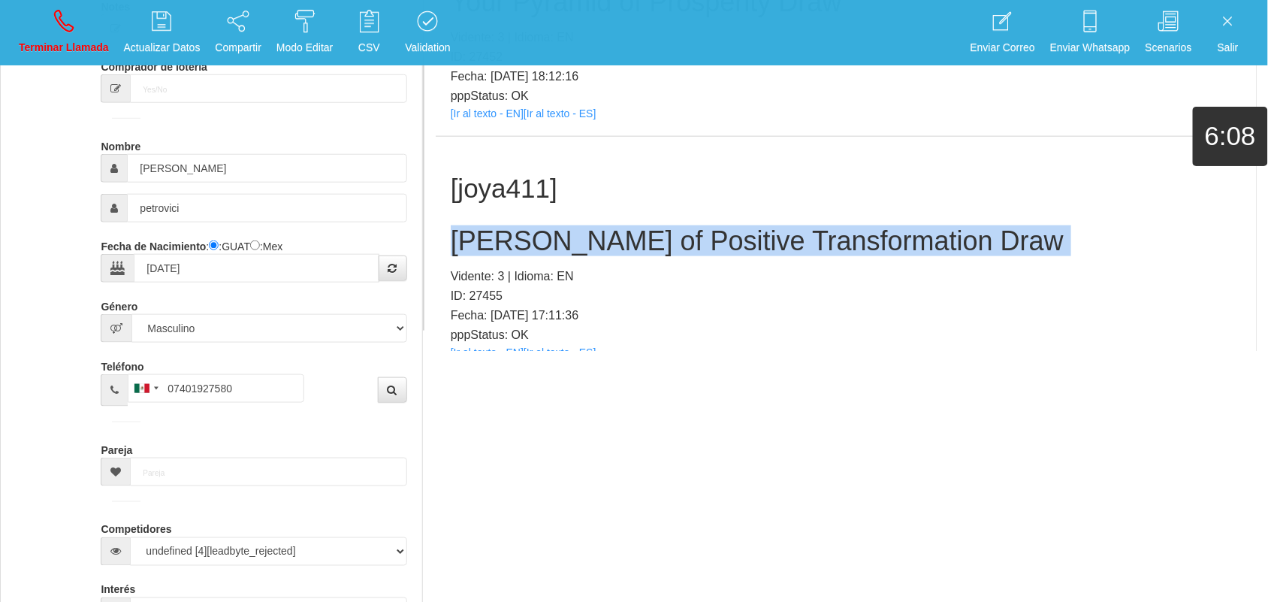
click at [794, 226] on h2 "[PERSON_NAME] of Positive Transformation Draw" at bounding box center [846, 241] width 791 height 30
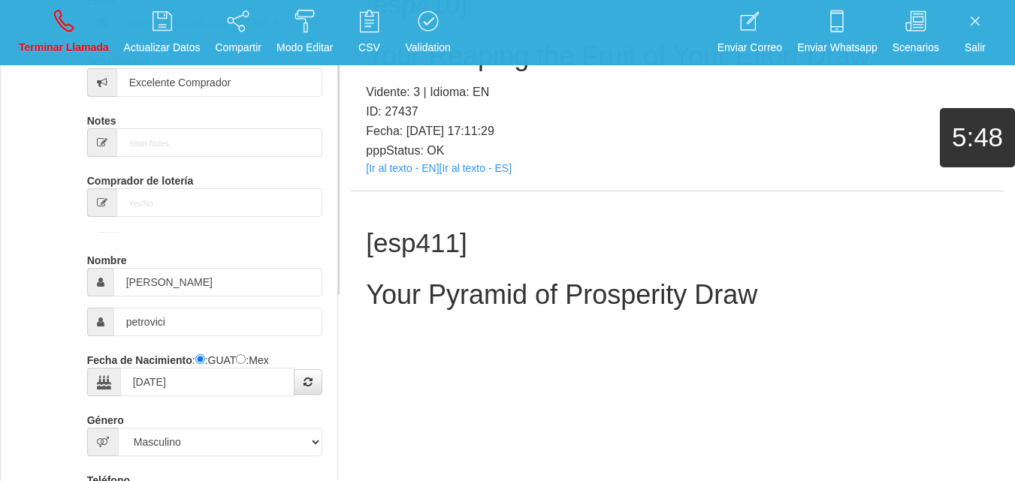
scroll to position [110, 0]
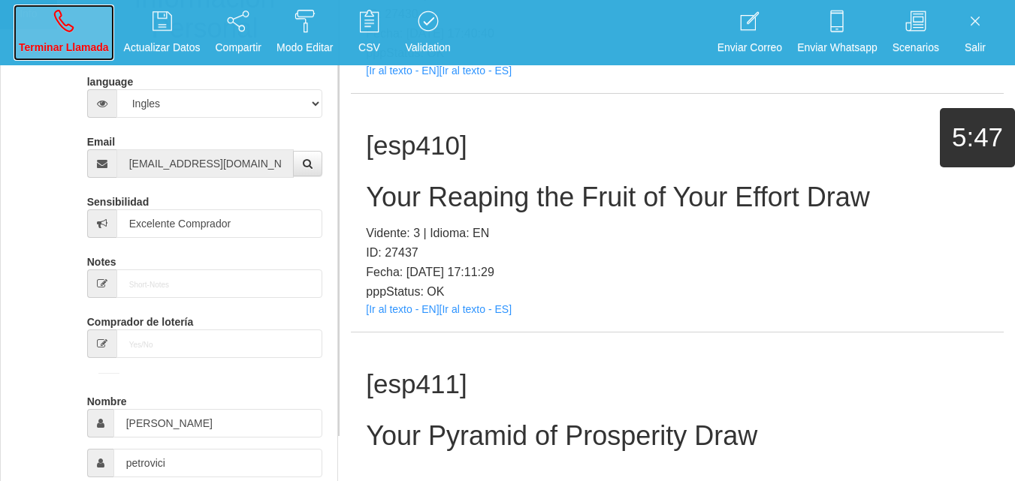
drag, startPoint x: 55, startPoint y: 33, endPoint x: 520, endPoint y: 104, distance: 471.0
click at [55, 33] on link "Terminar Llamada" at bounding box center [64, 33] width 101 height 56
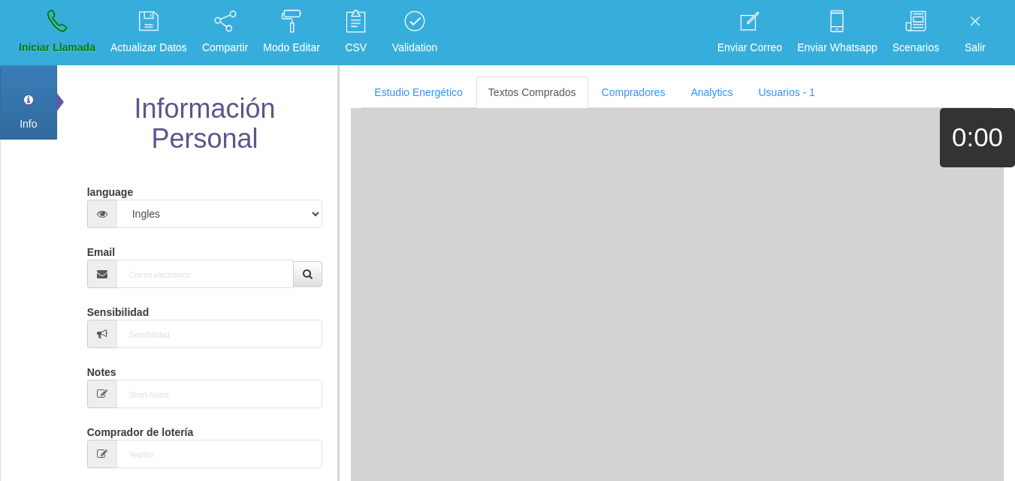
scroll to position [0, 0]
click at [161, 278] on input "Email" at bounding box center [205, 274] width 178 height 29
paste input "[EMAIL_ADDRESS][DOMAIN_NAME]"
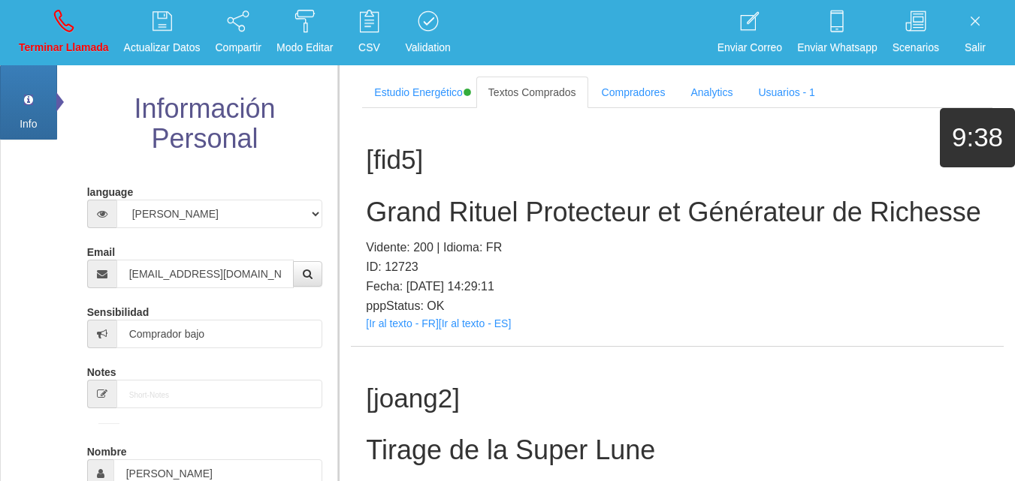
click at [412, 346] on div "[fid5] Grand Rituel Protecteur et Générateur de [PERSON_NAME]: 200 | Idioma: FR…" at bounding box center [677, 227] width 653 height 238
click at [415, 330] on link "[Ir al texto - FR]" at bounding box center [402, 324] width 72 height 12
click at [467, 199] on h2 "Grand Rituel Protecteur et Générateur de Richesse" at bounding box center [677, 212] width 623 height 30
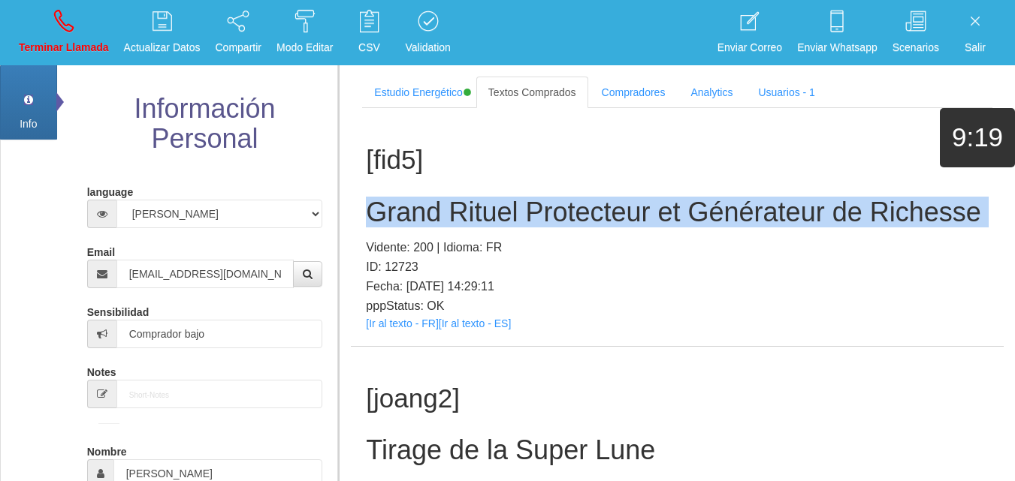
drag, startPoint x: 467, startPoint y: 199, endPoint x: 508, endPoint y: 189, distance: 42.4
click at [467, 197] on h2 "Grand Rituel Protecteur et Générateur de Richesse" at bounding box center [677, 212] width 623 height 30
drag, startPoint x: 45, startPoint y: 24, endPoint x: 52, endPoint y: 33, distance: 11.3
click at [45, 24] on link "Terminar Llamada" at bounding box center [64, 33] width 101 height 56
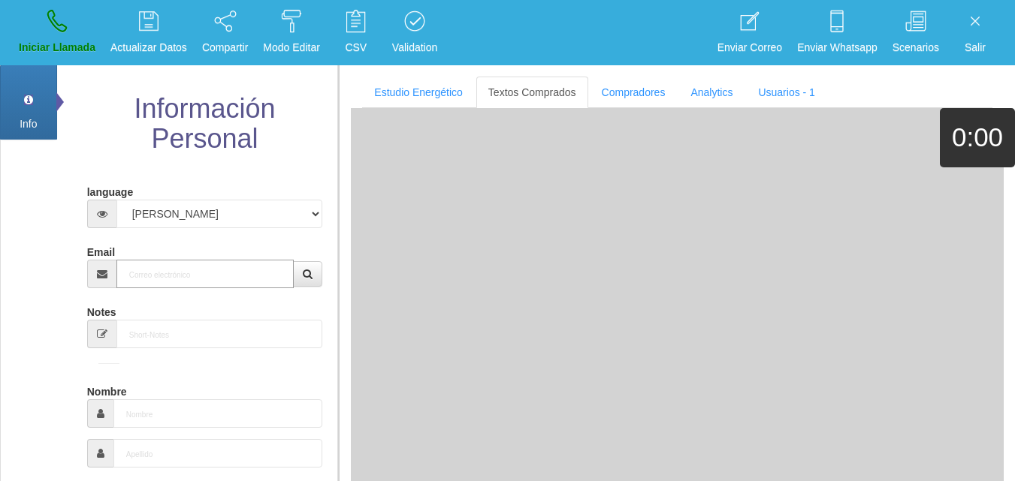
click at [223, 265] on input "Email" at bounding box center [205, 274] width 178 height 29
paste input "[EMAIL_ADDRESS][DOMAIN_NAME]"
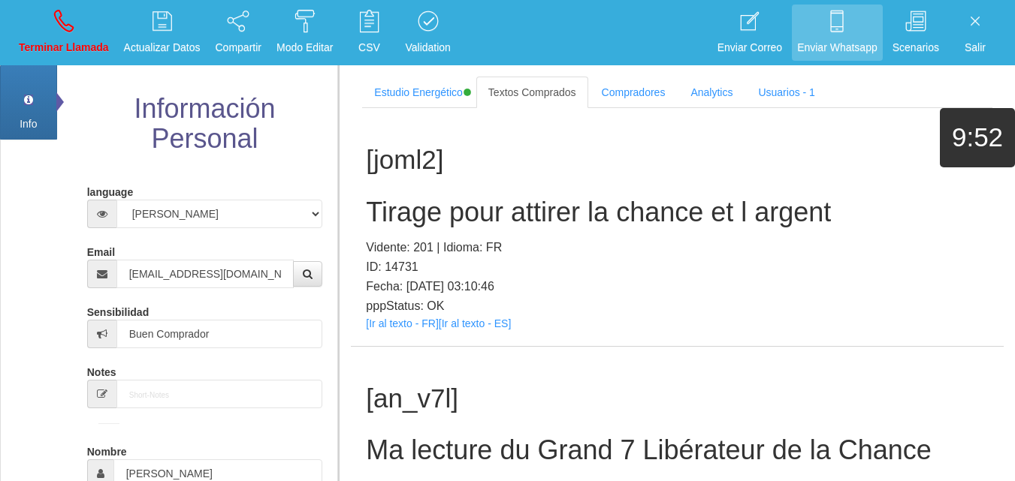
scroll to position [427, 0]
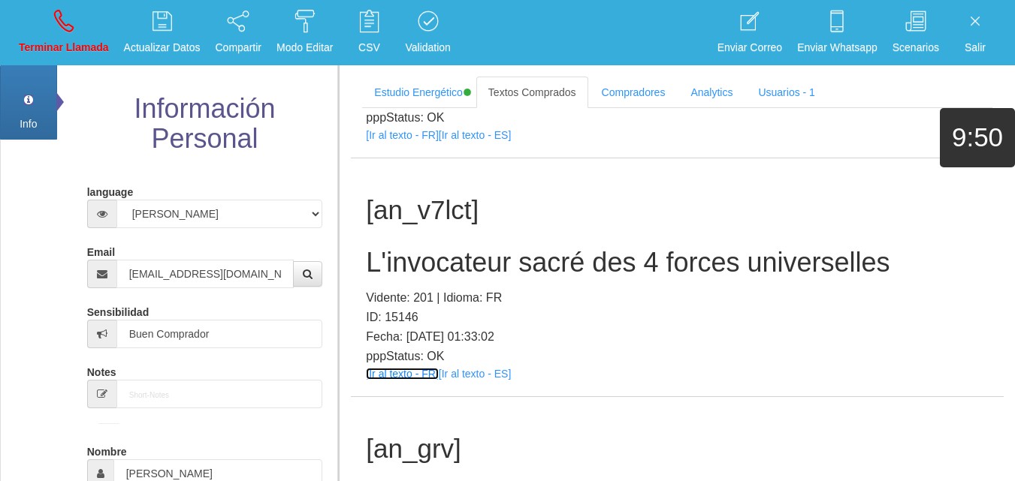
click at [418, 375] on link "[Ir al texto - FR]" at bounding box center [402, 374] width 72 height 12
click at [543, 253] on h2 "L'invocateur sacré des 4 forces universelles" at bounding box center [677, 263] width 623 height 30
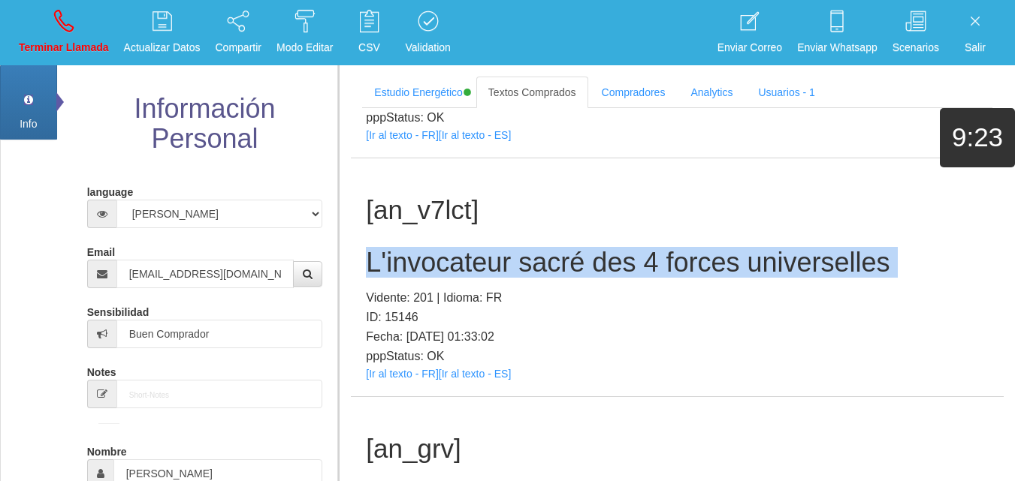
click at [543, 253] on h2 "L'invocateur sacré des 4 forces universelles" at bounding box center [677, 263] width 623 height 30
click at [56, 23] on icon at bounding box center [64, 21] width 20 height 24
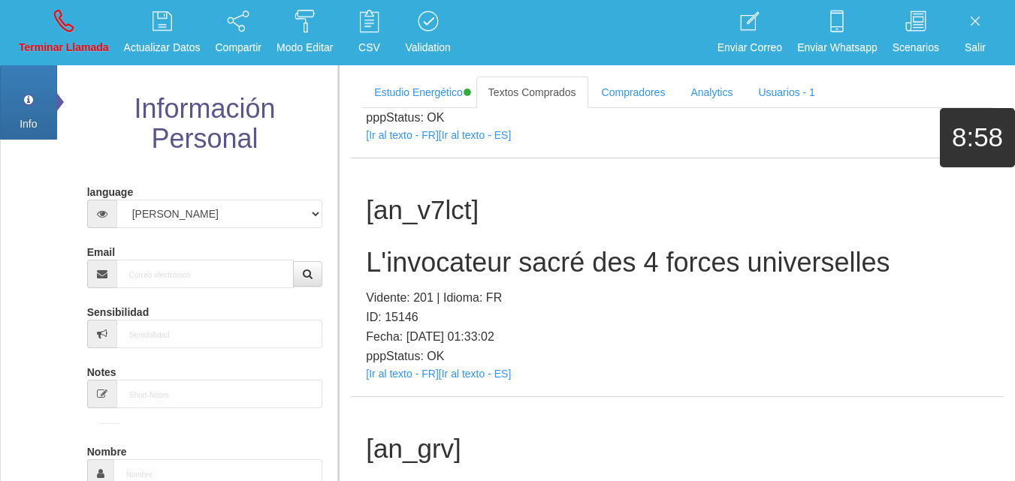
scroll to position [0, 0]
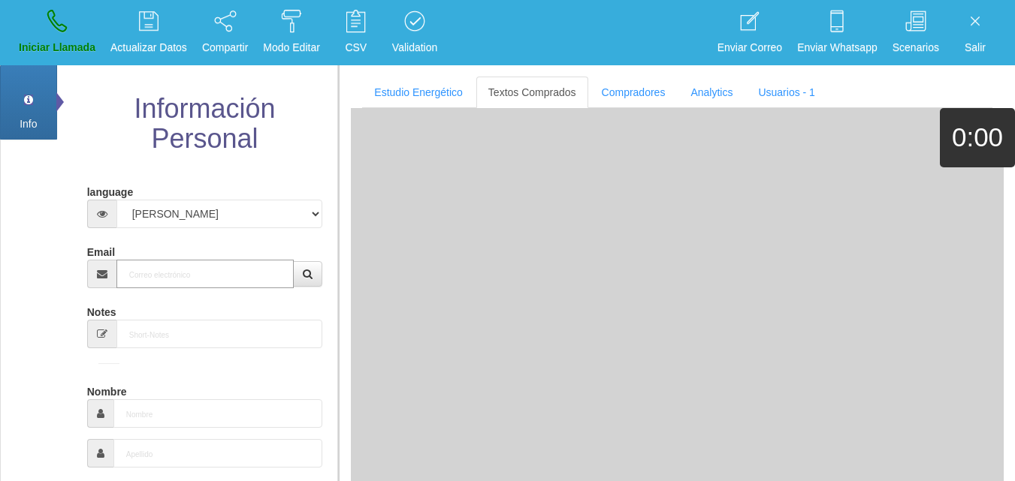
click at [215, 266] on input "Email" at bounding box center [205, 274] width 178 height 29
paste input "[DOMAIN_NAME][EMAIL_ADDRESS][DOMAIN_NAME]"
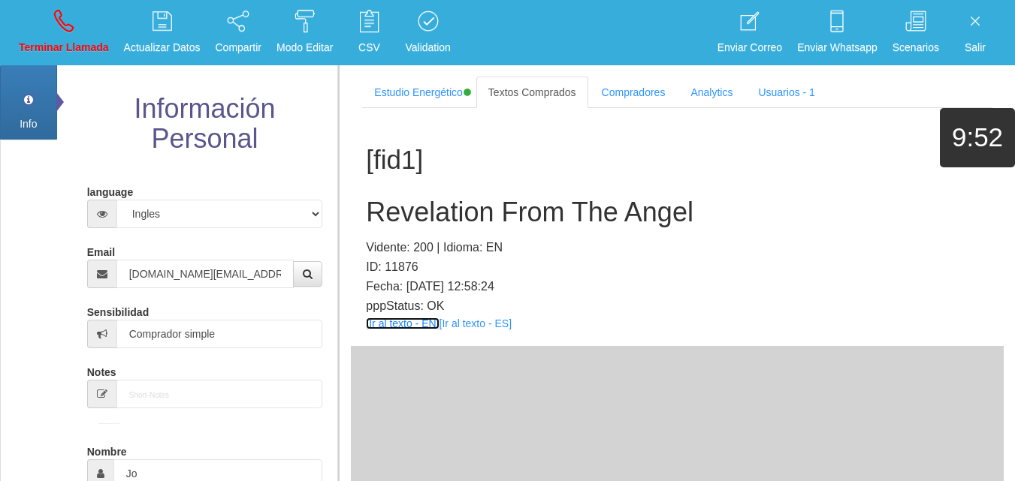
click at [403, 325] on link "[Ir al texto - EN]" at bounding box center [402, 324] width 73 height 12
click at [566, 212] on h2 "Revelation From The Angel" at bounding box center [677, 212] width 623 height 30
click at [565, 211] on h2 "Revelation From The Angel" at bounding box center [677, 212] width 623 height 30
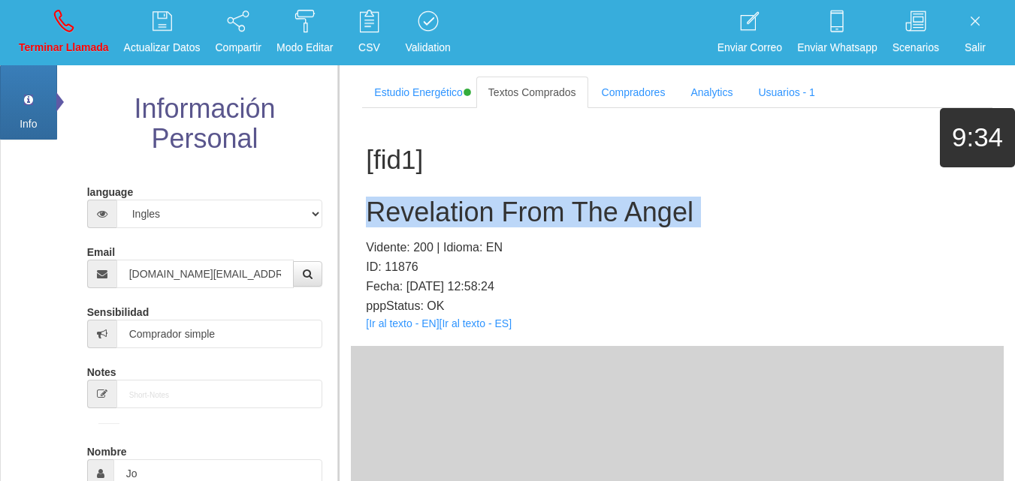
click at [565, 211] on h2 "Revelation From The Angel" at bounding box center [677, 212] width 623 height 30
click at [95, 48] on p "Terminar Llamada" at bounding box center [64, 47] width 90 height 17
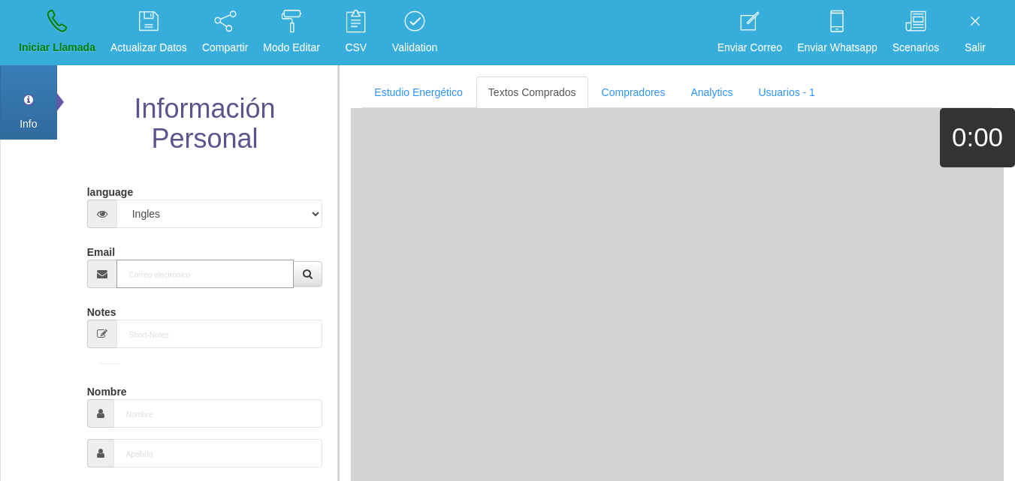
paste input "[EMAIL_ADDRESS][PERSON_NAME][DOMAIN_NAME]"
click at [230, 275] on input "Email" at bounding box center [205, 274] width 178 height 29
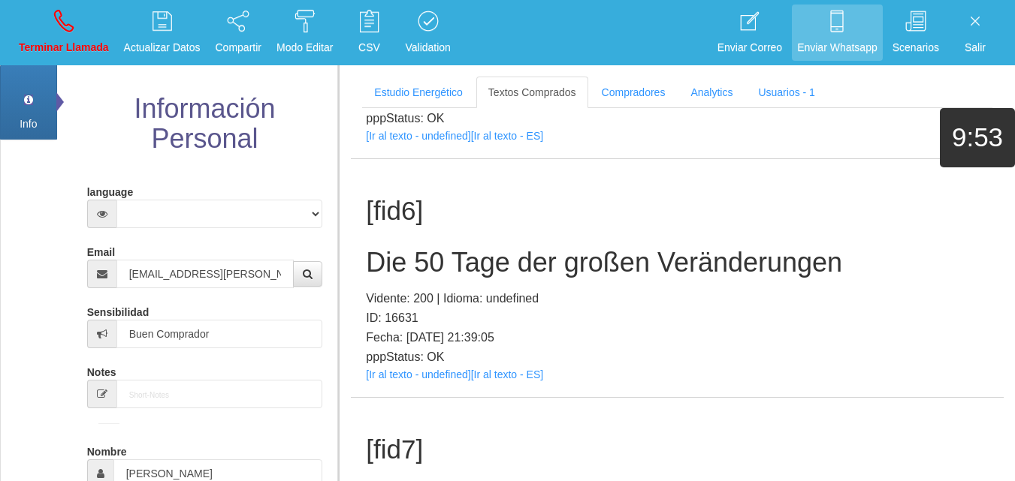
scroll to position [903, 0]
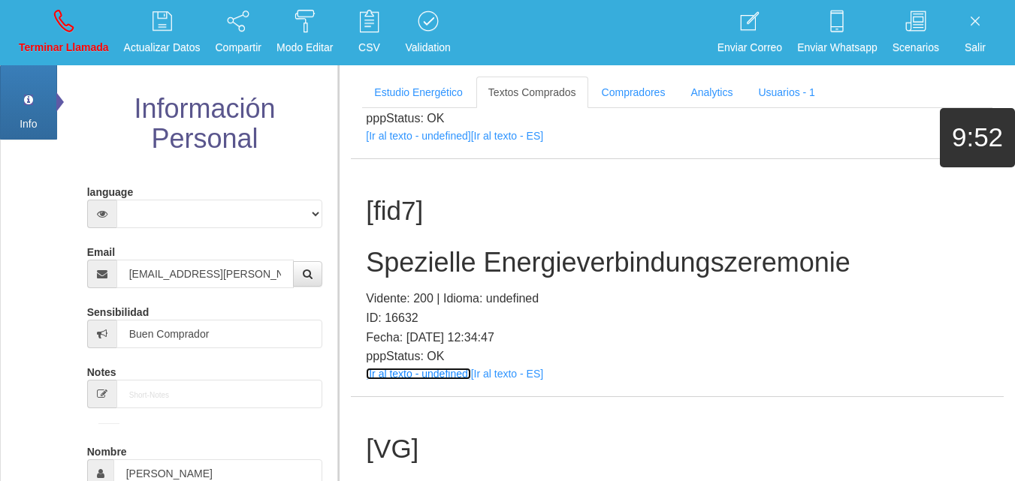
click at [416, 371] on link "[Ir al texto - undefined]" at bounding box center [418, 374] width 104 height 12
click at [467, 272] on h2 "Spezielle Energieverbindungszeremonie" at bounding box center [677, 263] width 623 height 30
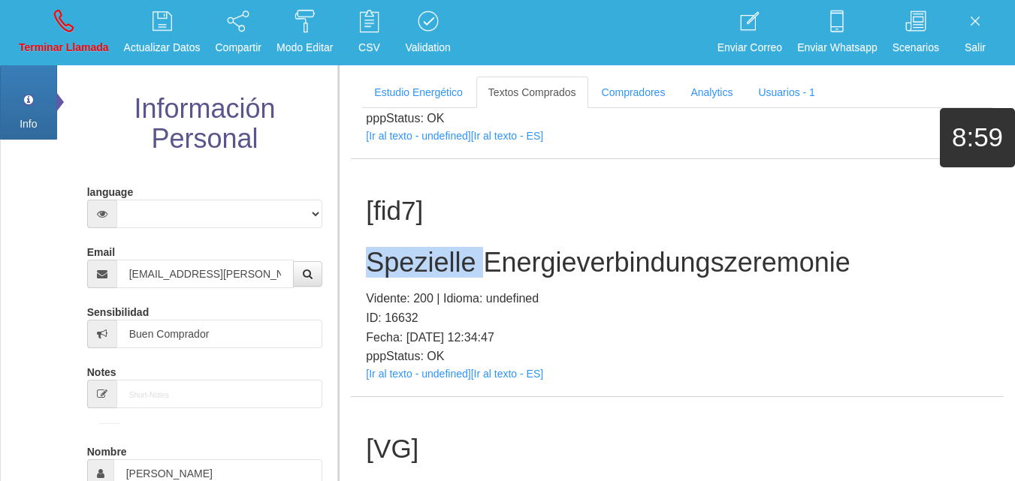
click at [467, 272] on h2 "Spezielle Energieverbindungszeremonie" at bounding box center [677, 263] width 623 height 30
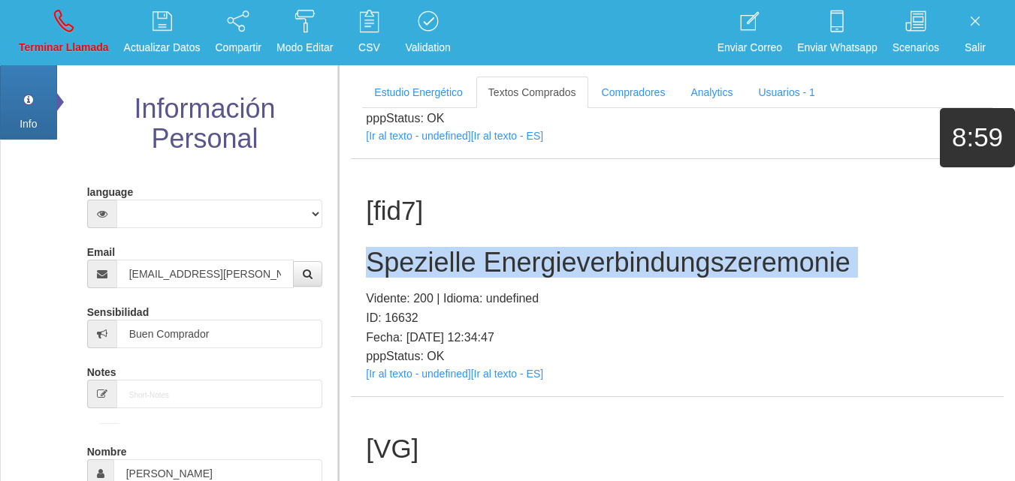
click at [467, 272] on h2 "Spezielle Energieverbindungszeremonie" at bounding box center [677, 263] width 623 height 30
click at [77, 35] on link "Terminar Llamada" at bounding box center [64, 33] width 101 height 56
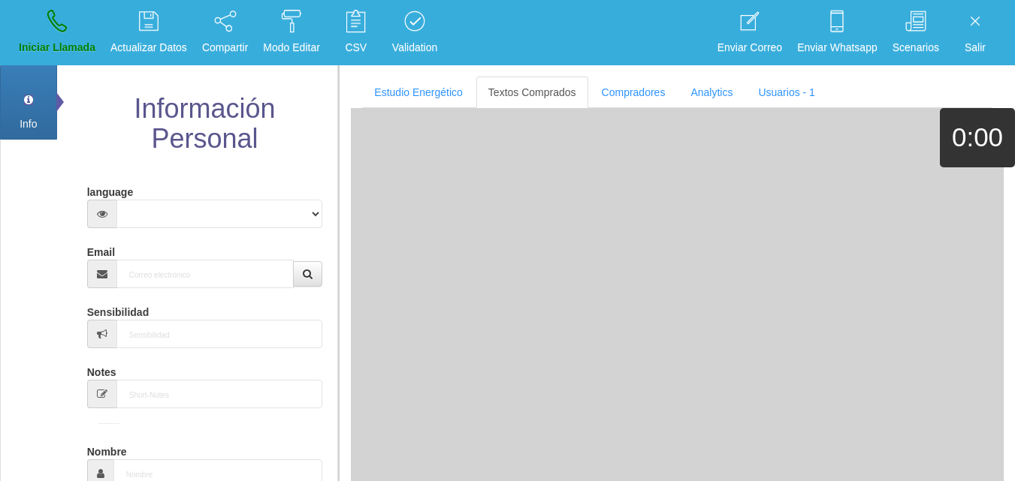
scroll to position [0, 0]
click at [236, 282] on input "Email" at bounding box center [205, 274] width 178 height 29
paste input "[PERSON_NAME][EMAIL_ADDRESS][DOMAIN_NAME]"
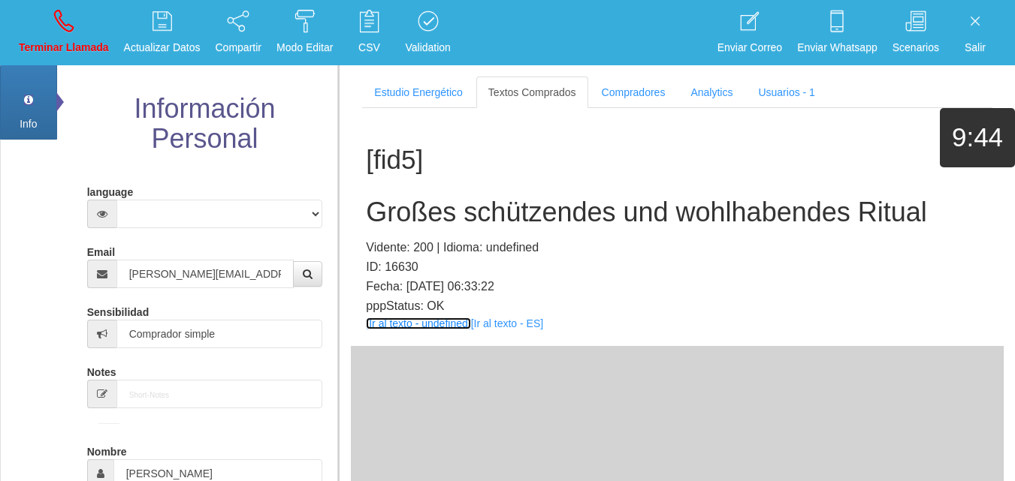
click at [408, 320] on link "[Ir al texto - undefined]" at bounding box center [418, 324] width 104 height 12
click at [603, 211] on h2 "Großes schützendes und wohlhabendes Ritual" at bounding box center [677, 212] width 623 height 30
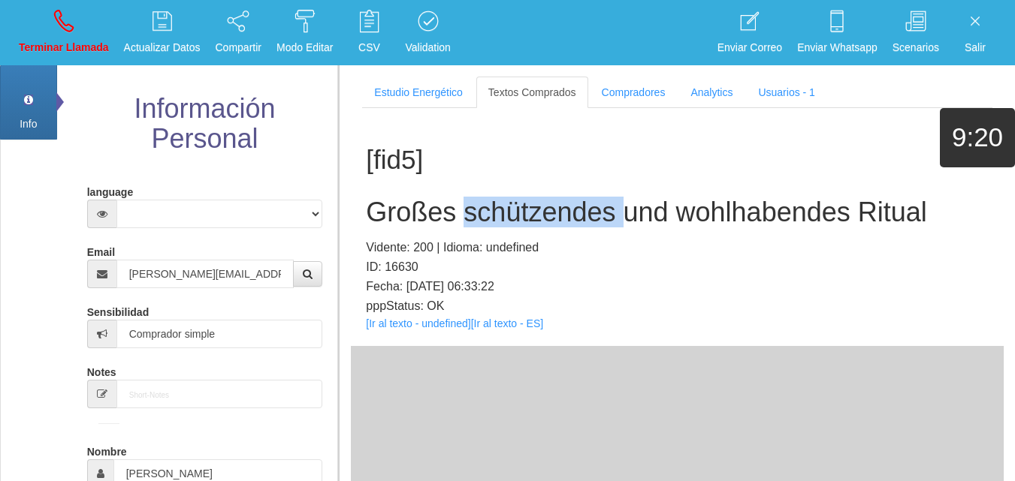
click at [603, 211] on h2 "Großes schützendes und wohlhabendes Ritual" at bounding box center [677, 212] width 623 height 30
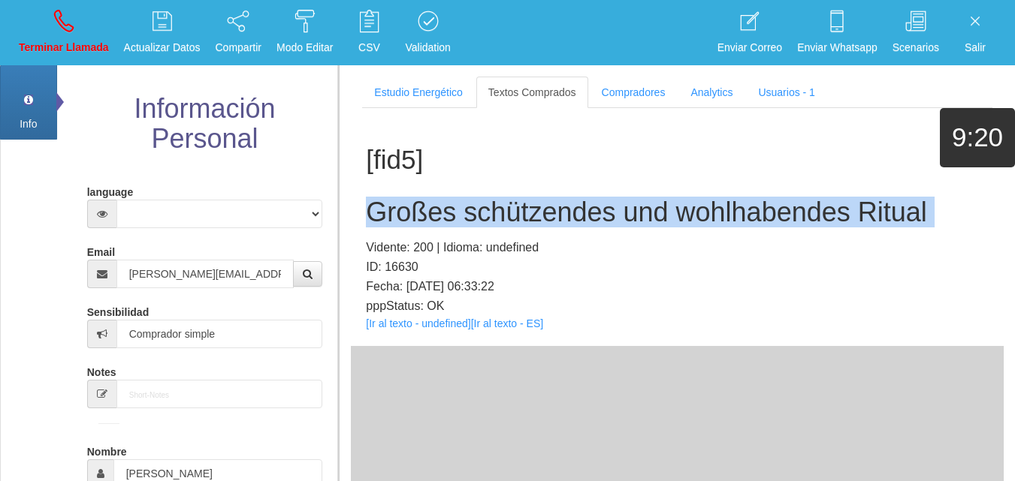
click at [603, 211] on h2 "Großes schützendes und wohlhabendes Ritual" at bounding box center [677, 212] width 623 height 30
click at [80, 19] on link "Terminar Llamada" at bounding box center [64, 33] width 101 height 56
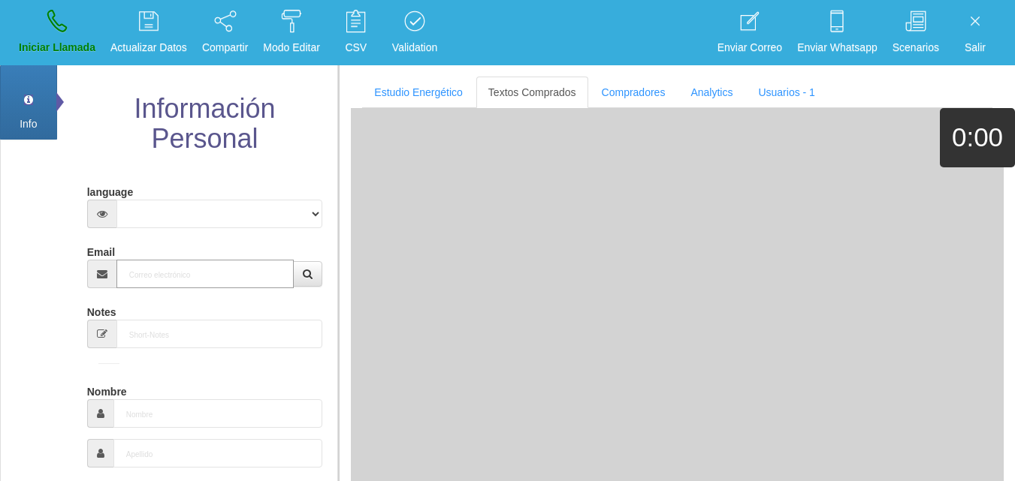
click at [231, 270] on input "Email" at bounding box center [205, 274] width 178 height 29
paste input "[EMAIL_ADDRESS][DOMAIN_NAME]"
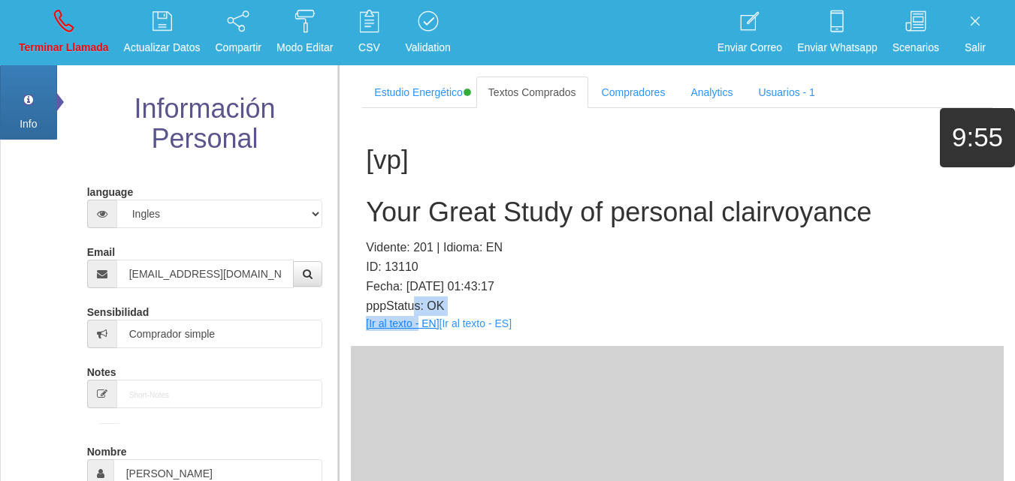
click at [420, 317] on div "[vp] Your Great Study of personal clairvoyance Vidente: 201 | Idioma: EN ID: 13…" at bounding box center [677, 227] width 653 height 238
click at [420, 318] on link "[Ir al texto - EN]" at bounding box center [402, 324] width 73 height 12
drag, startPoint x: 442, startPoint y: 170, endPoint x: 442, endPoint y: 184, distance: 13.5
click at [441, 170] on h1 "[vp]" at bounding box center [677, 160] width 623 height 29
click at [445, 209] on h2 "Your Great Study of personal clairvoyance" at bounding box center [677, 212] width 623 height 30
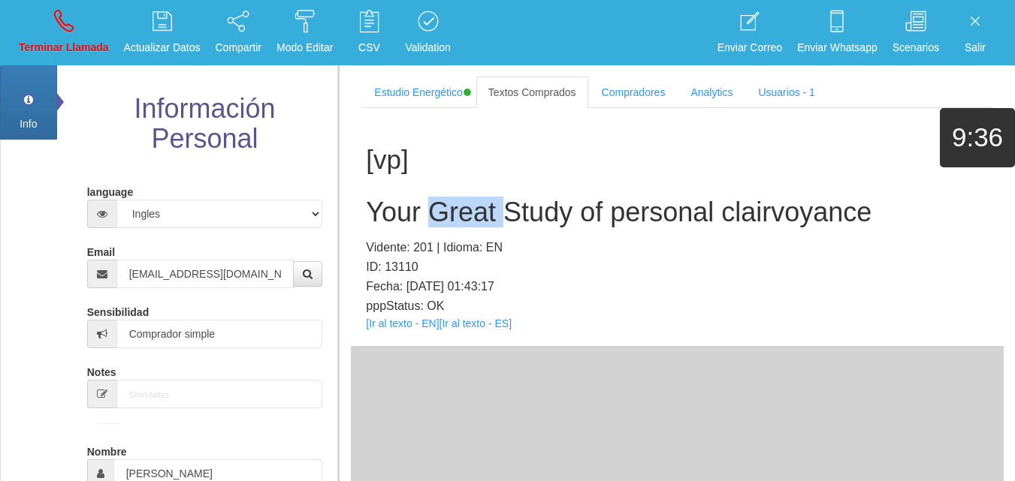
click at [445, 209] on h2 "Your Great Study of personal clairvoyance" at bounding box center [677, 212] width 623 height 30
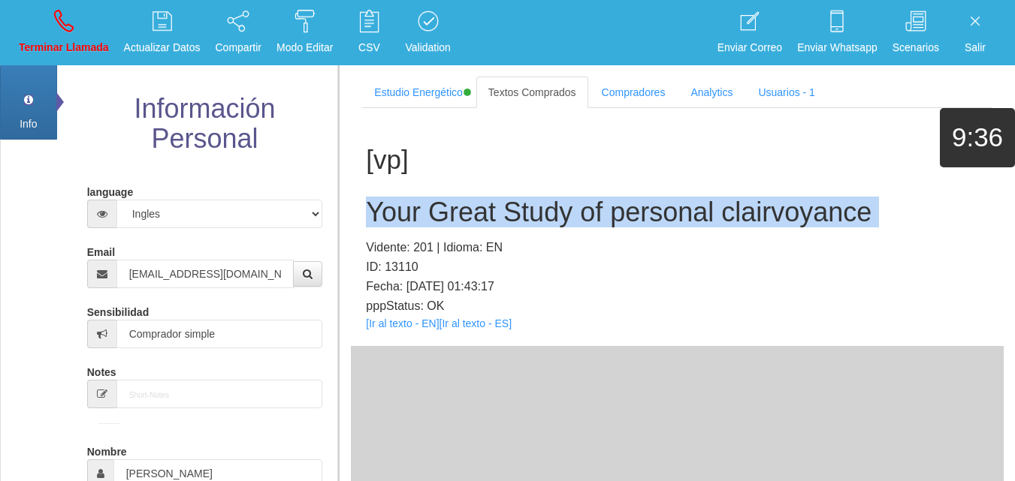
click at [445, 209] on h2 "Your Great Study of personal clairvoyance" at bounding box center [677, 212] width 623 height 30
click at [58, 40] on p "Terminar Llamada" at bounding box center [64, 47] width 90 height 17
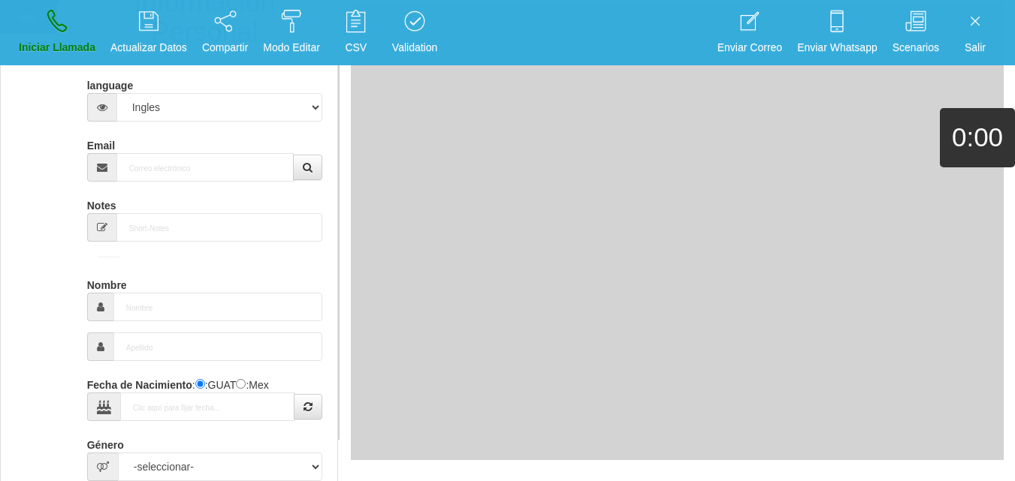
scroll to position [150, 0]
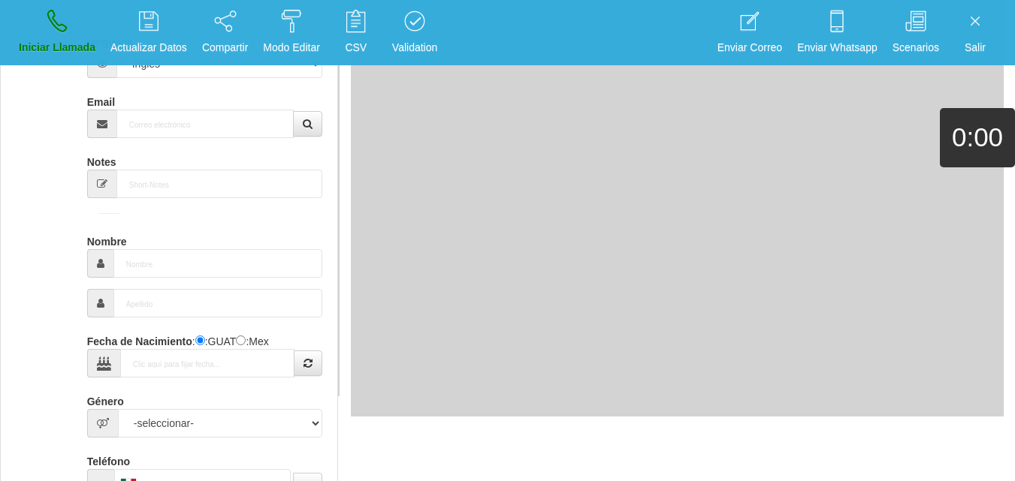
click at [194, 101] on div "Email" at bounding box center [205, 113] width 236 height 49
click at [201, 127] on input "Email" at bounding box center [205, 124] width 178 height 29
paste input "[EMAIL_ADDRESS][DOMAIN_NAME]"
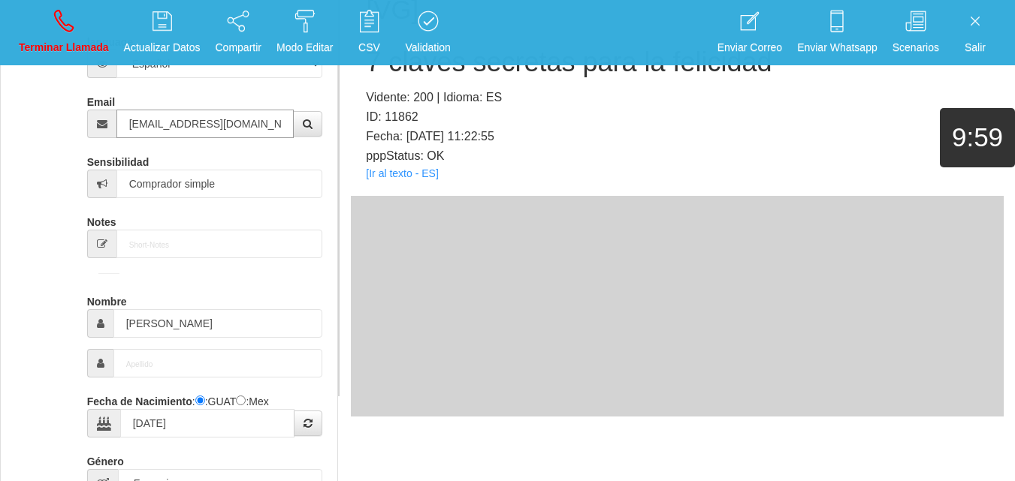
scroll to position [75, 0]
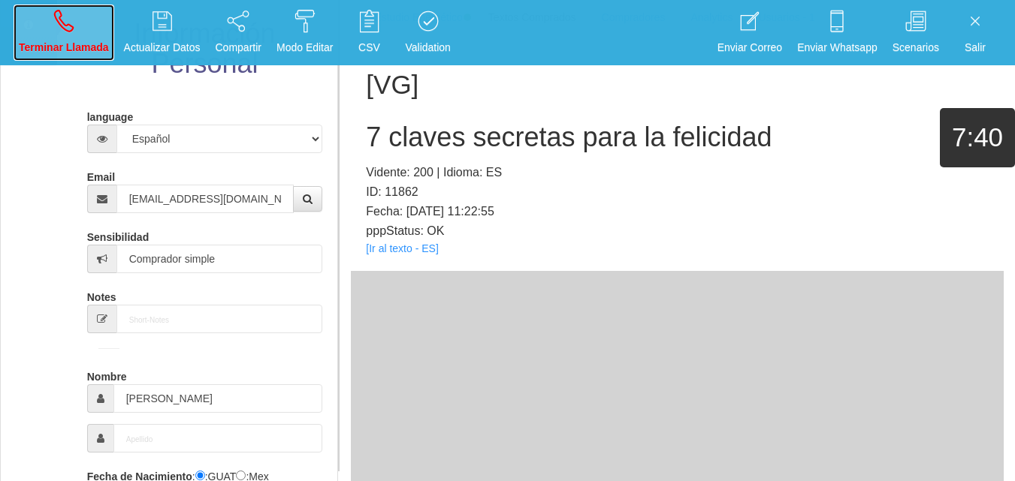
click at [71, 29] on icon at bounding box center [64, 21] width 20 height 24
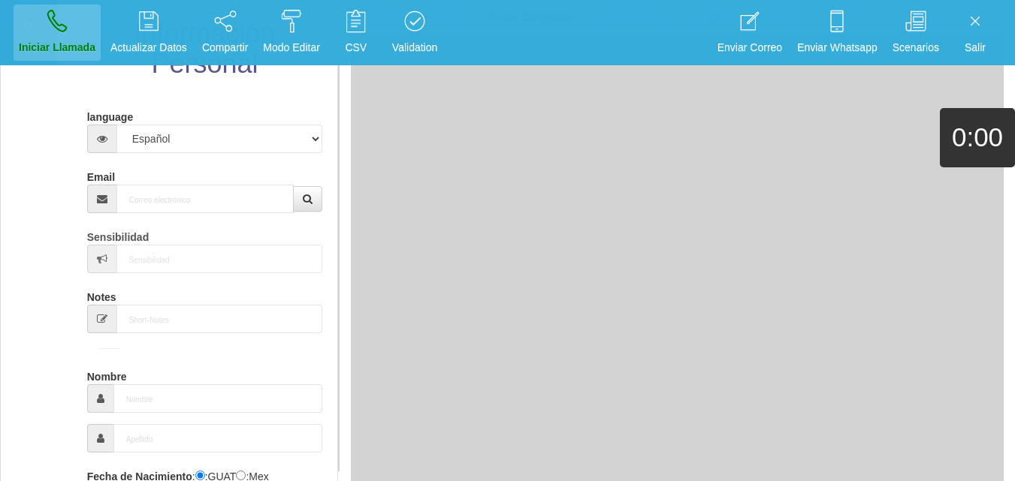
scroll to position [0, 0]
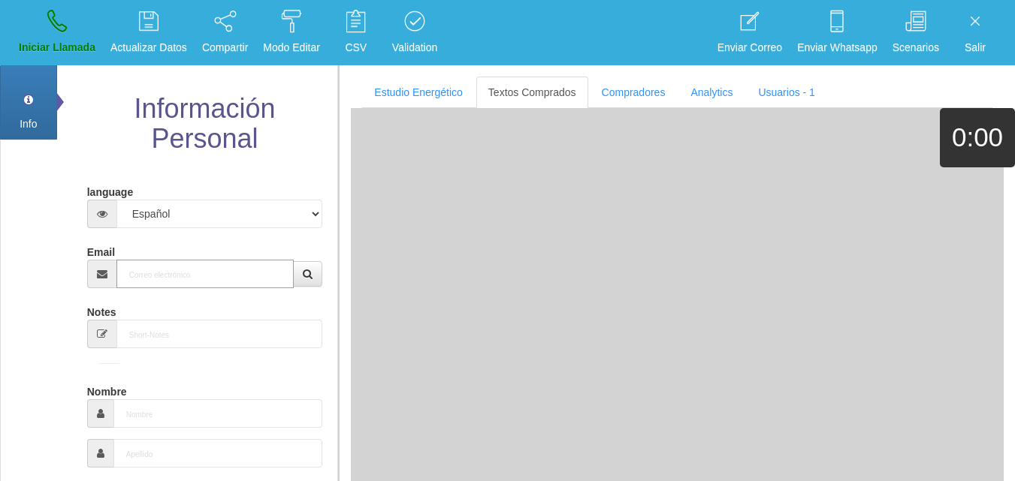
click at [180, 276] on input "Email" at bounding box center [205, 274] width 178 height 29
paste input "[EMAIL_ADDRESS][DOMAIN_NAME]"
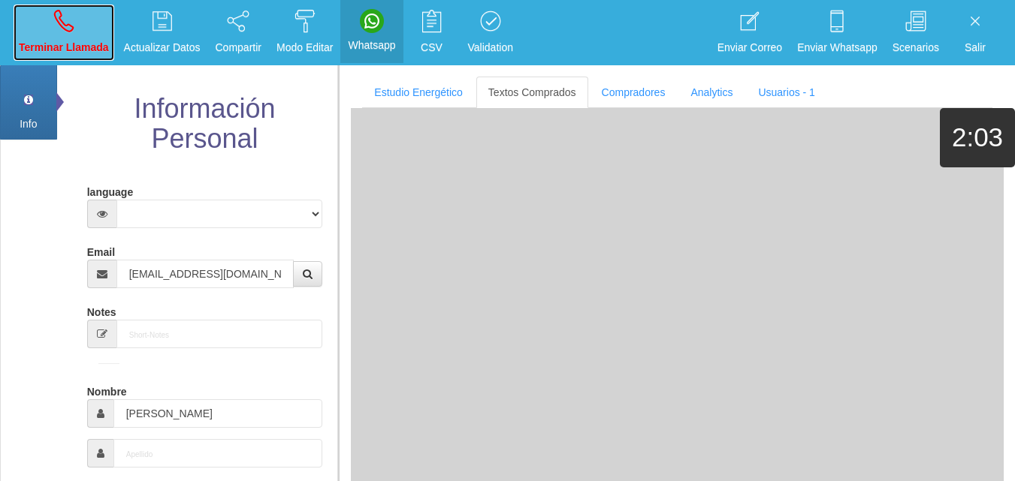
click at [102, 24] on link "Terminar Llamada" at bounding box center [64, 33] width 101 height 56
